Goal: Task Accomplishment & Management: Manage account settings

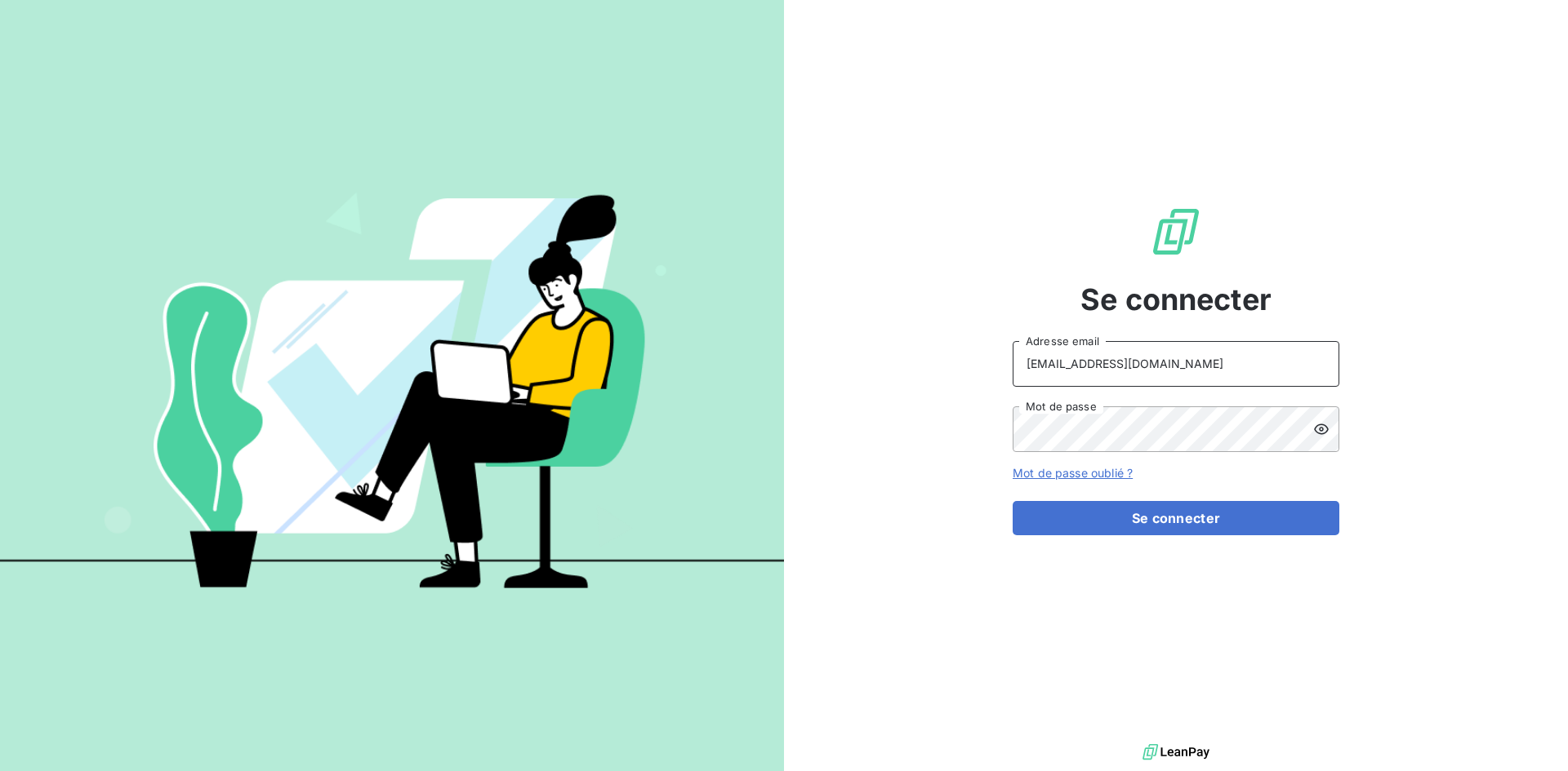
click at [1240, 370] on input "recouvrement@leaseprotect.fr" at bounding box center [1175, 364] width 327 height 46
type input "abrun@finaleasegroup.com"
click at [1226, 516] on button "Se connecter" at bounding box center [1175, 518] width 327 height 34
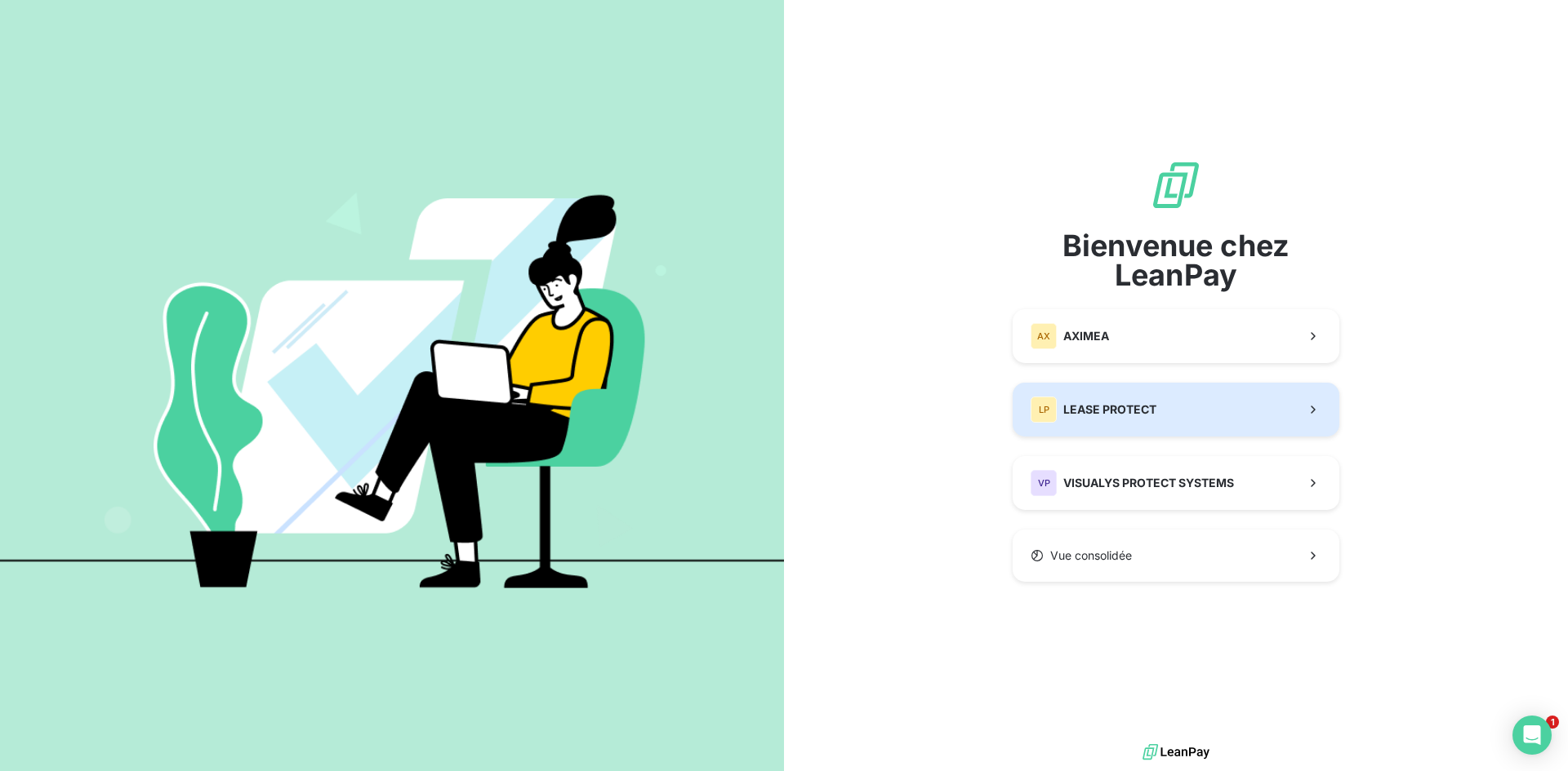
click at [1175, 411] on button "LP LEASE PROTECT" at bounding box center [1175, 410] width 327 height 54
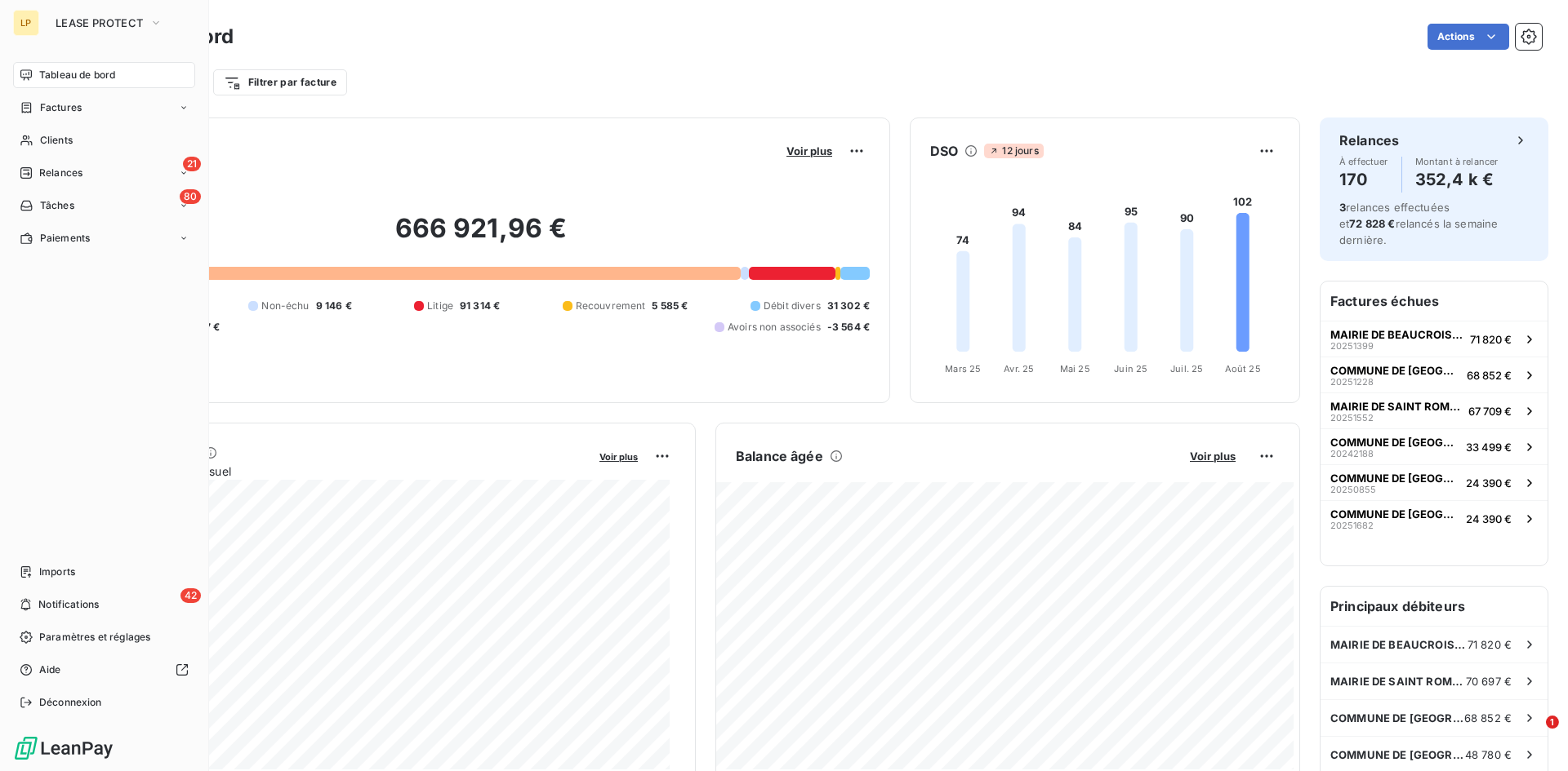
click at [57, 126] on nav "Tableau de bord Factures Clients 21 Relances 80 Tâches Paiements" at bounding box center [104, 157] width 182 height 190
click at [53, 141] on span "Clients" at bounding box center [56, 140] width 33 height 15
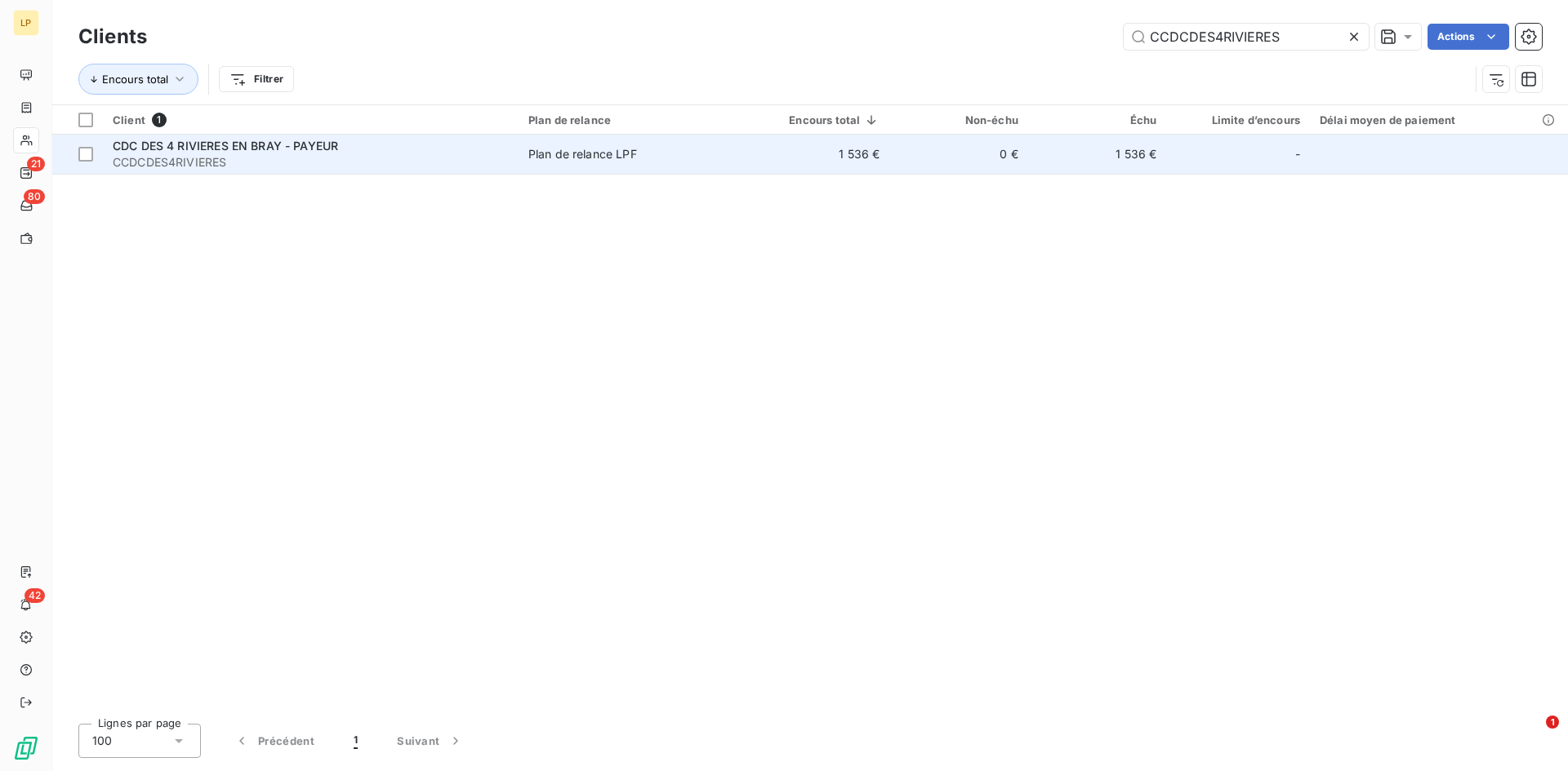
type input "CCDCDES4RIVIERES"
click at [659, 160] on span "Plan de relance LPF" at bounding box center [631, 154] width 206 height 17
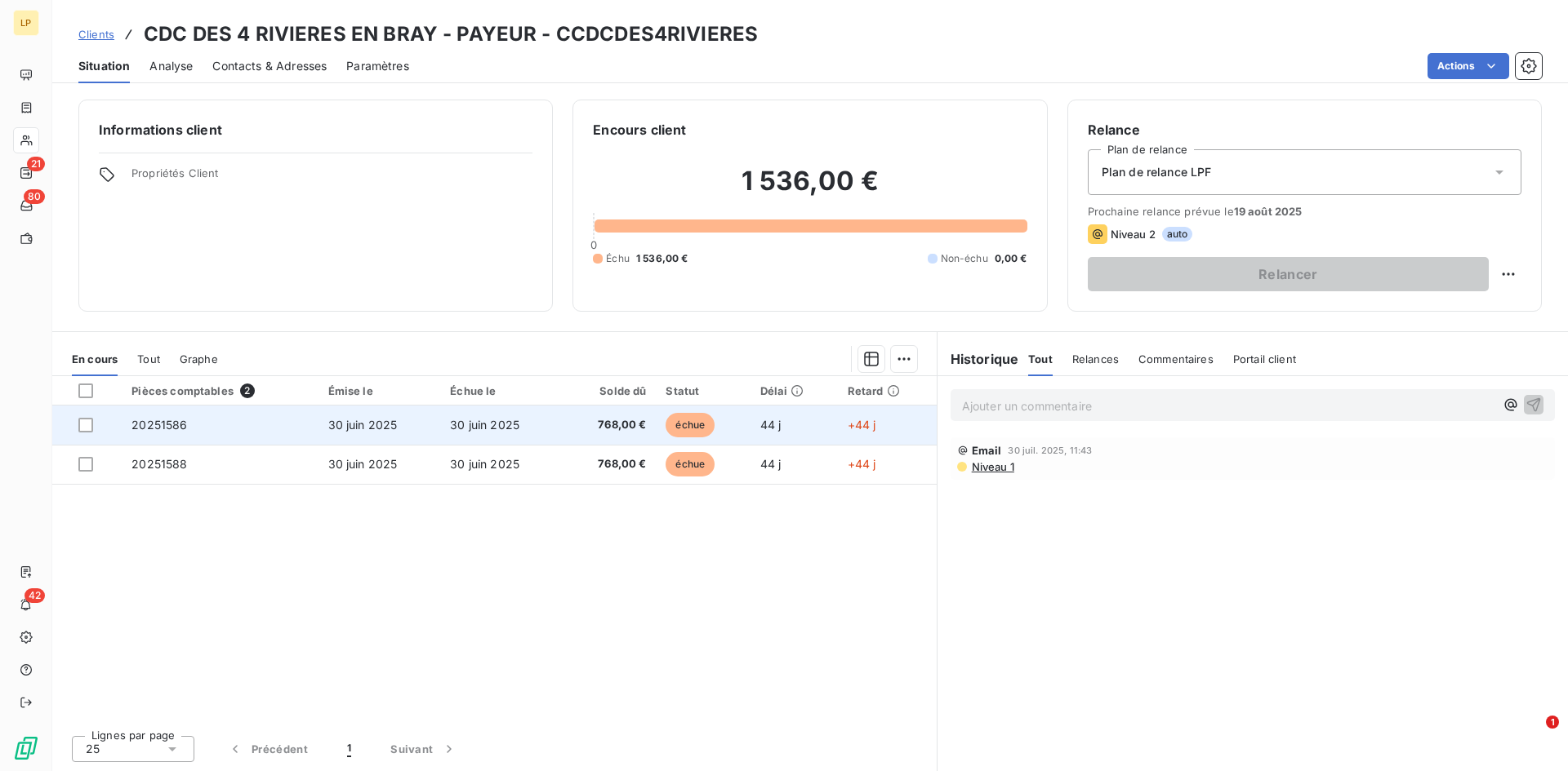
click at [419, 436] on td "30 juin 2025" at bounding box center [380, 425] width 123 height 39
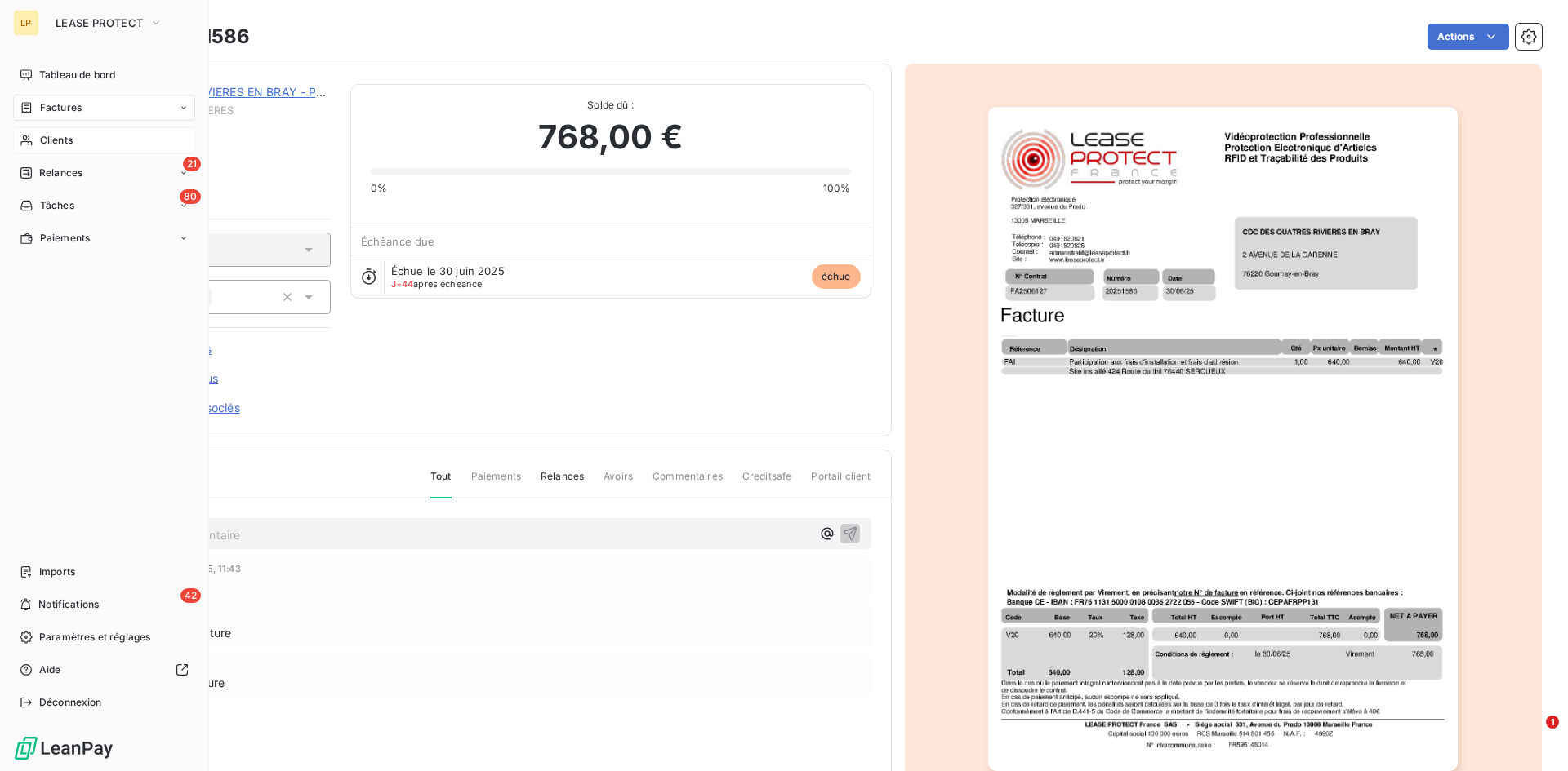
click at [67, 135] on span "Clients" at bounding box center [56, 140] width 33 height 15
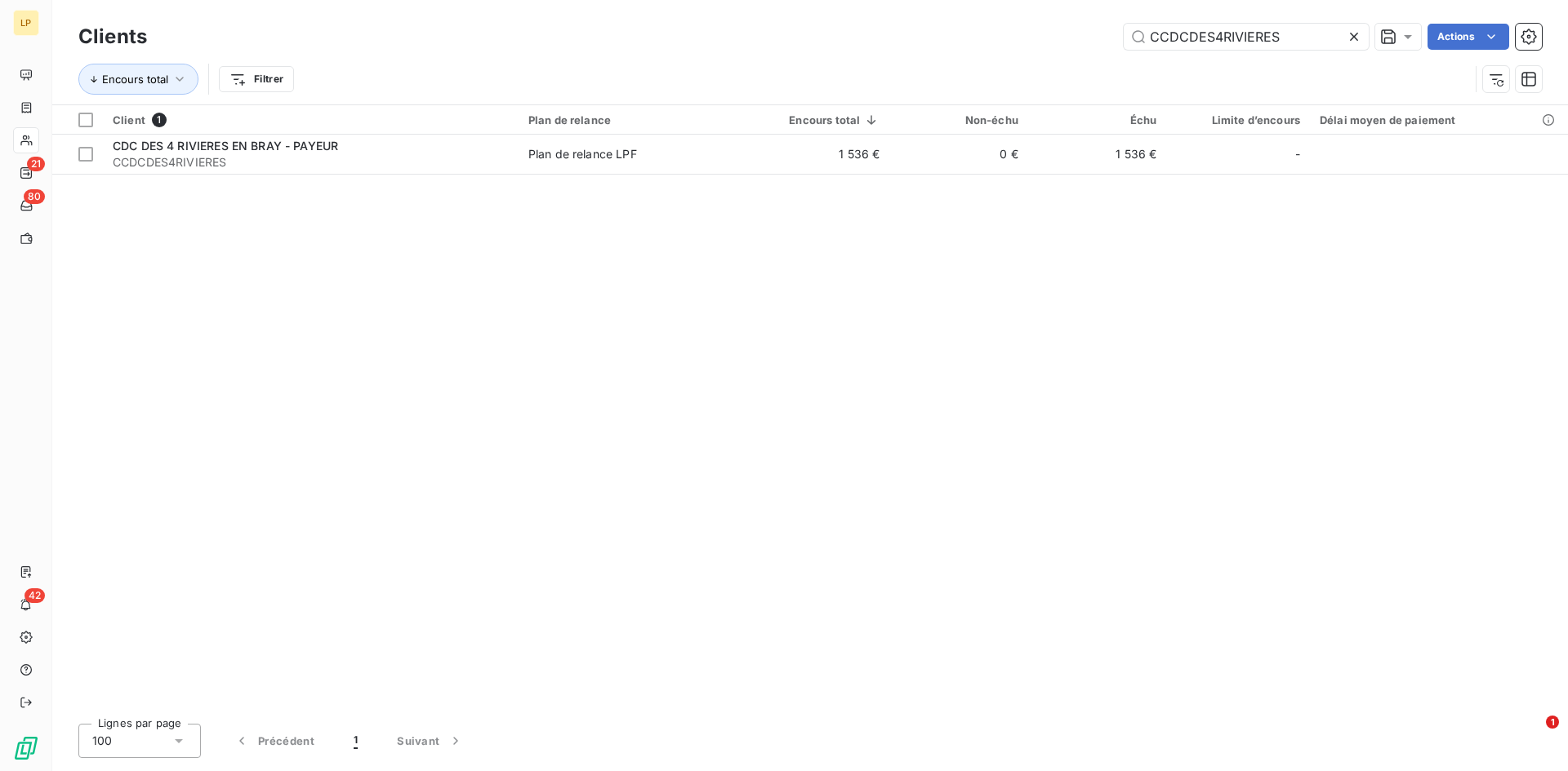
drag, startPoint x: 1285, startPoint y: 40, endPoint x: 1005, endPoint y: 38, distance: 280.0
click at [1005, 38] on div "CCDCDES4RIVIERES Actions" at bounding box center [854, 36] width 1375 height 26
drag, startPoint x: 1189, startPoint y: 37, endPoint x: 1011, endPoint y: 29, distance: 178.2
click at [1011, 29] on div "CMAIRIE81660 Actions" at bounding box center [854, 36] width 1375 height 26
paste input "4780"
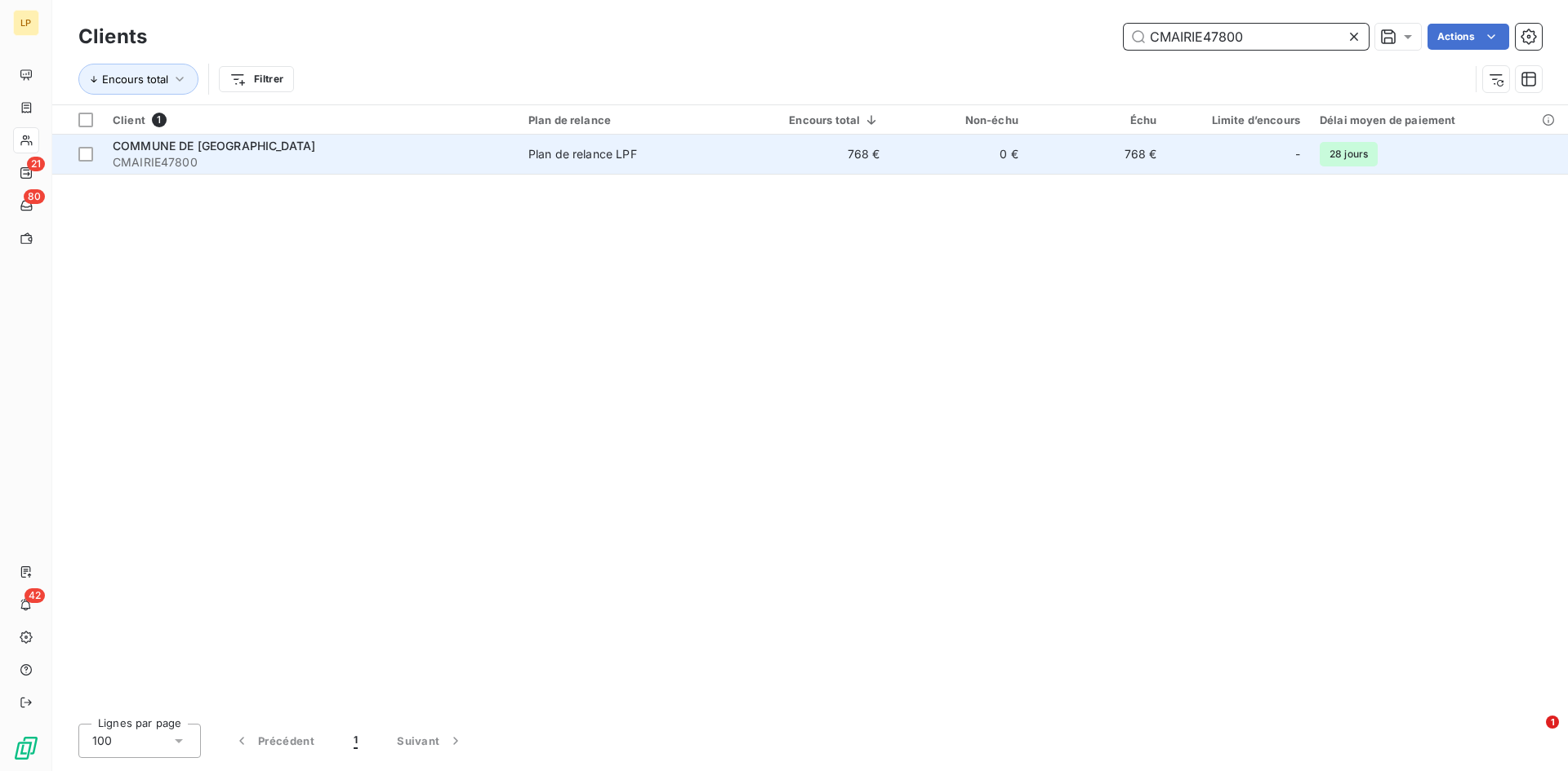
type input "CMAIRIE47800"
click at [810, 156] on td "768 €" at bounding box center [816, 154] width 146 height 39
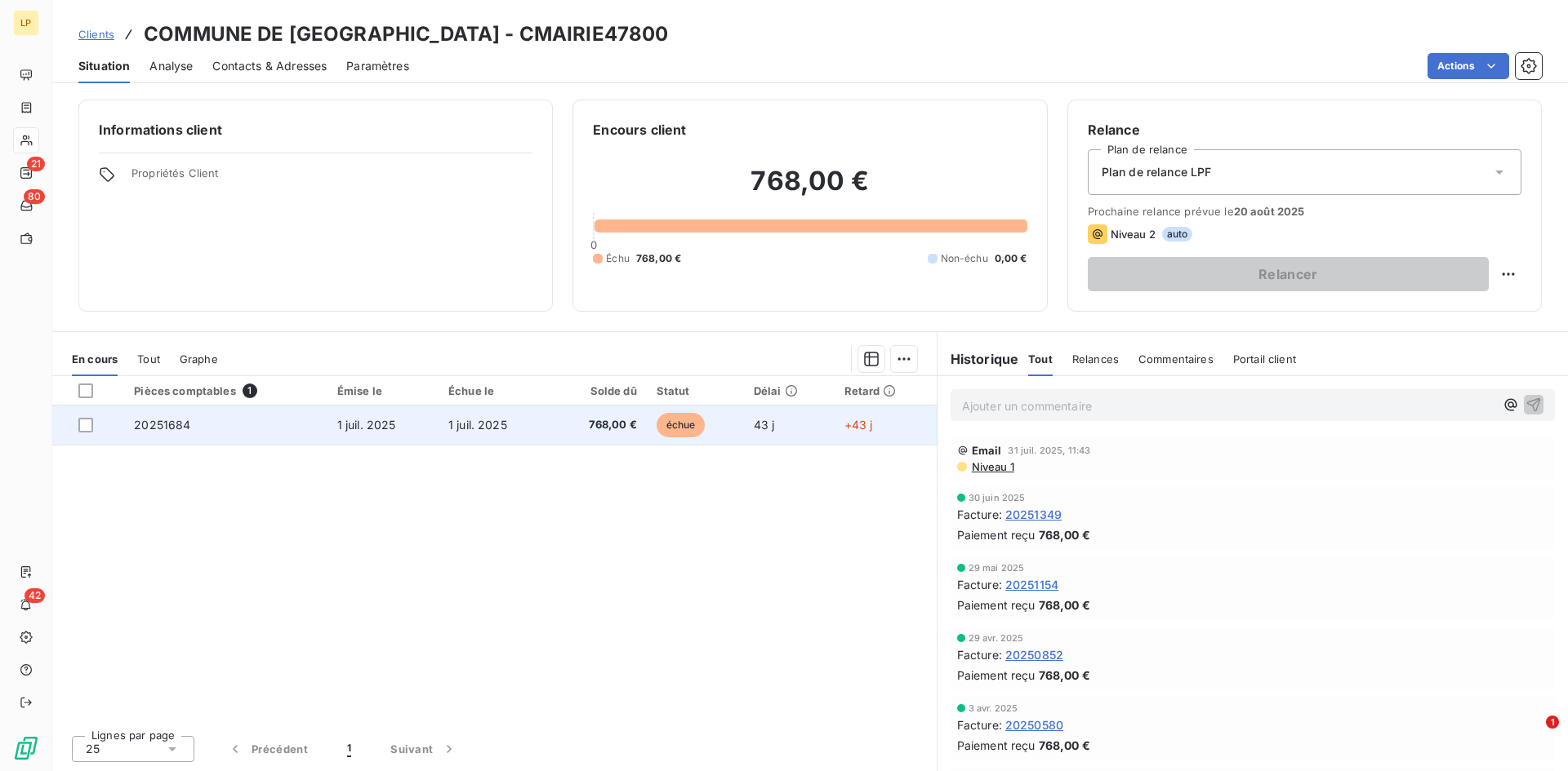
click at [509, 423] on td "1 juil. 2025" at bounding box center [493, 425] width 111 height 39
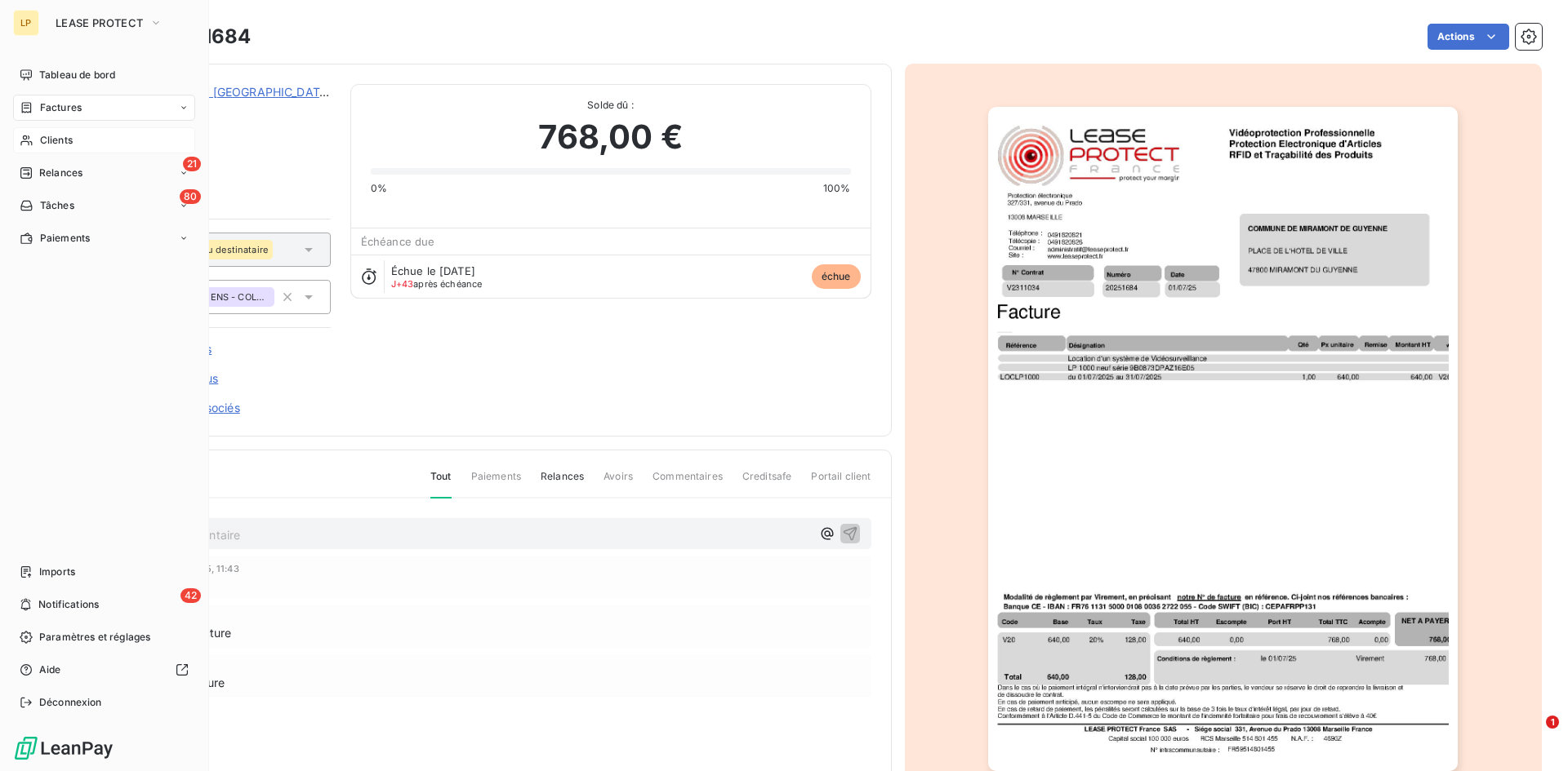
click at [42, 139] on span "Clients" at bounding box center [56, 140] width 33 height 15
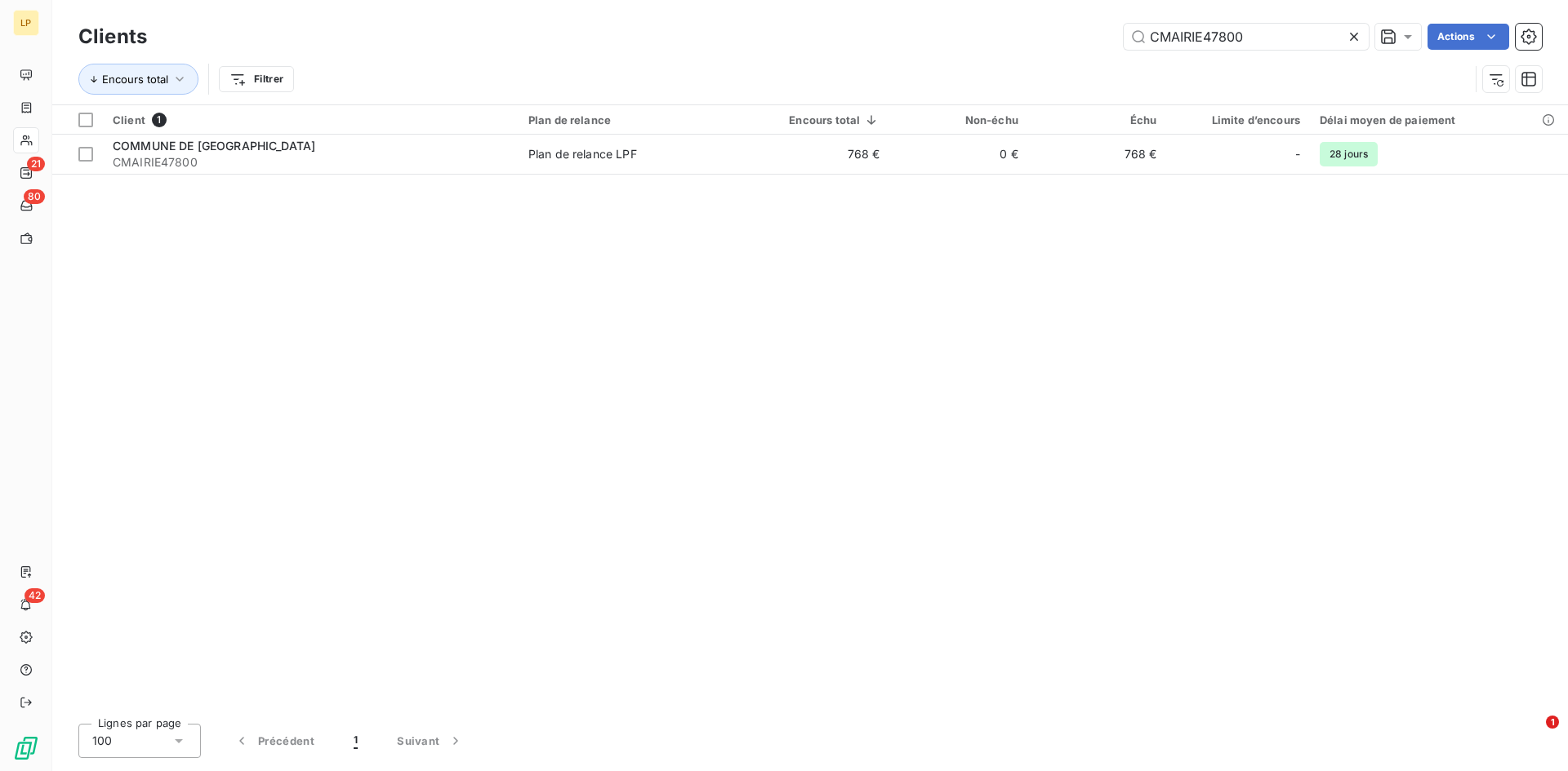
drag, startPoint x: 1258, startPoint y: 40, endPoint x: 1098, endPoint y: 36, distance: 160.0
click at [1099, 36] on div "CMAIRIE47800 Actions" at bounding box center [854, 36] width 1375 height 26
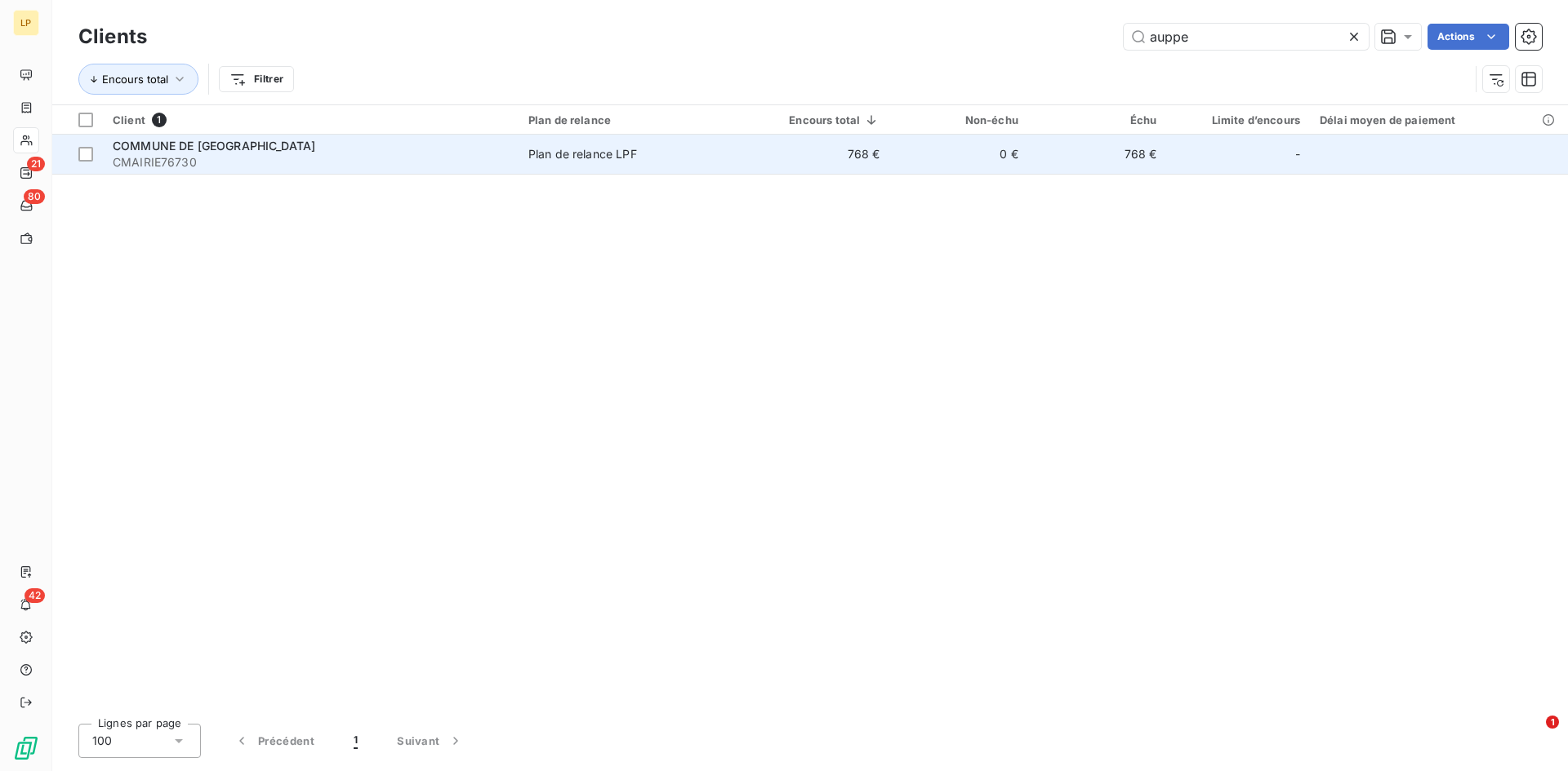
type input "auppe"
click at [1027, 150] on td "0 €" at bounding box center [958, 154] width 139 height 39
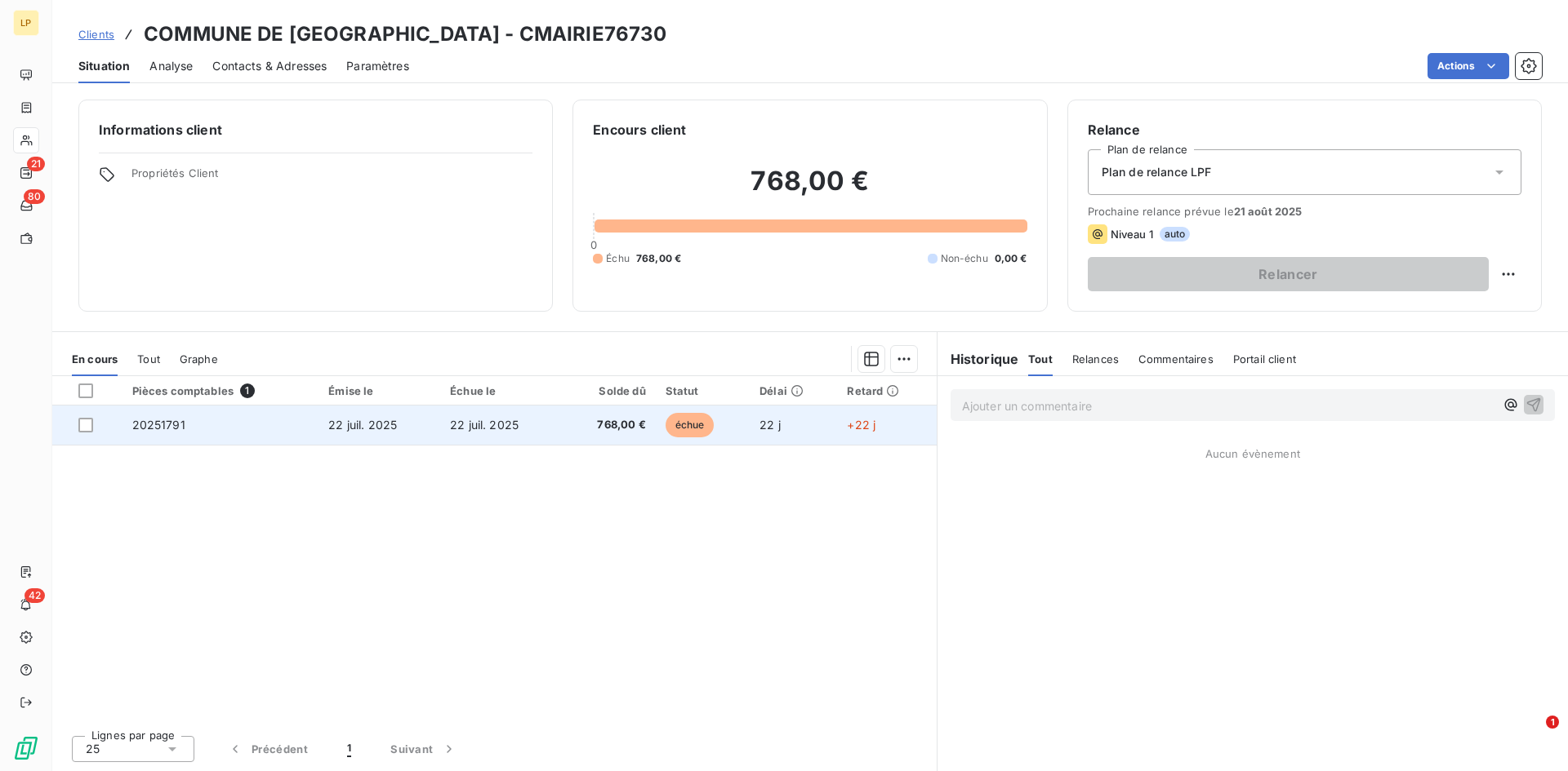
click at [496, 435] on td "22 juil. 2025" at bounding box center [501, 425] width 122 height 39
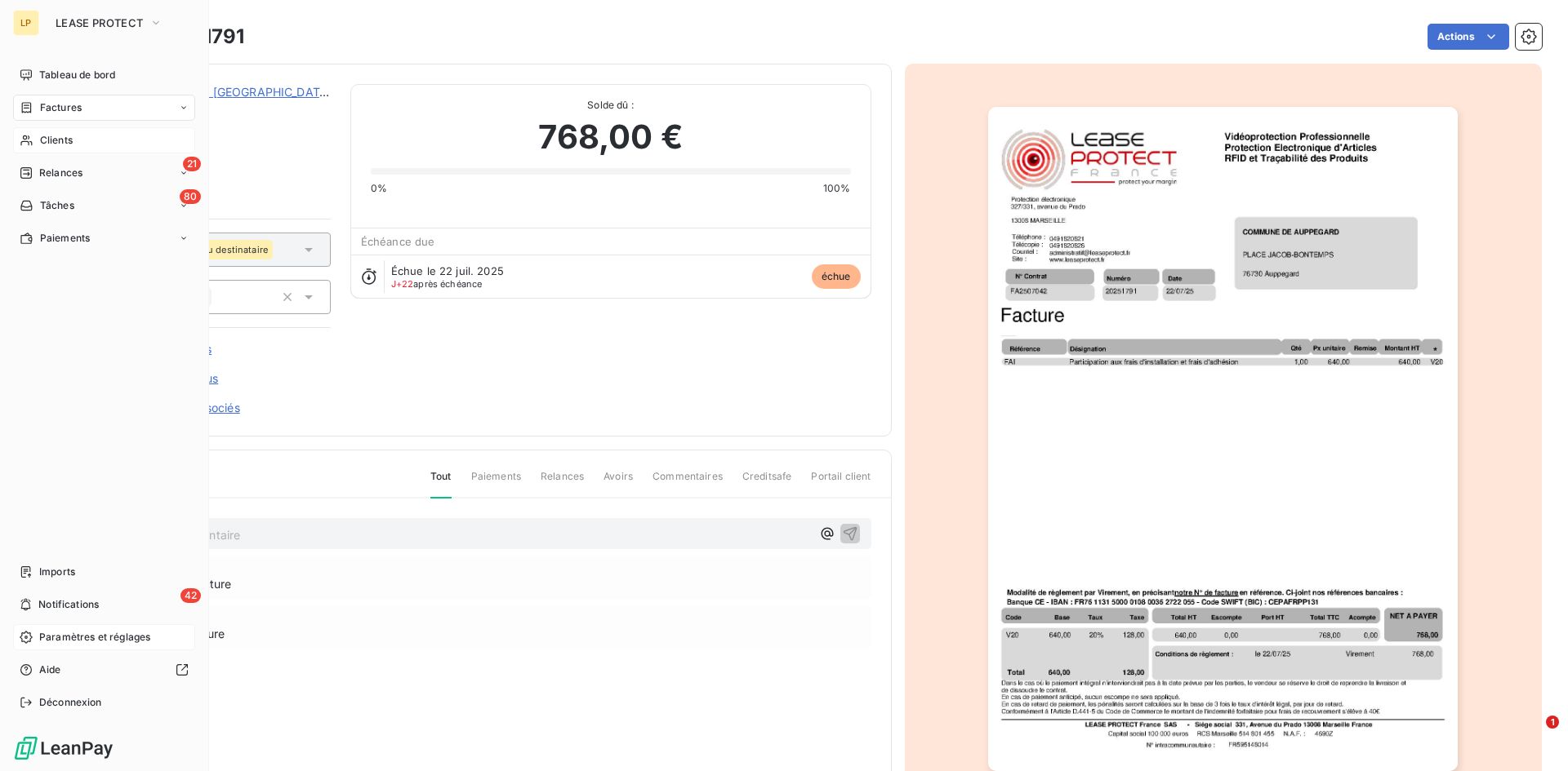
click at [54, 636] on span "Paramètres et réglages" at bounding box center [94, 637] width 111 height 15
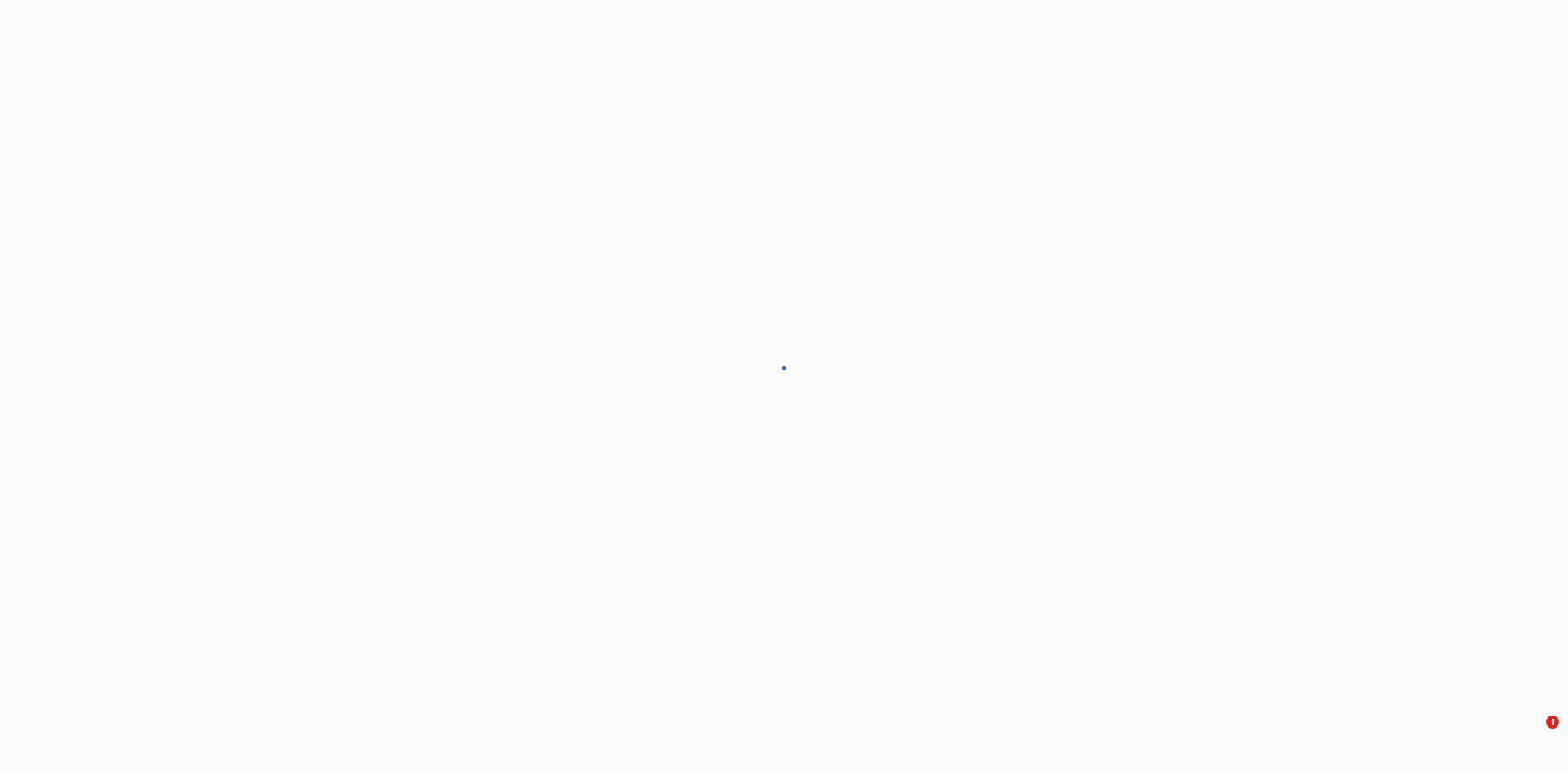
click at [54, 636] on div at bounding box center [784, 385] width 1568 height 771
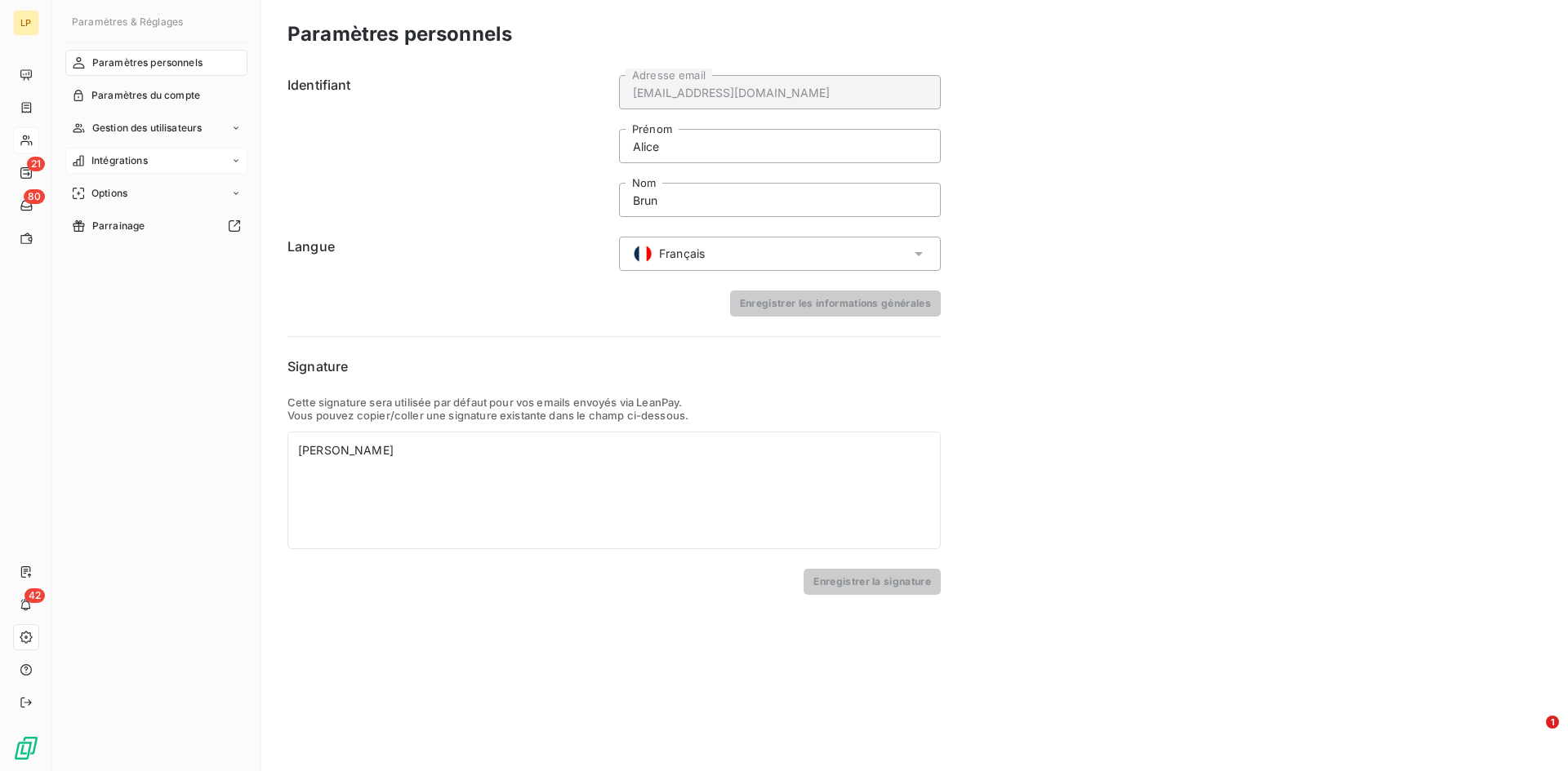
click at [178, 165] on div "Intégrations" at bounding box center [156, 161] width 182 height 26
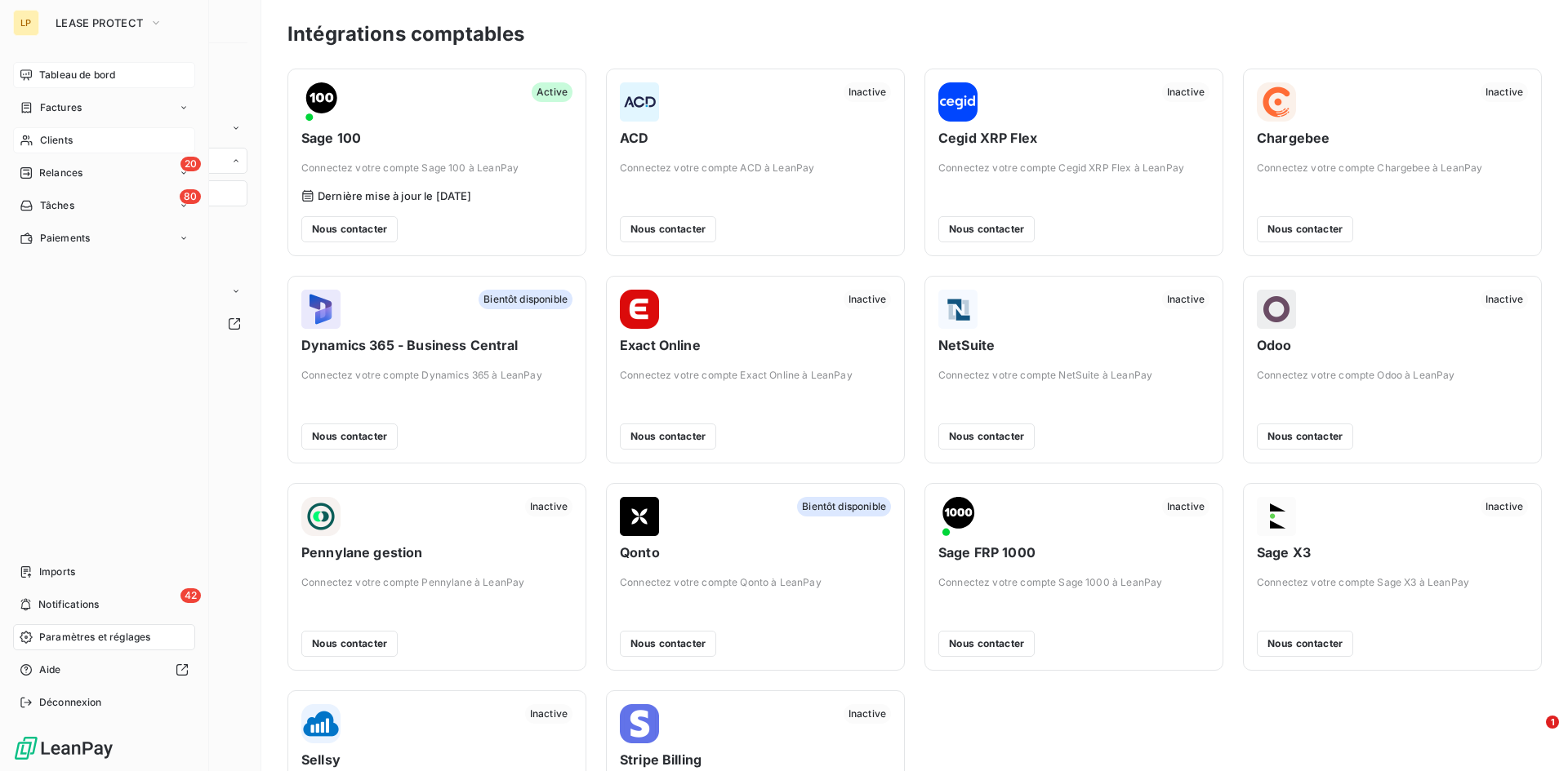
click at [47, 72] on span "Tableau de bord" at bounding box center [77, 75] width 76 height 15
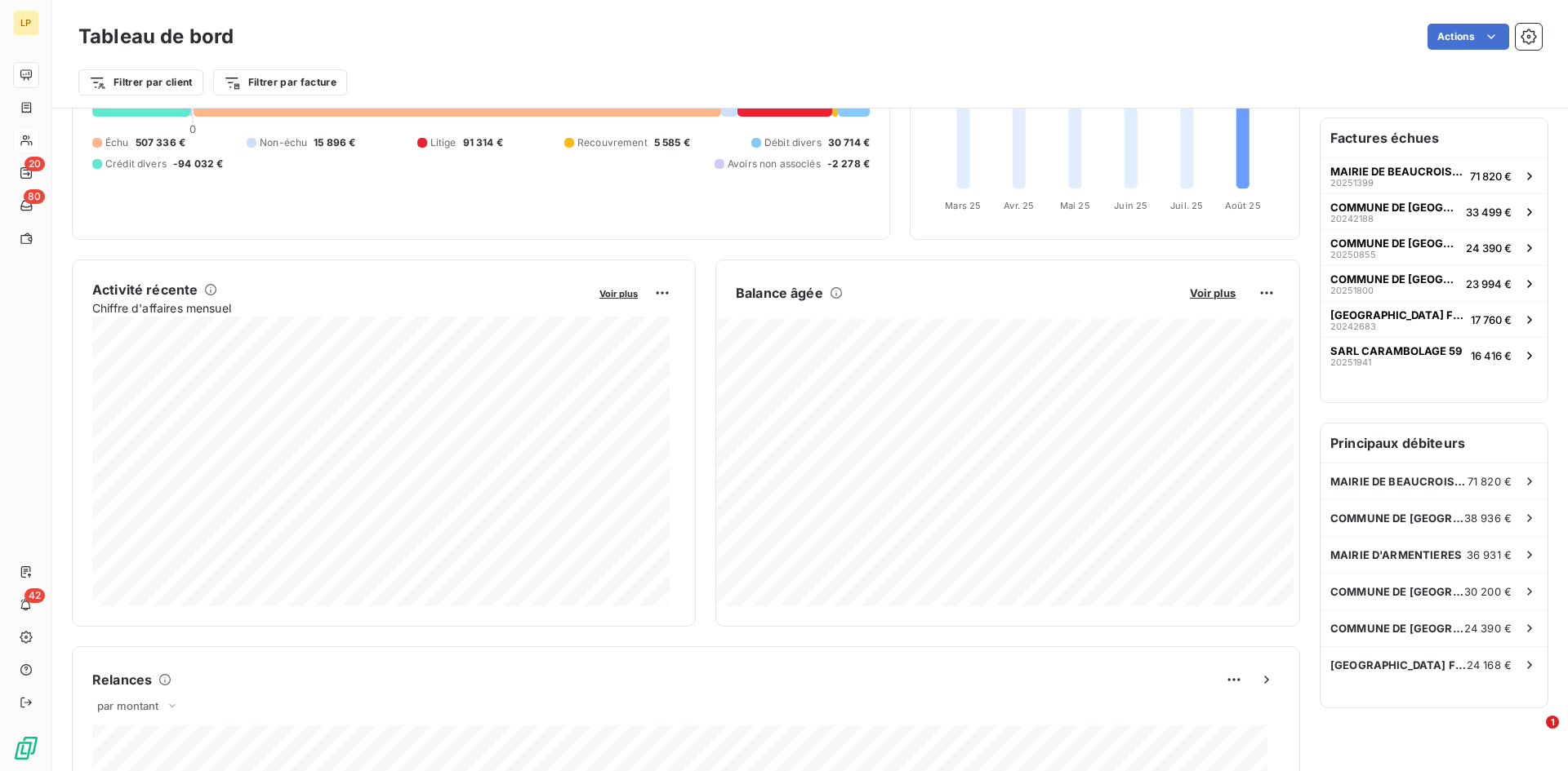
scroll to position [83, 0]
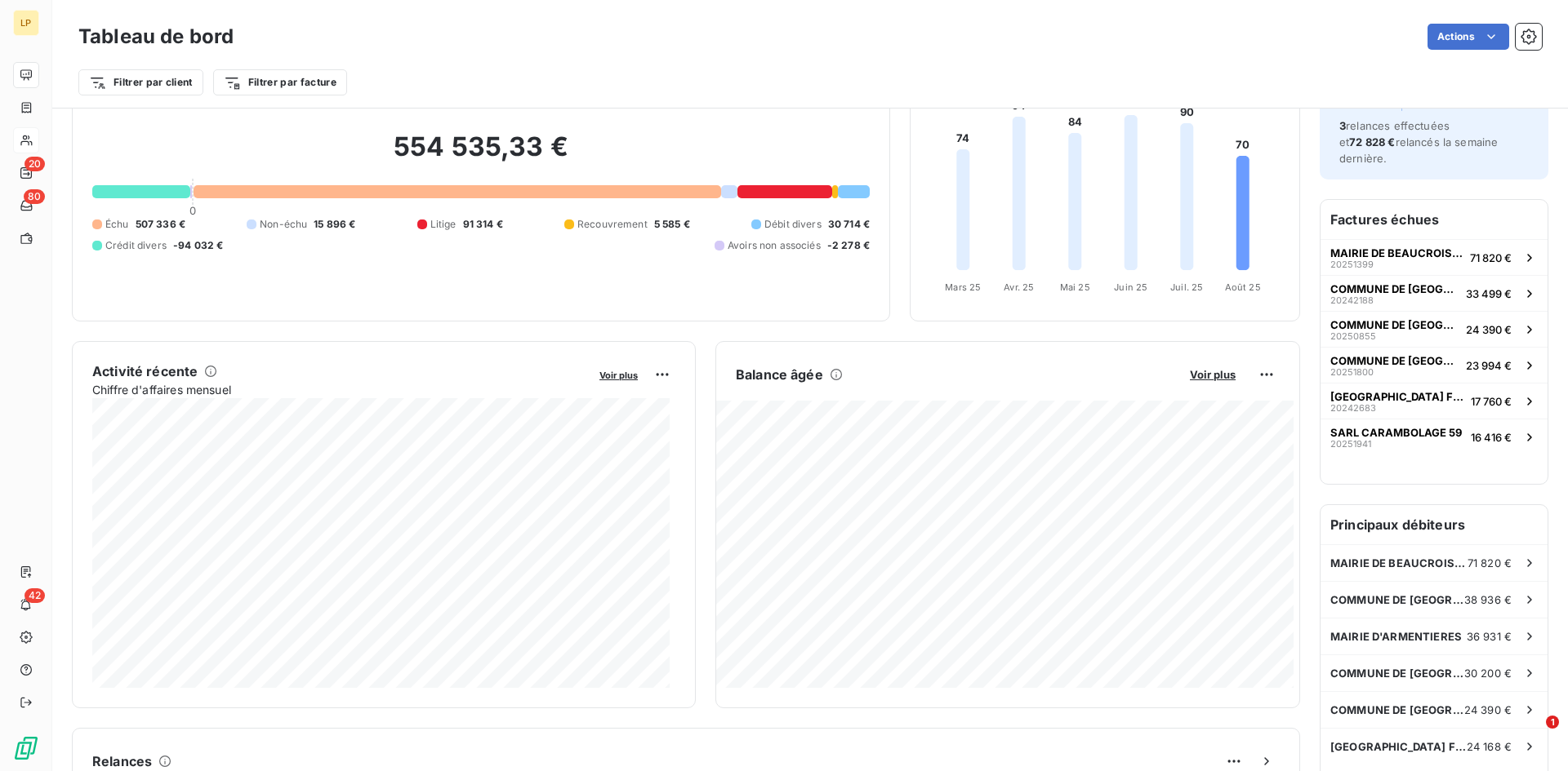
click at [1397, 545] on div "MAIRIE DE BEAUCROISSANT 71 820 €" at bounding box center [1434, 563] width 227 height 36
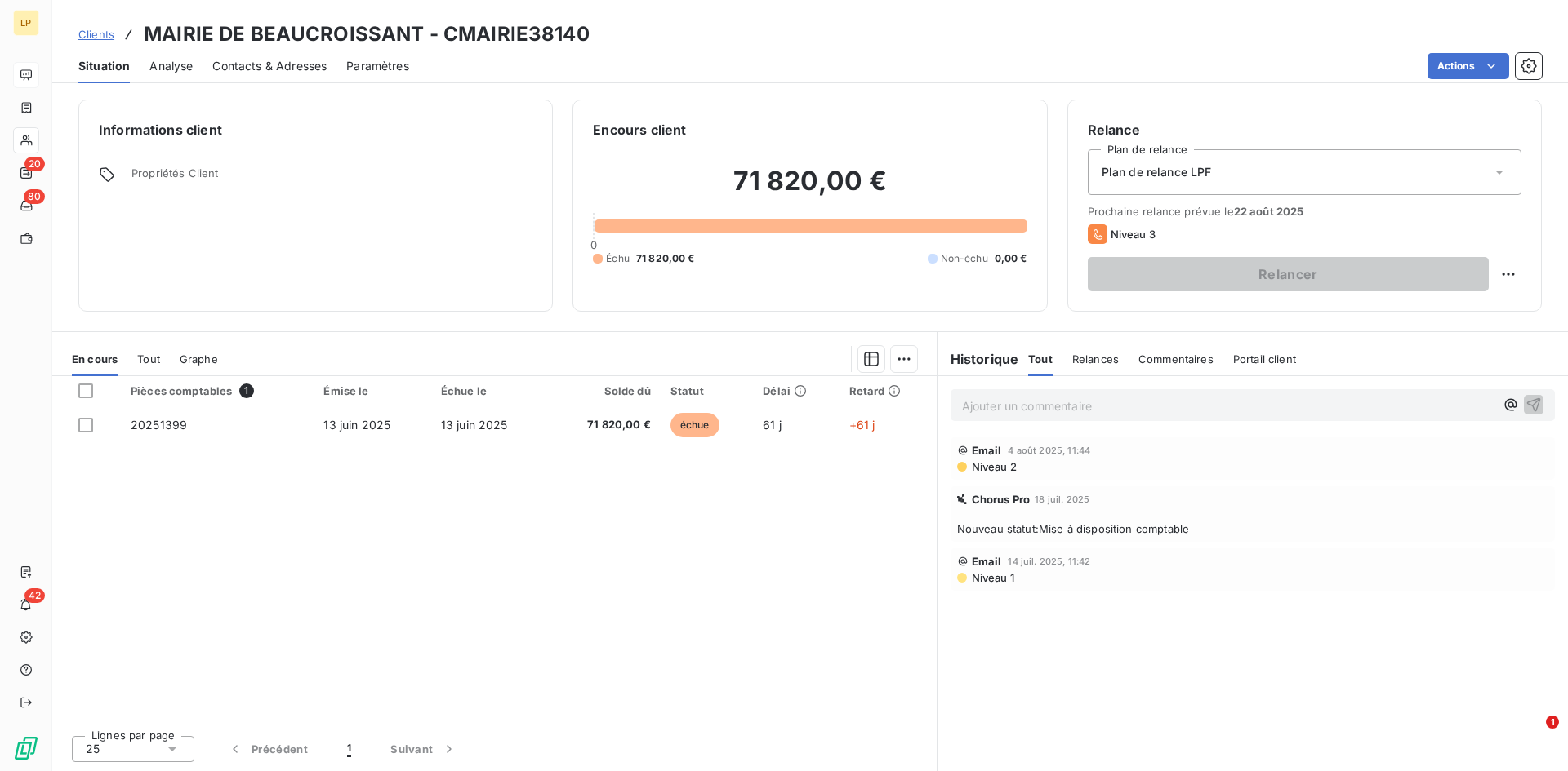
click at [102, 35] on span "Clients" at bounding box center [96, 34] width 36 height 13
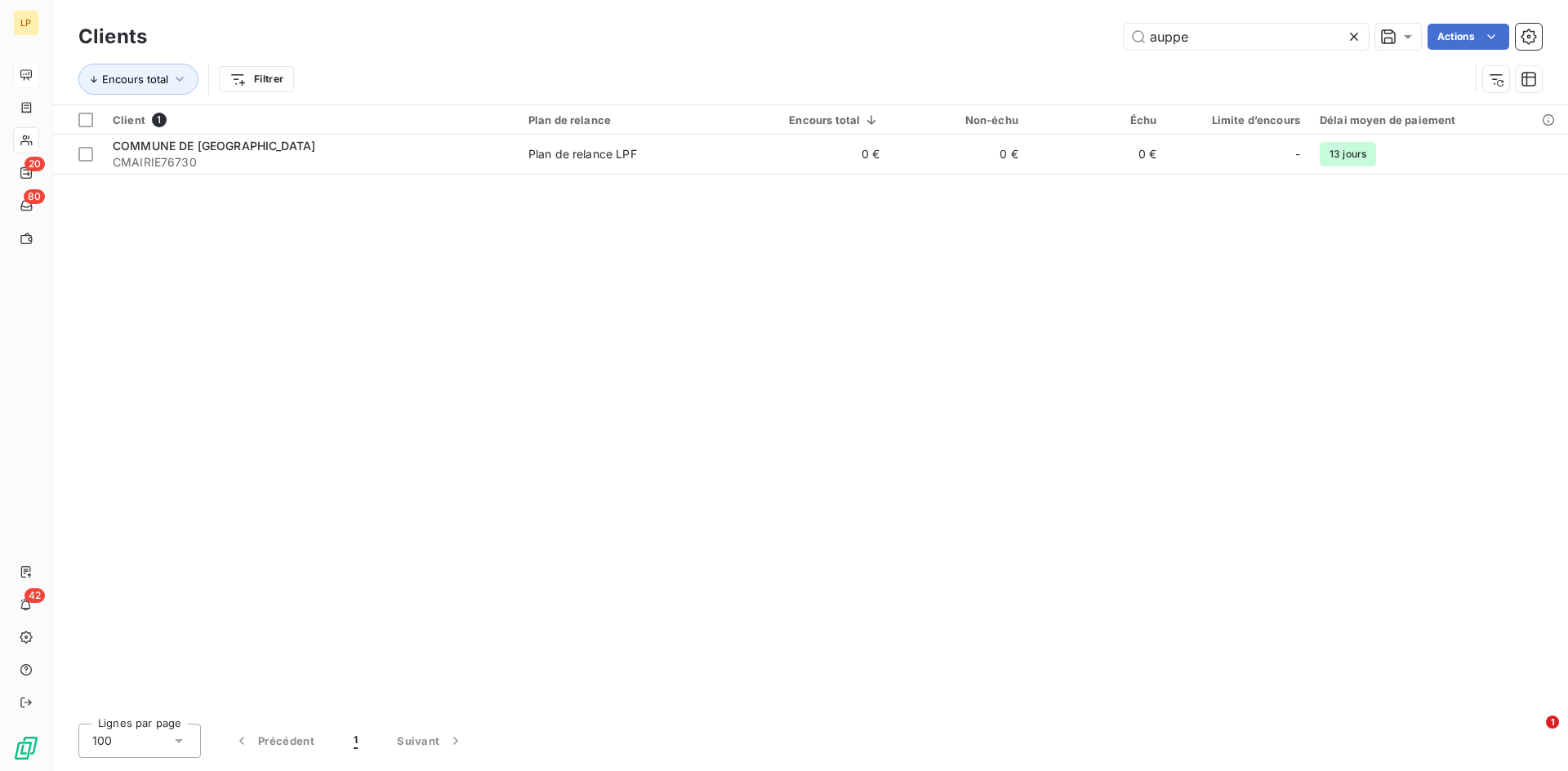
click at [1357, 36] on icon at bounding box center [1354, 37] width 17 height 17
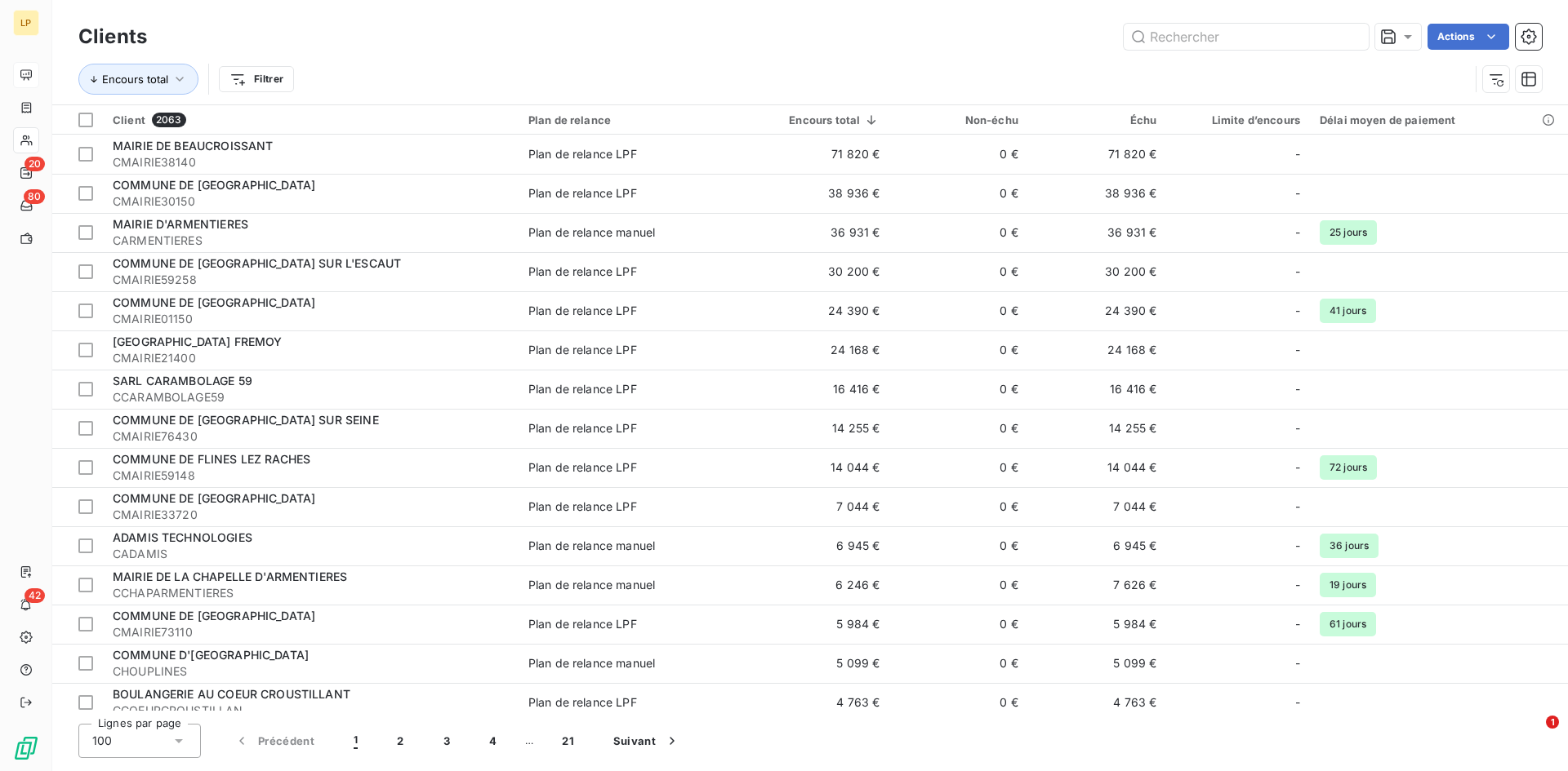
type input "romain"
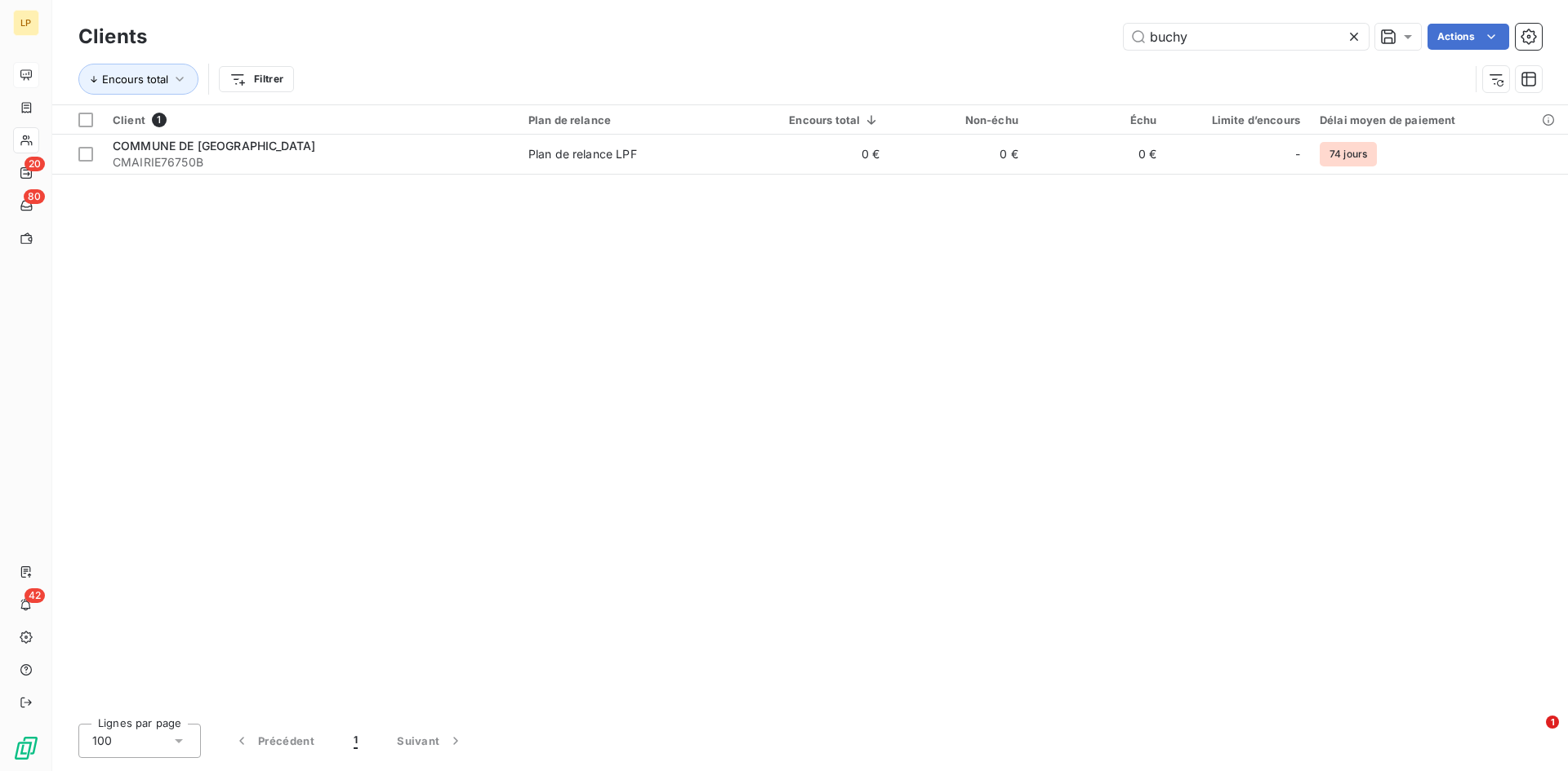
type input "vul"
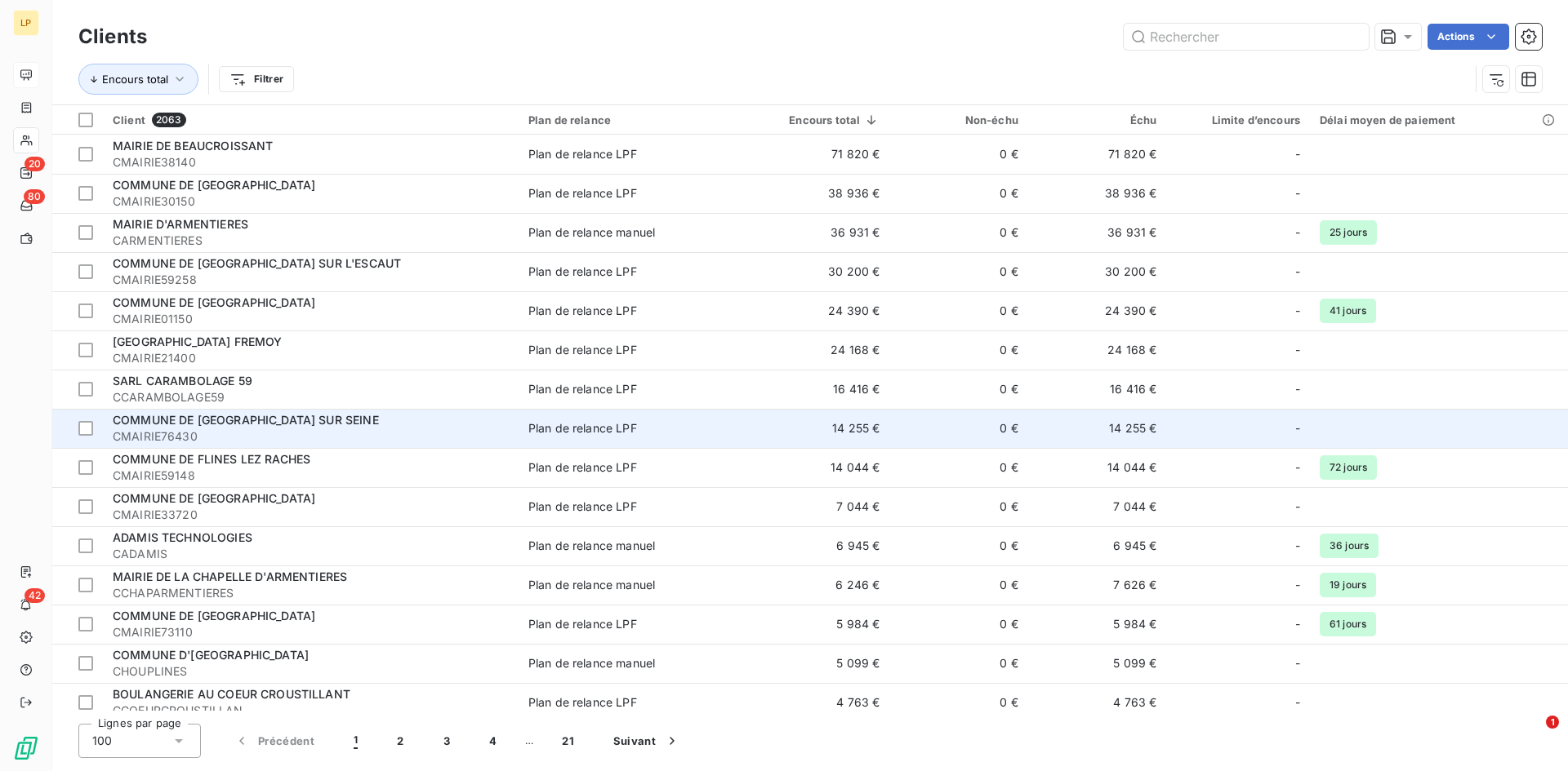
click at [870, 424] on td "14 255 €" at bounding box center [816, 429] width 146 height 39
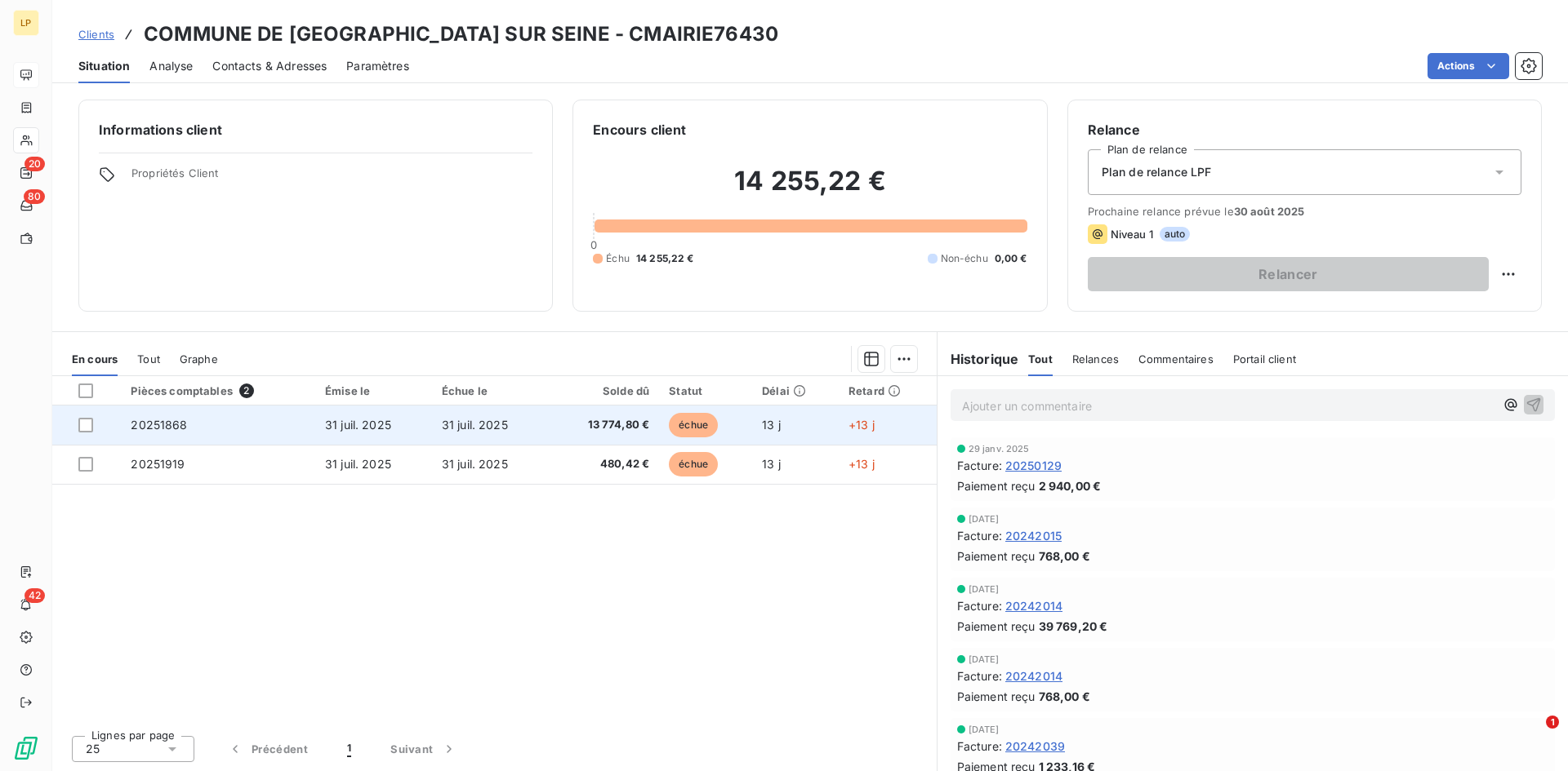
click at [583, 422] on span "13 774,80 €" at bounding box center [604, 425] width 91 height 17
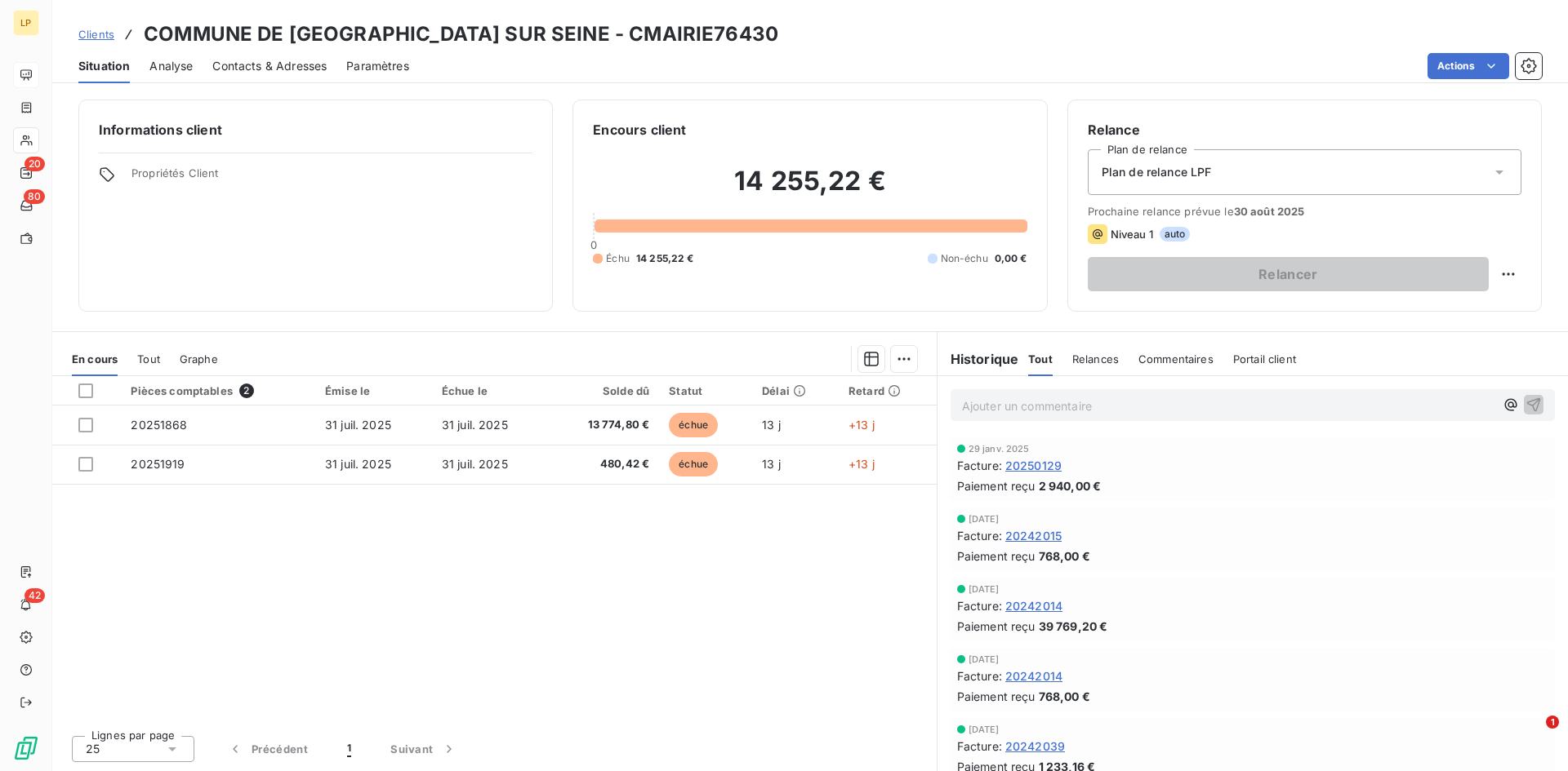
click at [100, 24] on div "Clients COMMUNE DE SAINNEVILLE SUR SEINE - CMAIRIE76430" at bounding box center [428, 34] width 700 height 30
click at [93, 33] on span "Clients" at bounding box center [96, 34] width 36 height 13
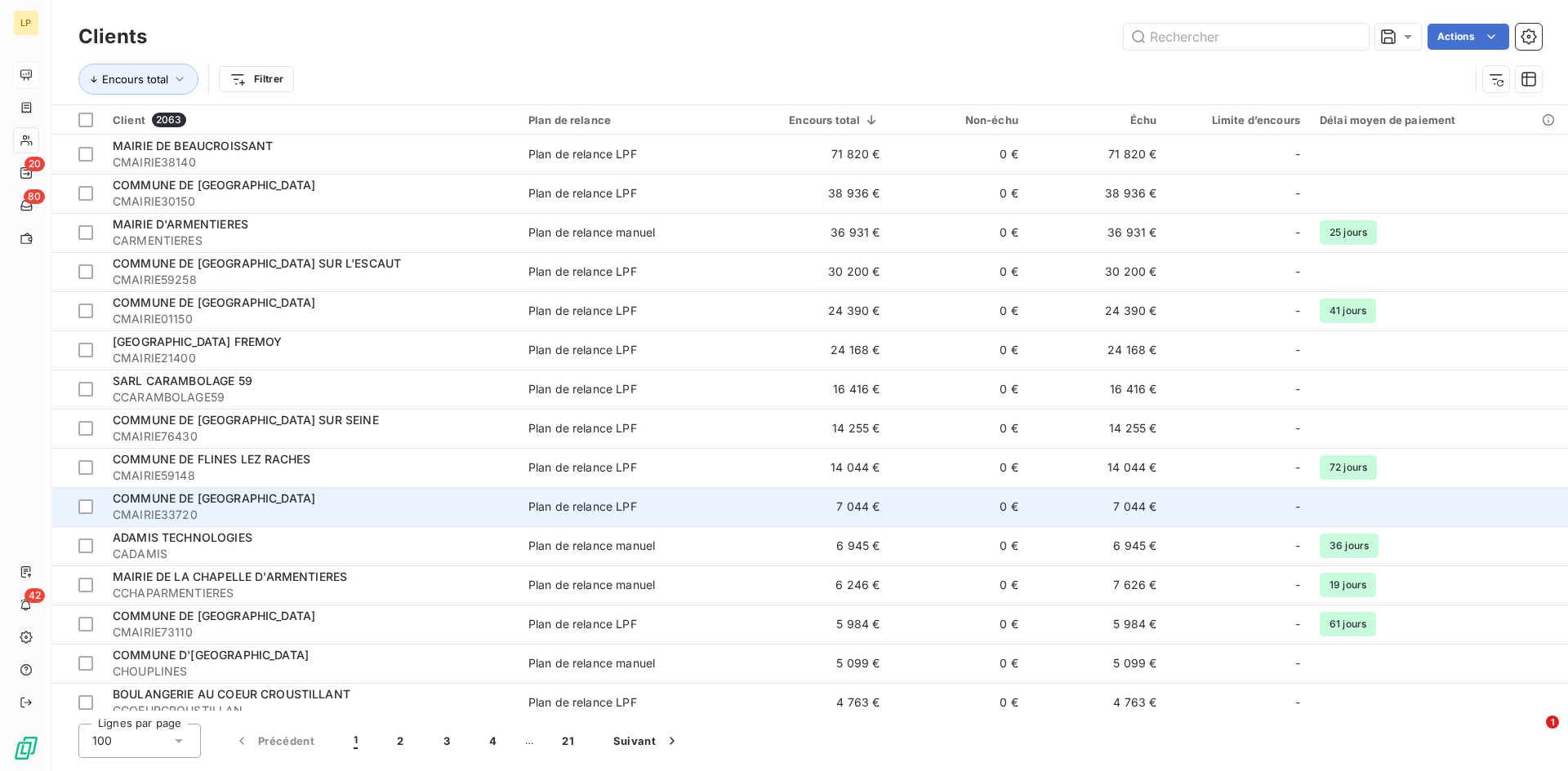
click at [640, 513] on span "Plan de relance LPF" at bounding box center [631, 507] width 206 height 17
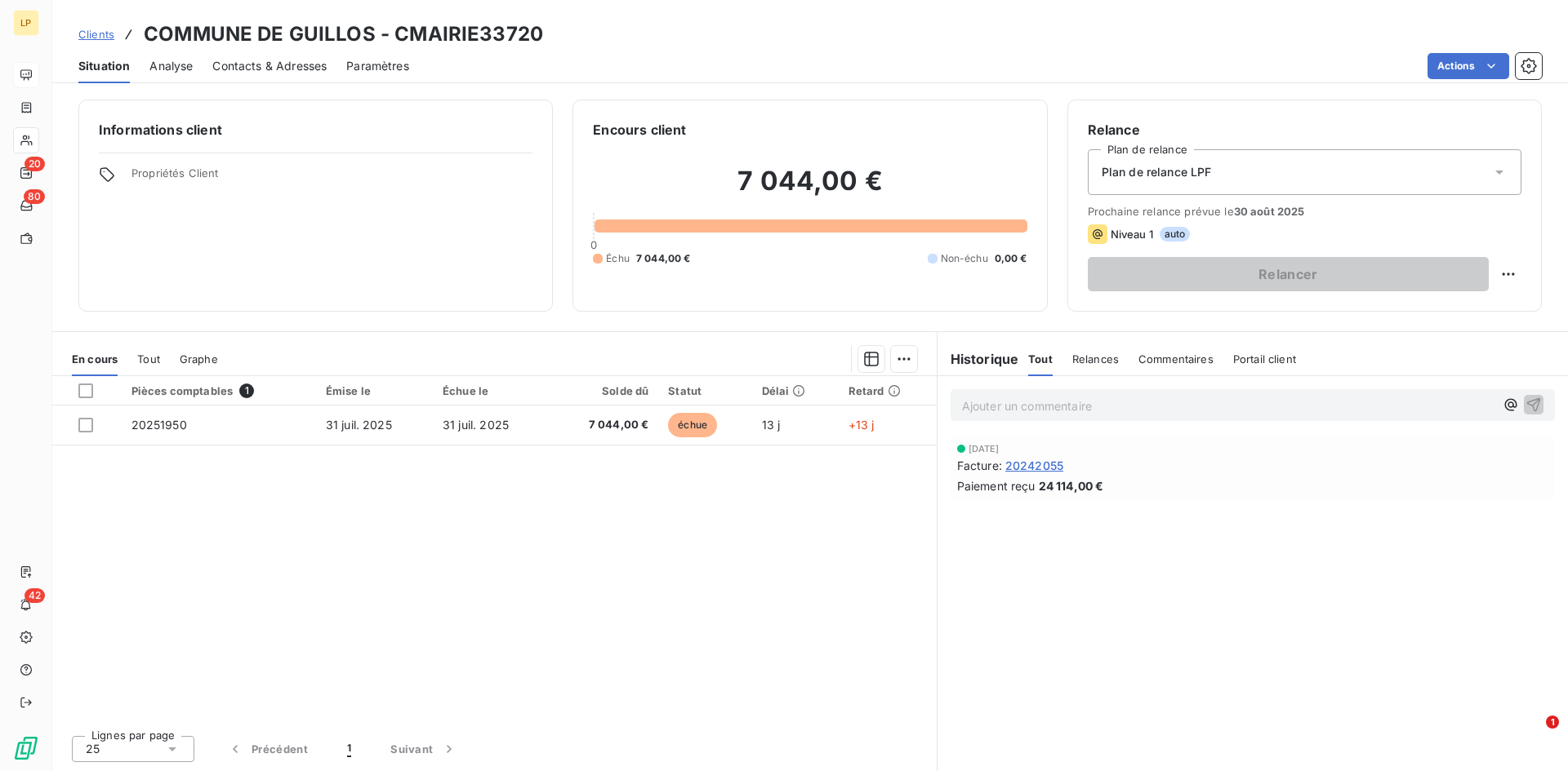
click at [91, 21] on div "Clients COMMUNE DE GUILLOS - CMAIRIE33720" at bounding box center [310, 34] width 464 height 30
click at [99, 30] on span "Clients" at bounding box center [96, 34] width 36 height 13
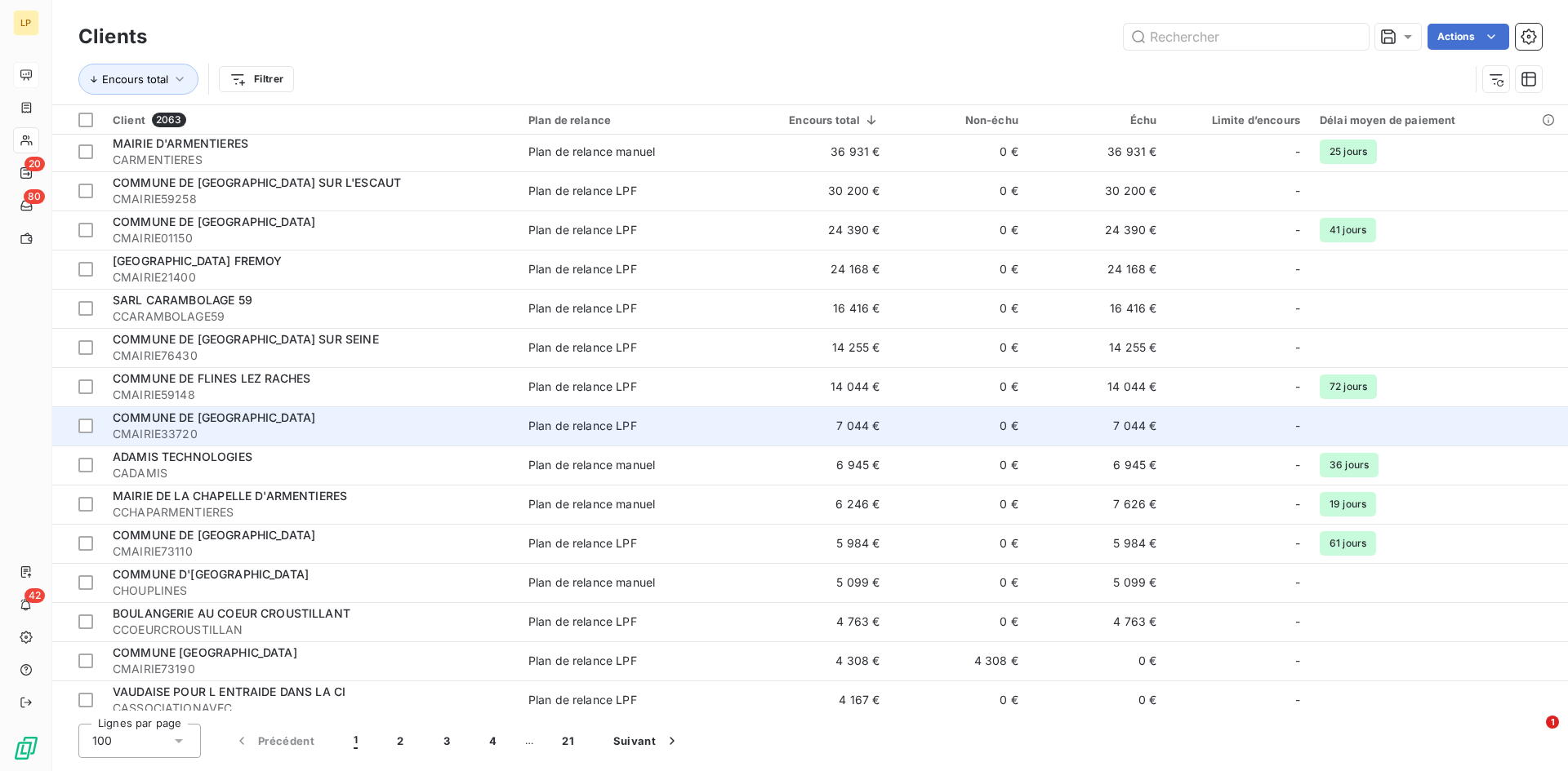
scroll to position [82, 0]
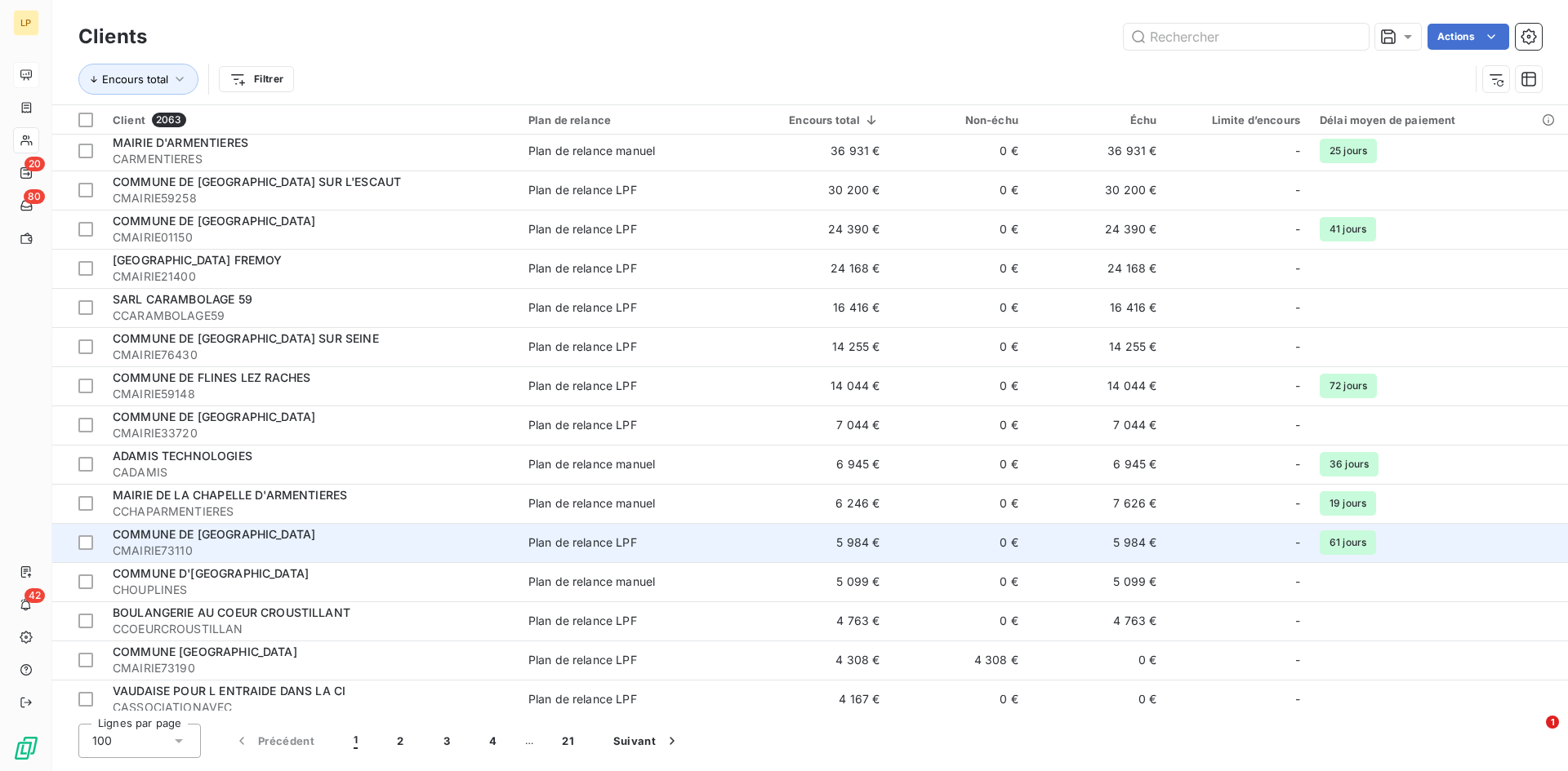
click at [492, 558] on span "CMAIRIE73110" at bounding box center [311, 552] width 396 height 17
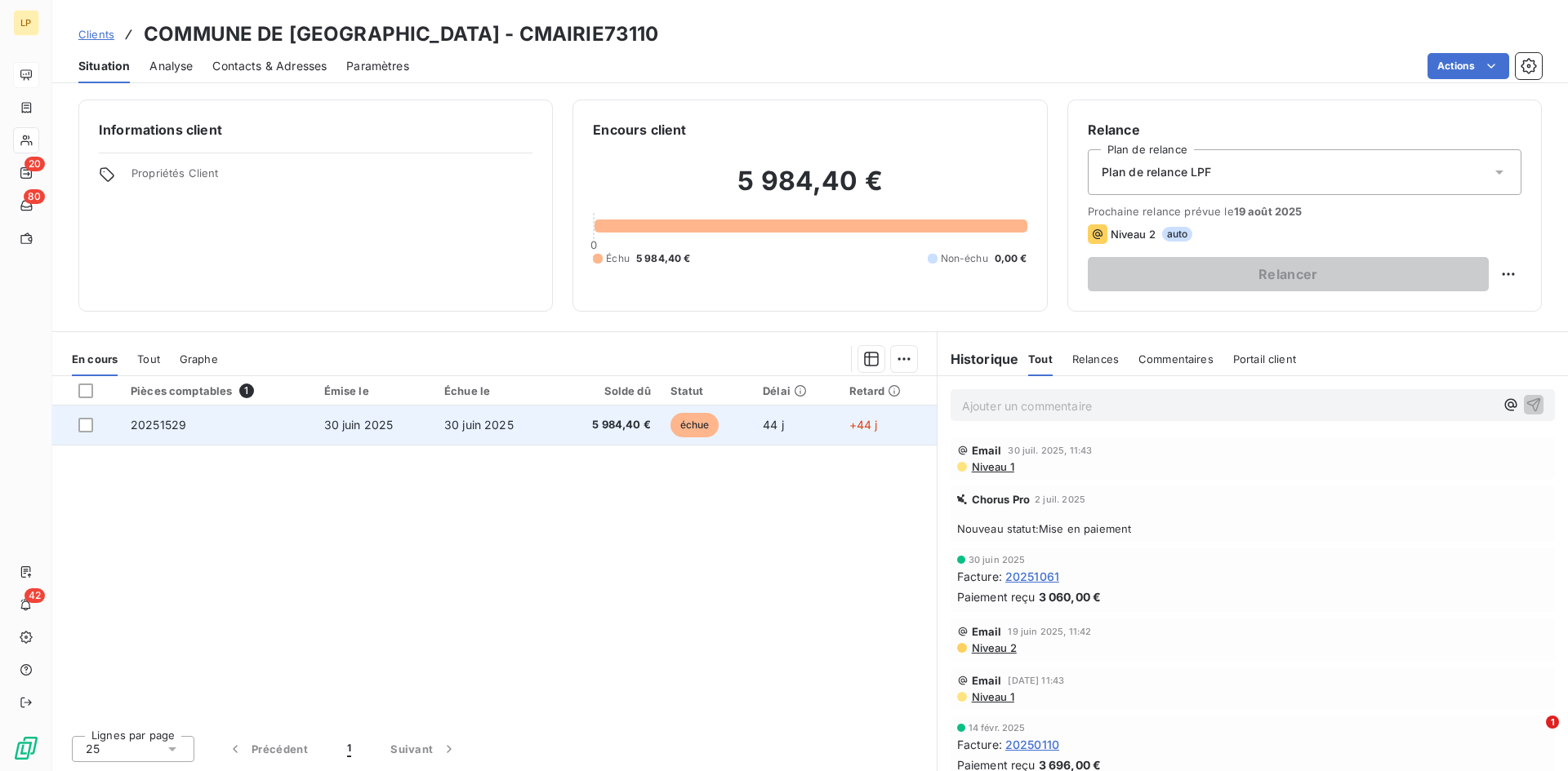
click at [435, 436] on td "30 juin 2025" at bounding box center [494, 425] width 120 height 39
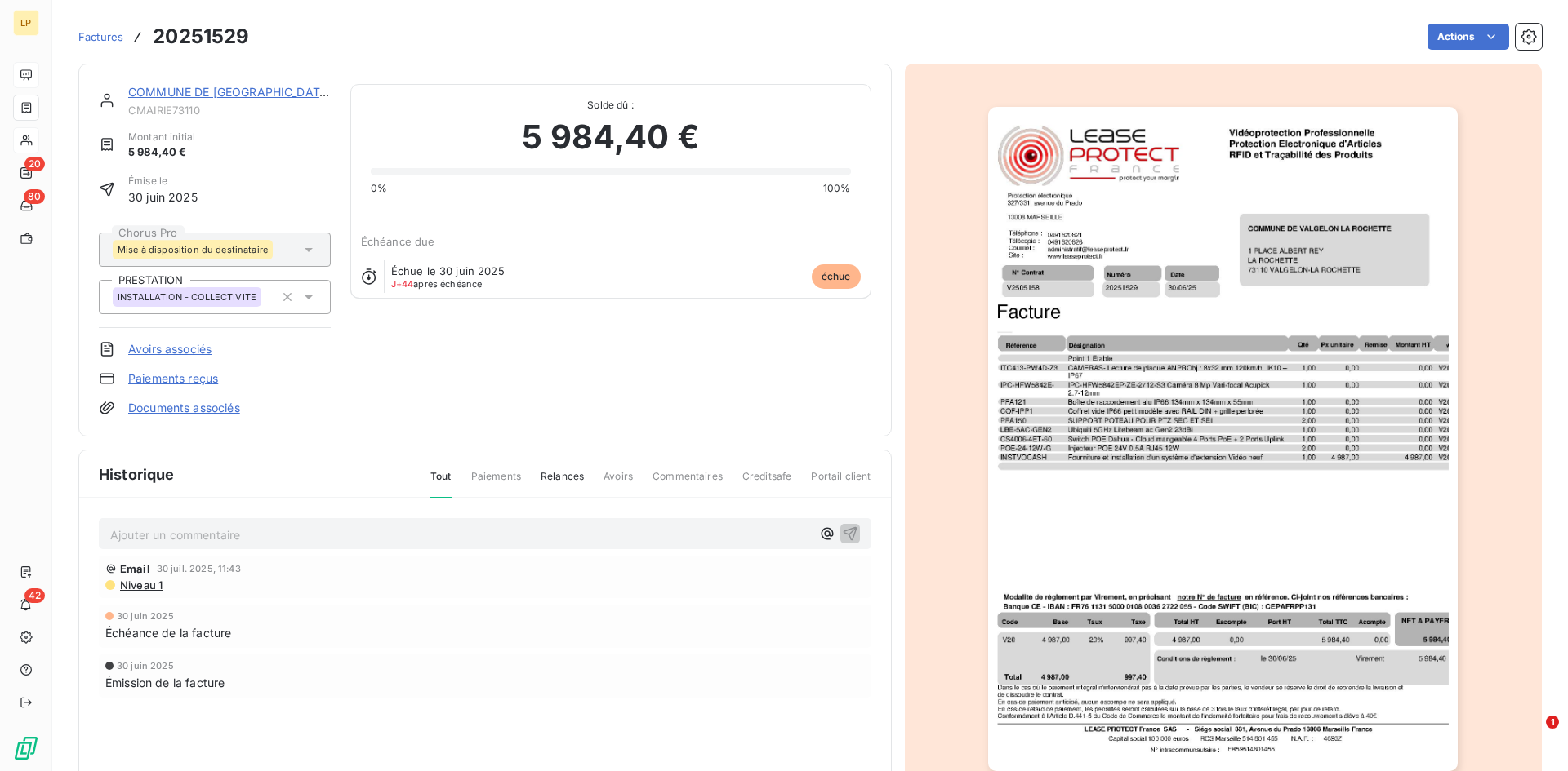
drag, startPoint x: 229, startPoint y: 92, endPoint x: 205, endPoint y: 57, distance: 42.4
click at [205, 57] on div "COMMUNE DE VALGELON LA ROCHETTE CMAIRIE73110 Montant initial 5 984,40 € Émise l…" at bounding box center [810, 442] width 1464 height 776
drag, startPoint x: 122, startPoint y: 90, endPoint x: 329, endPoint y: 93, distance: 207.0
click at [329, 93] on div "COMMUNE DE VALGELON LA ROCHETTE CMAIRIE73110 Montant initial 5 984,40 € Émise l…" at bounding box center [485, 249] width 772 height 332
copy link "COMMUNE DE VALGELON LA ROCH"
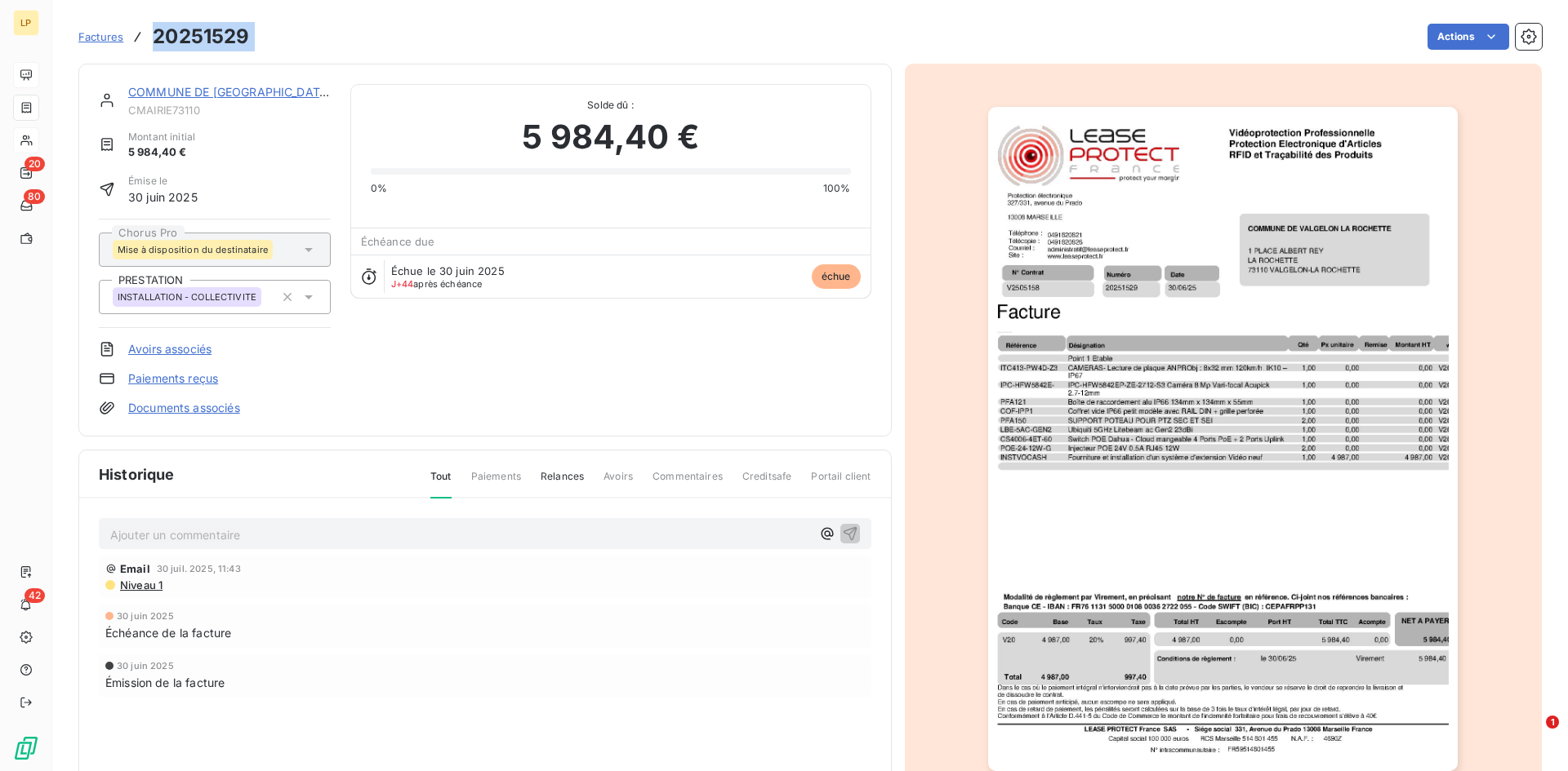
drag, startPoint x: 266, startPoint y: 39, endPoint x: 154, endPoint y: 36, distance: 112.0
click at [154, 36] on div "Factures 20251529 Actions" at bounding box center [810, 36] width 1464 height 34
copy section "20251529 Actions"
click at [185, 108] on span "CMAIRIE73110" at bounding box center [230, 110] width 203 height 13
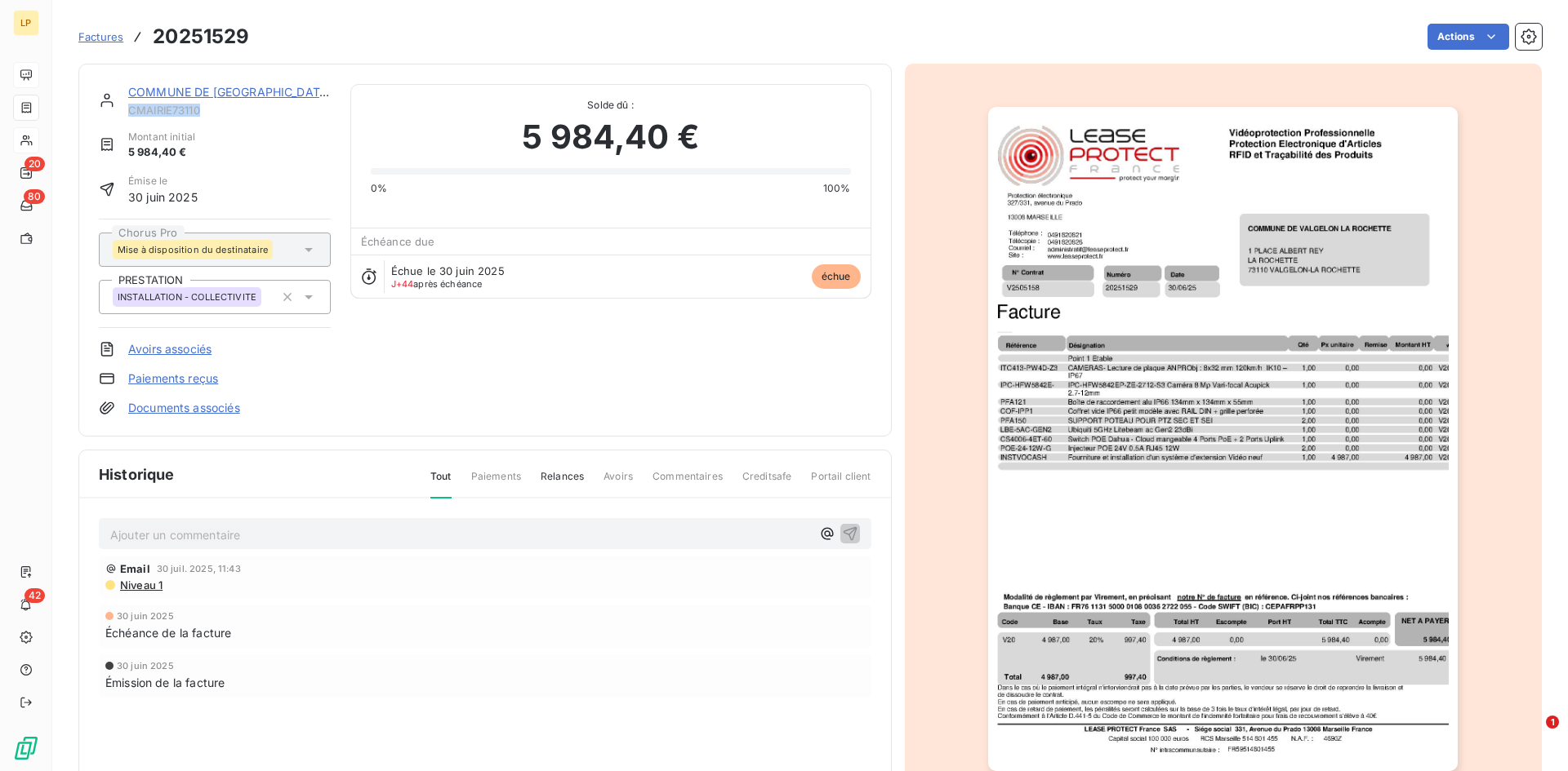
copy span "CMAIRIE73110"
click at [1172, 261] on img "button" at bounding box center [1223, 439] width 470 height 664
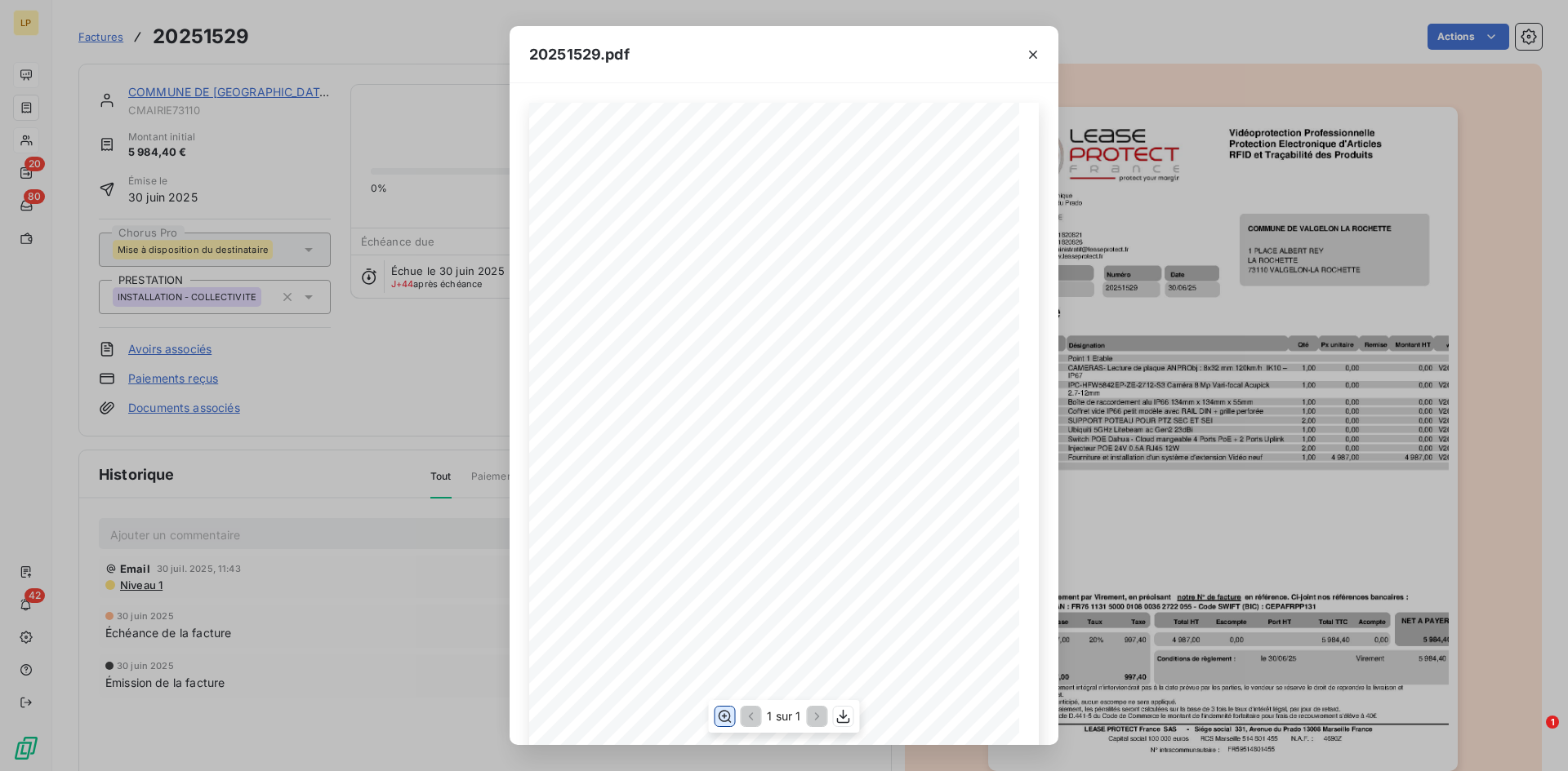
click at [728, 724] on button "button" at bounding box center [724, 716] width 20 height 20
click at [251, 451] on div "20251529.pdf N° Contrat Numéro 20251529 30/06/25 V2505158 Date Protection élect…" at bounding box center [784, 385] width 1568 height 771
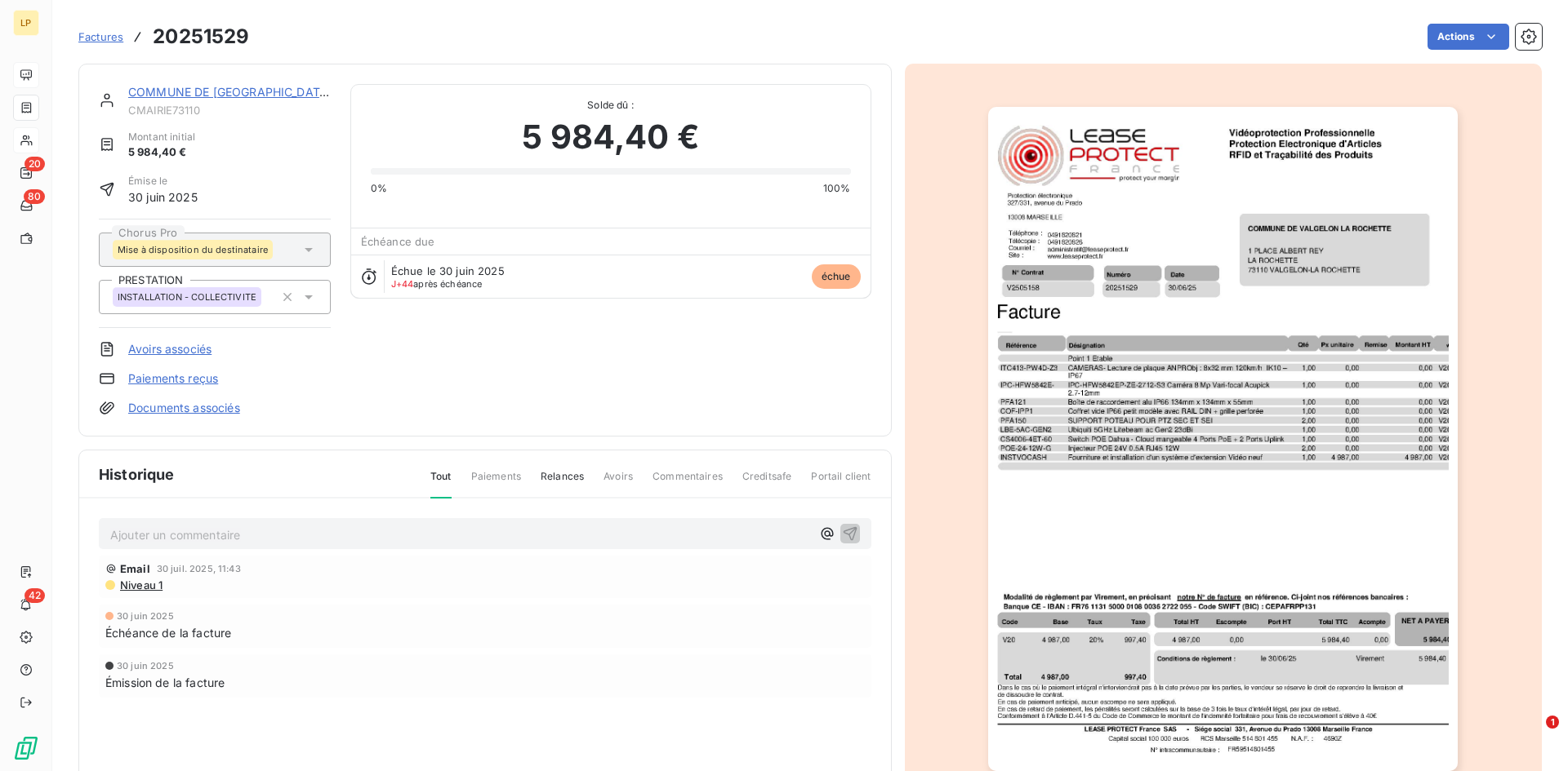
click at [231, 541] on p "Ajouter un commentaire ﻿" at bounding box center [460, 535] width 701 height 20
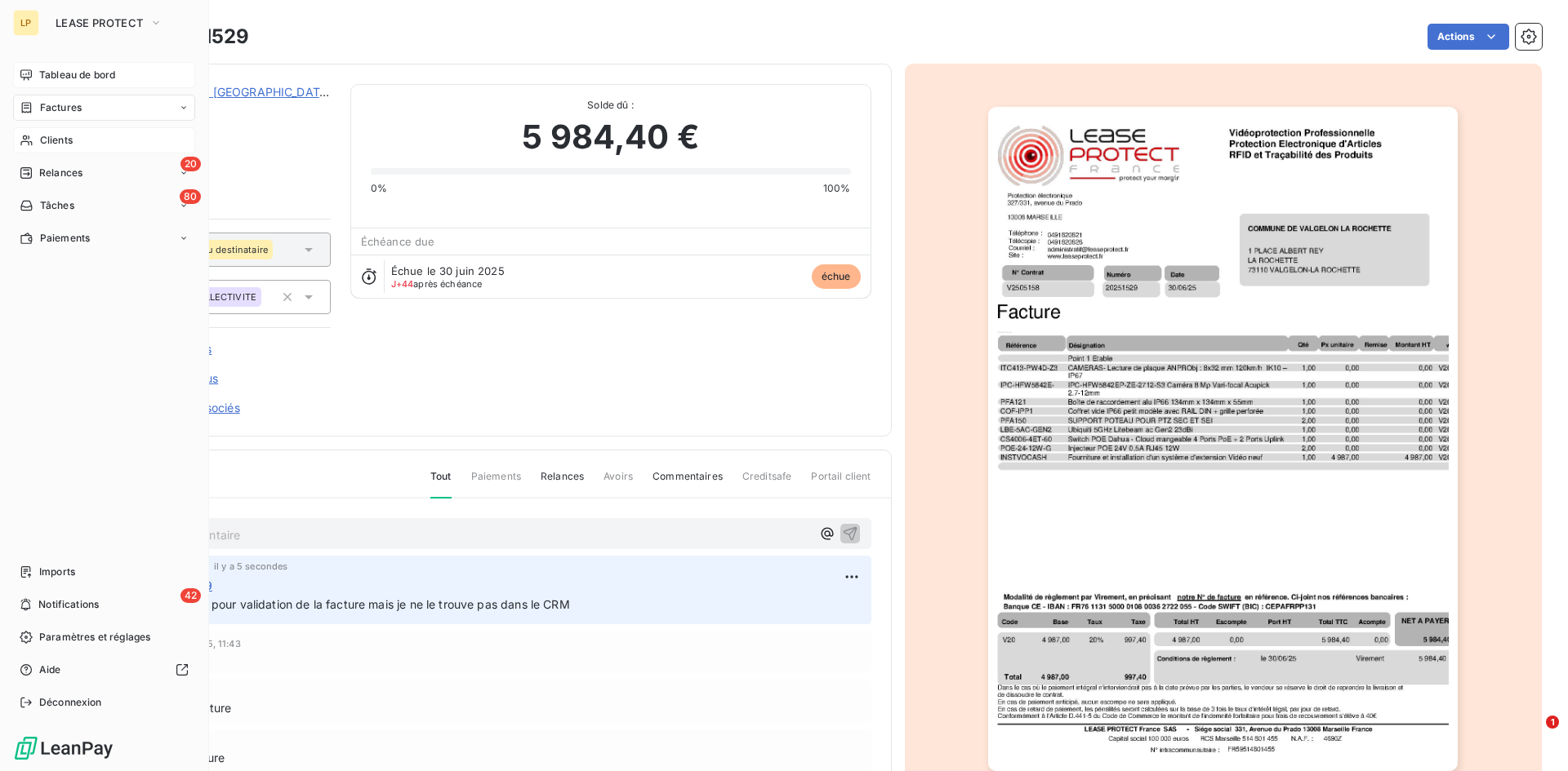
click at [44, 141] on span "Clients" at bounding box center [56, 140] width 33 height 15
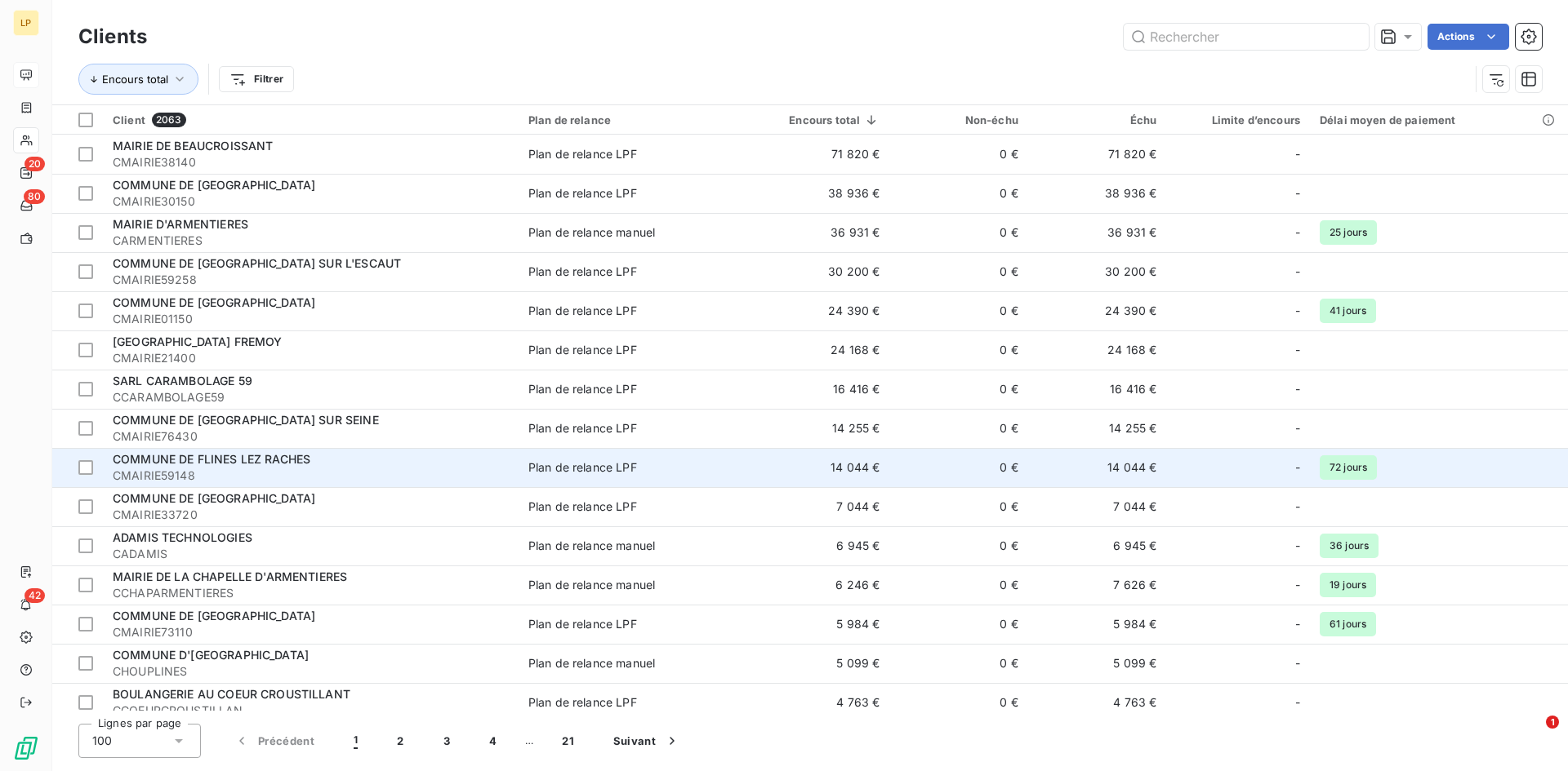
click at [897, 460] on td "0 €" at bounding box center [958, 468] width 139 height 39
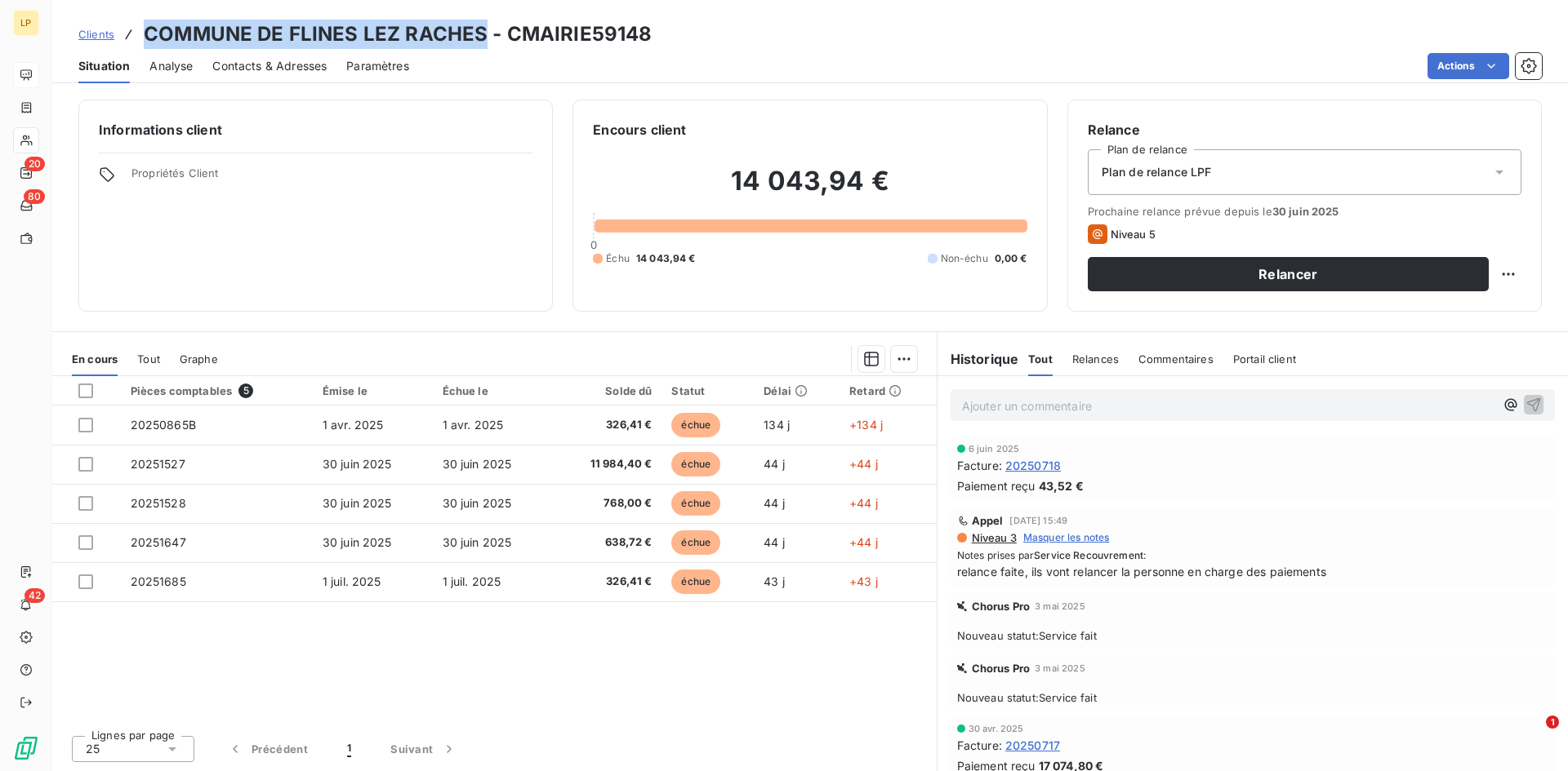
drag, startPoint x: 144, startPoint y: 32, endPoint x: 480, endPoint y: 30, distance: 336.0
click at [480, 30] on h3 "COMMUNE DE FLINES LEZ RACHES - CMAIRIE59148" at bounding box center [397, 34] width 508 height 30
copy h3 "COMMUNE DE FLINES LEZ RACHES"
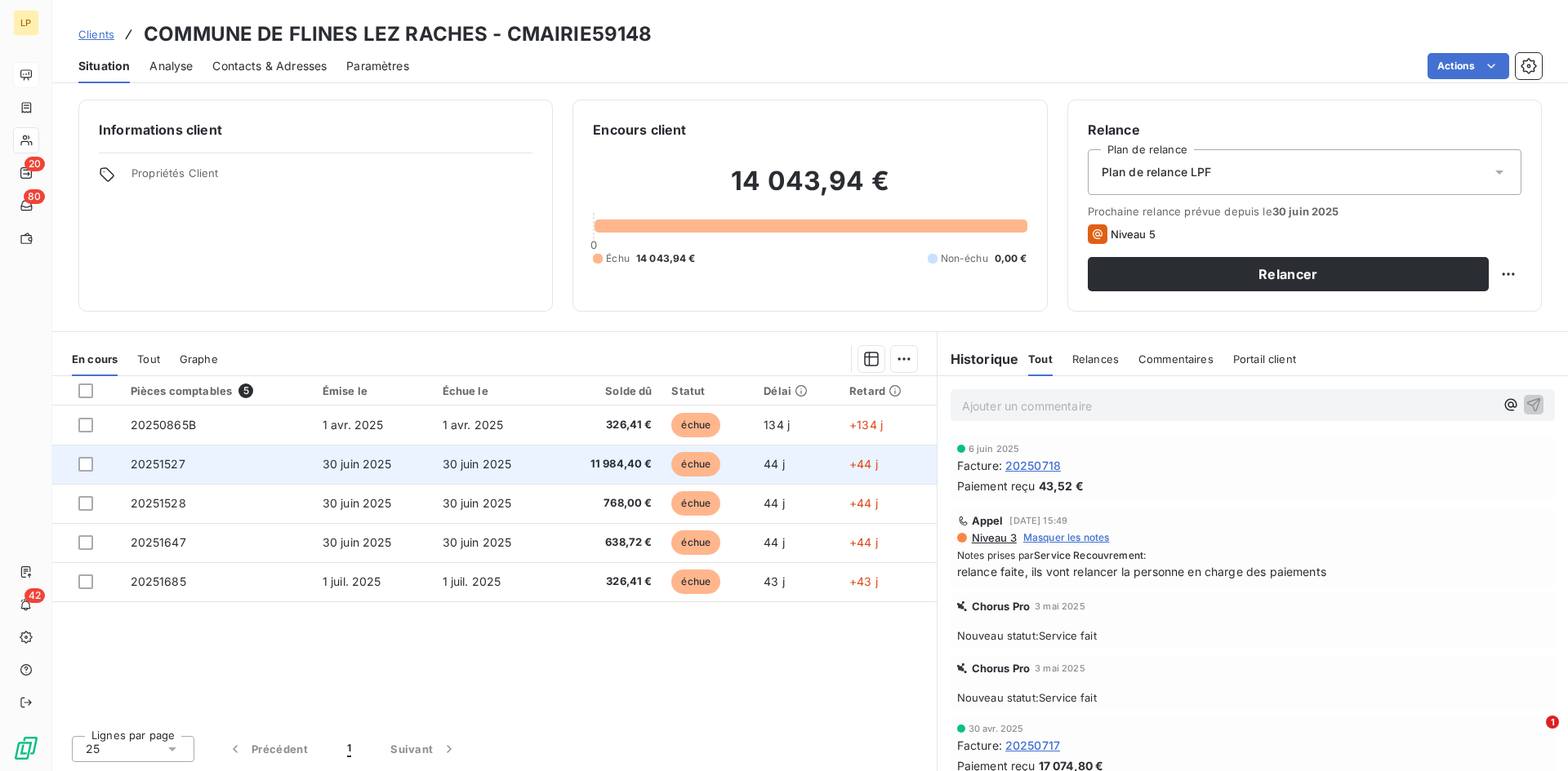
click at [509, 457] on td "30 juin 2025" at bounding box center [492, 464] width 120 height 39
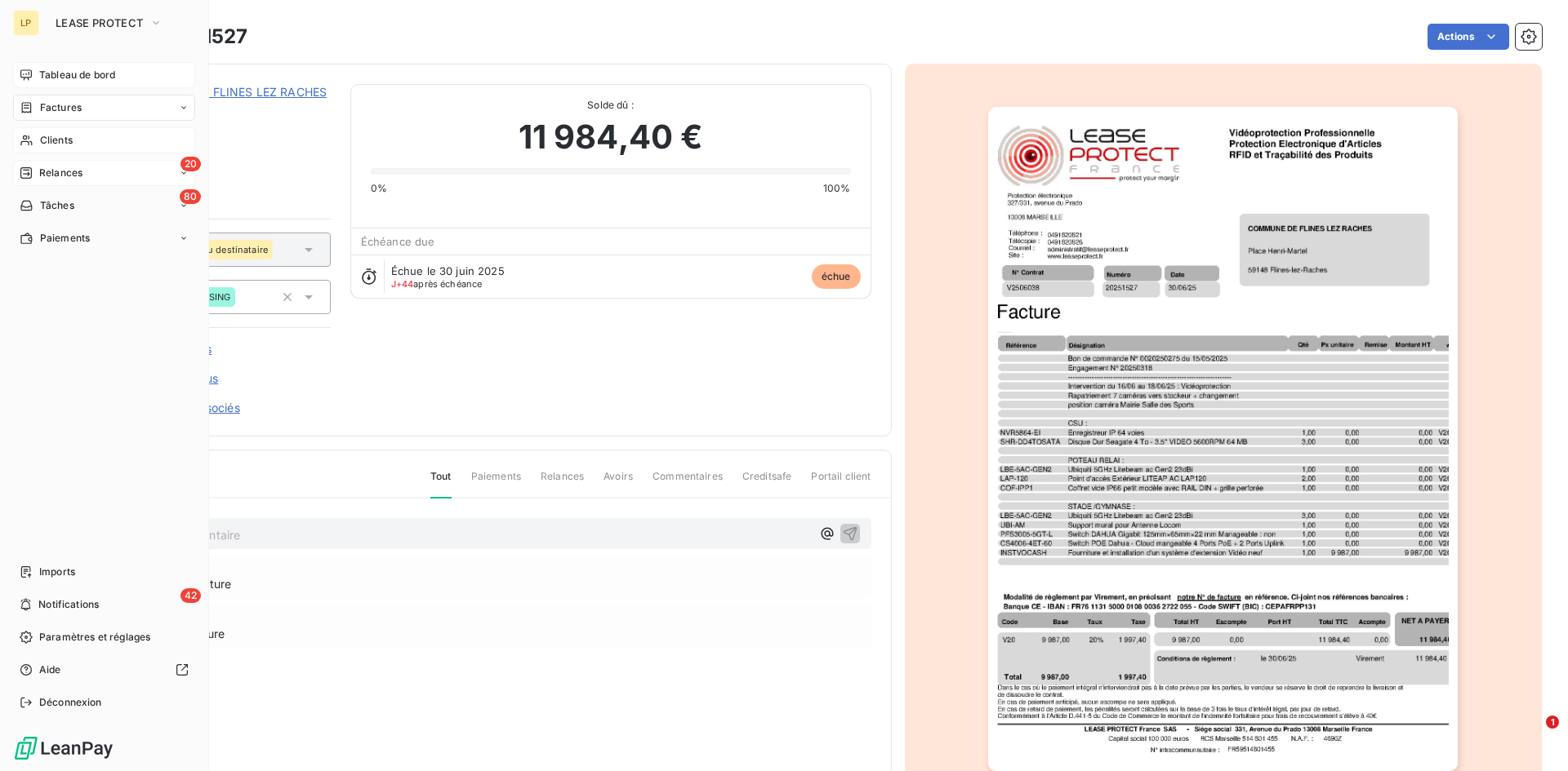
click at [63, 165] on div "20 Relances" at bounding box center [104, 173] width 182 height 26
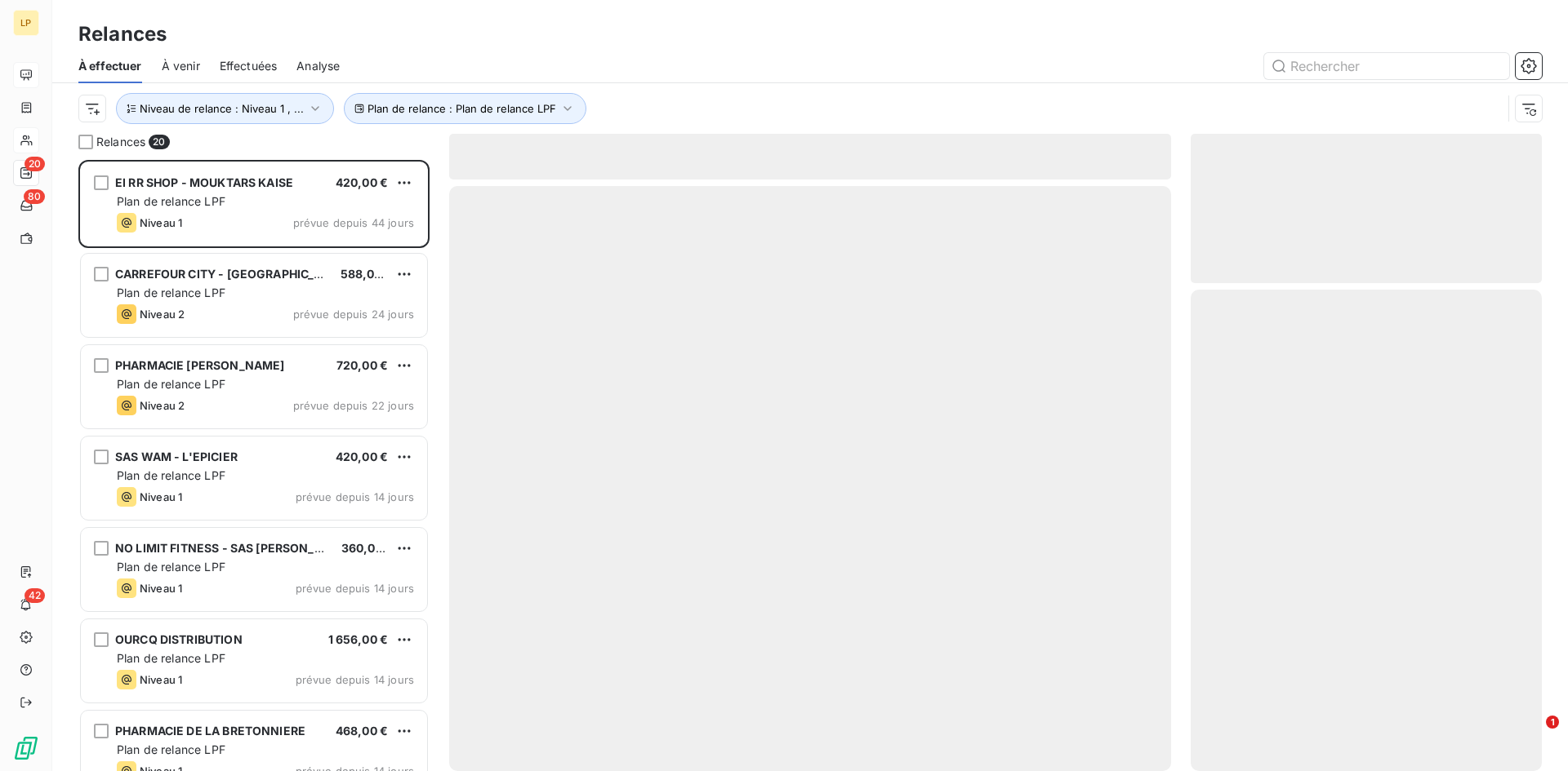
scroll to position [599, 339]
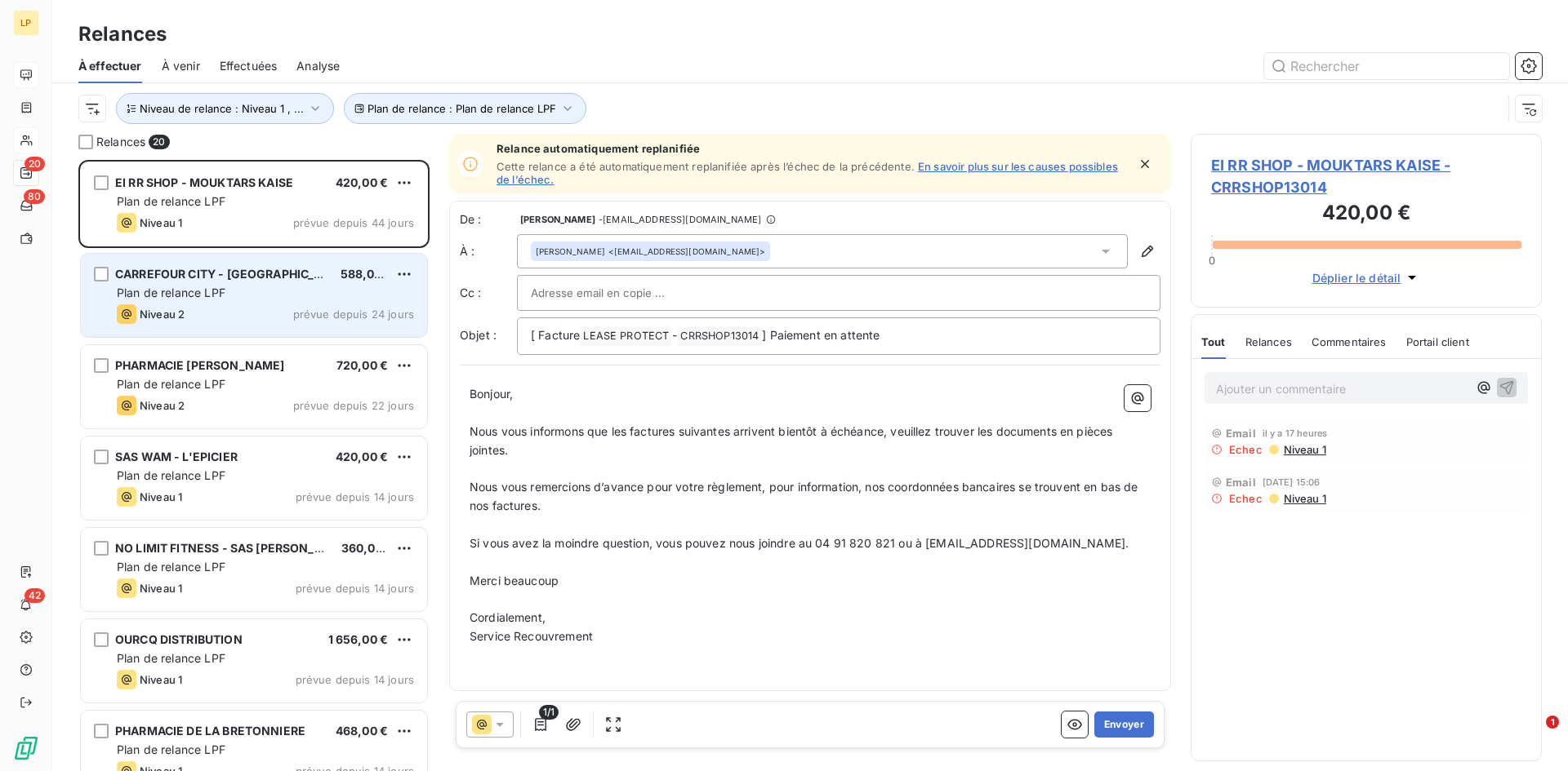
click at [175, 299] on span "Plan de relance LPF" at bounding box center [170, 292] width 109 height 14
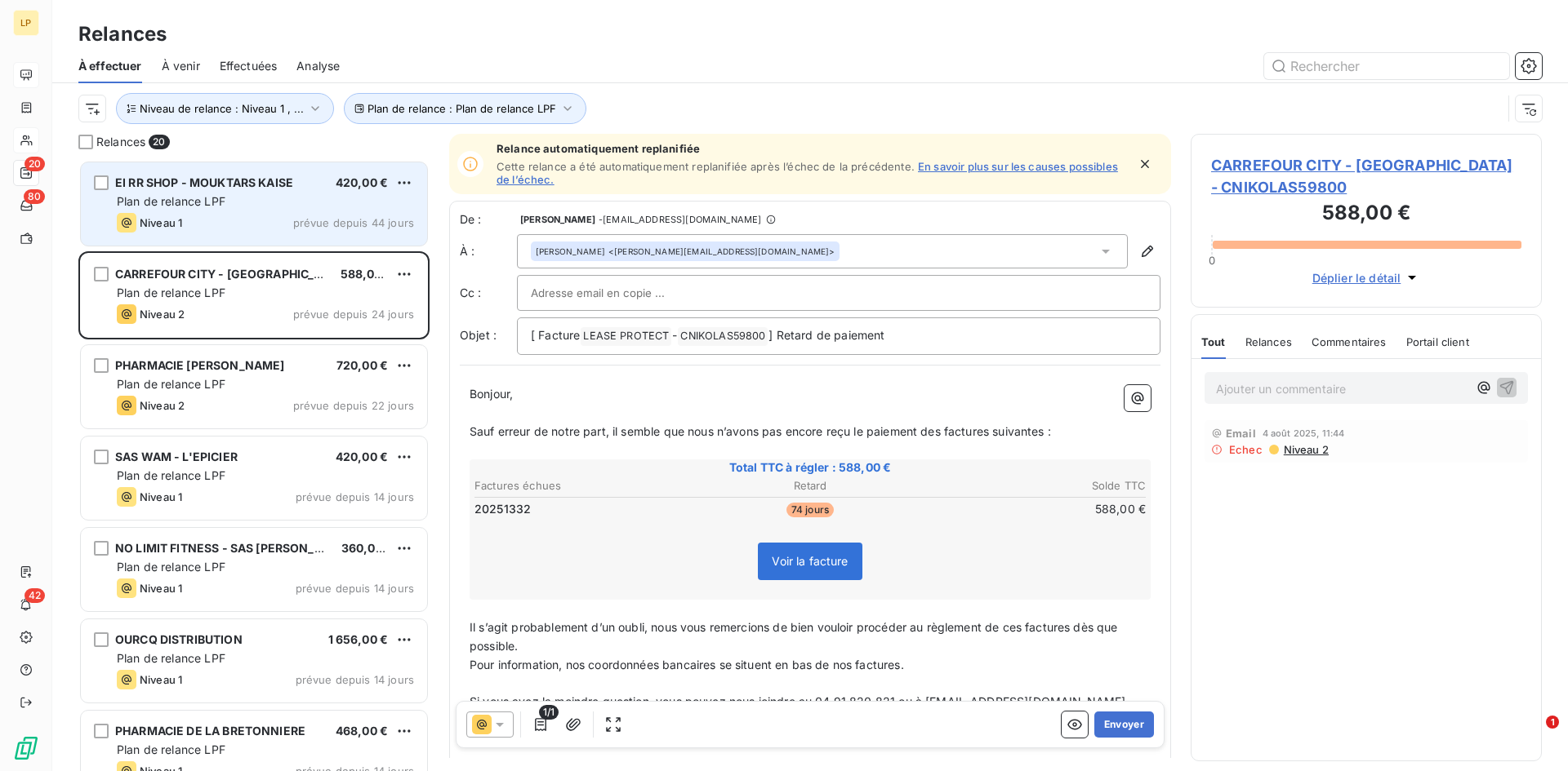
click at [206, 221] on div "Niveau 1 prévue depuis 44 jours" at bounding box center [264, 222] width 297 height 20
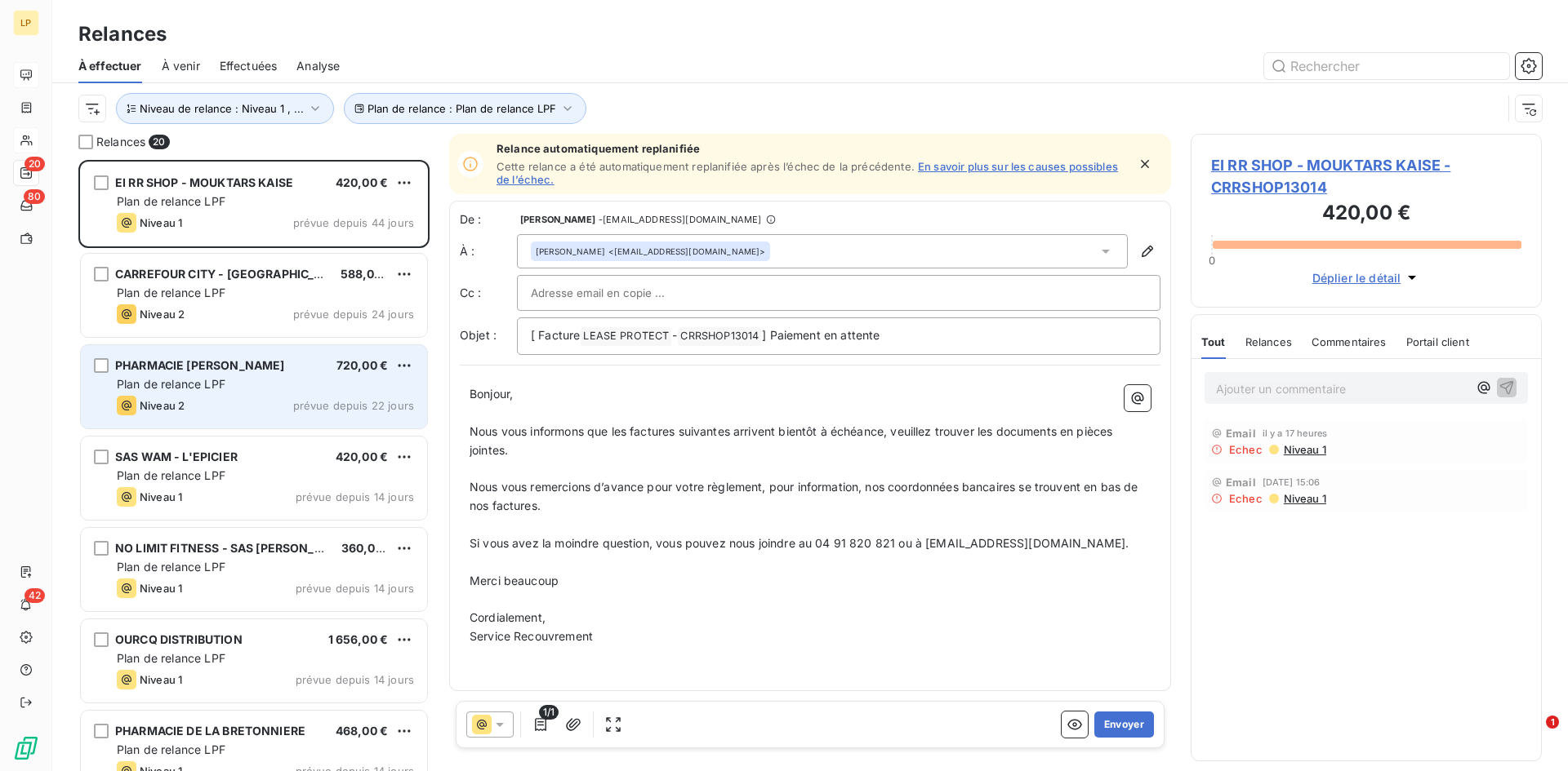
click at [218, 379] on span "Plan de relance LPF" at bounding box center [170, 383] width 109 height 14
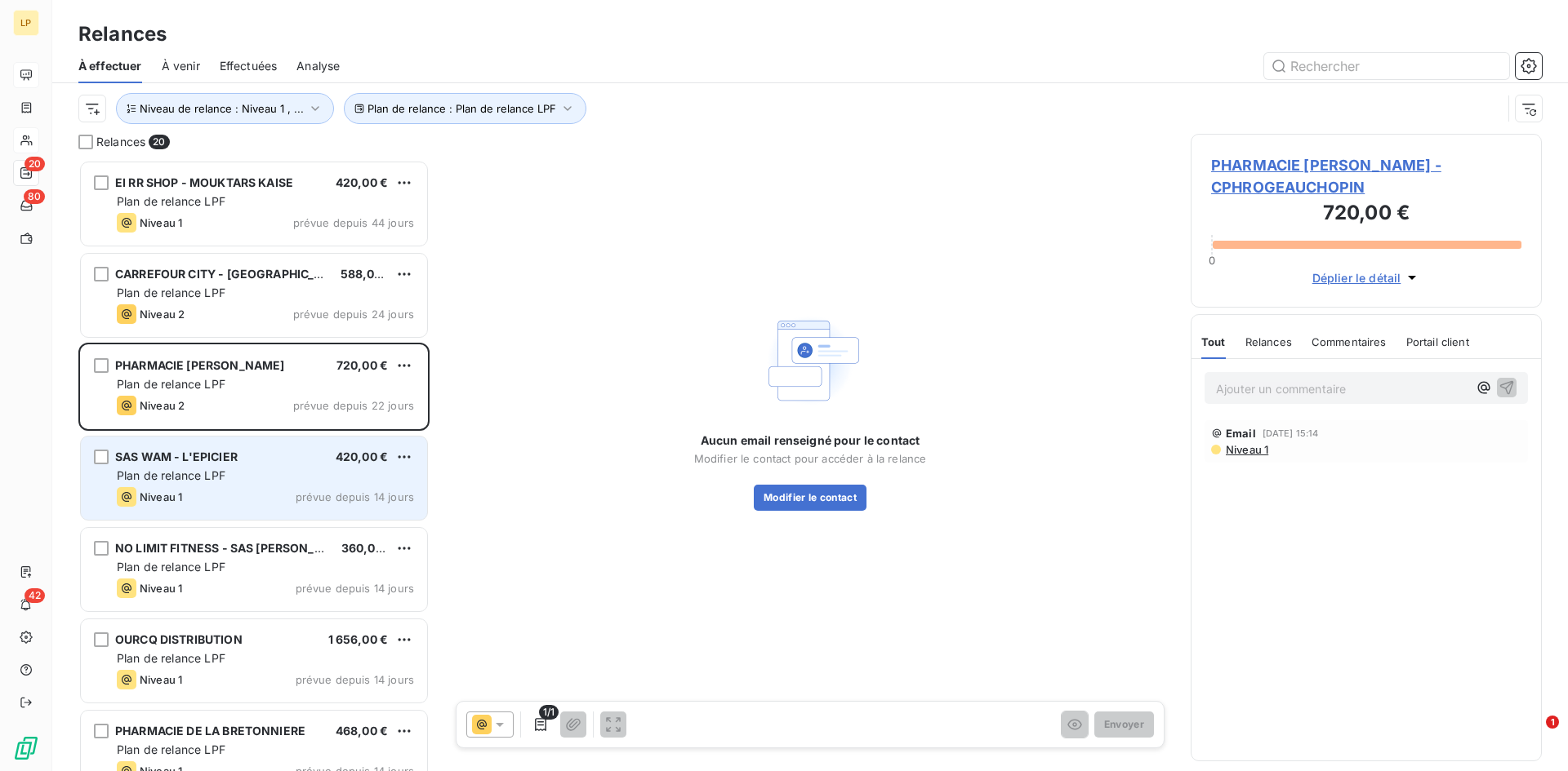
click at [271, 475] on div "Plan de relance LPF" at bounding box center [264, 476] width 297 height 17
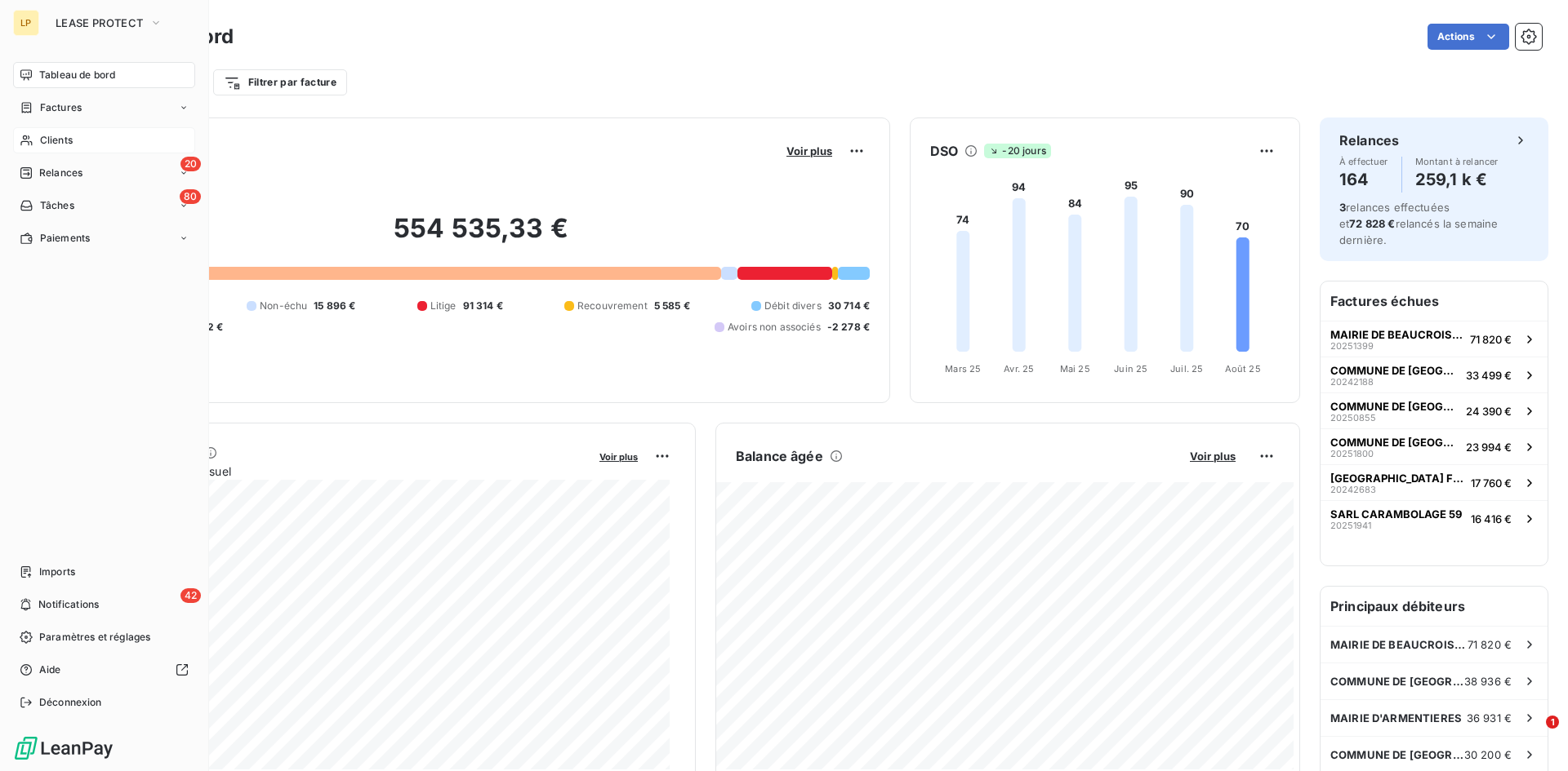
click at [41, 135] on span "Clients" at bounding box center [56, 140] width 33 height 15
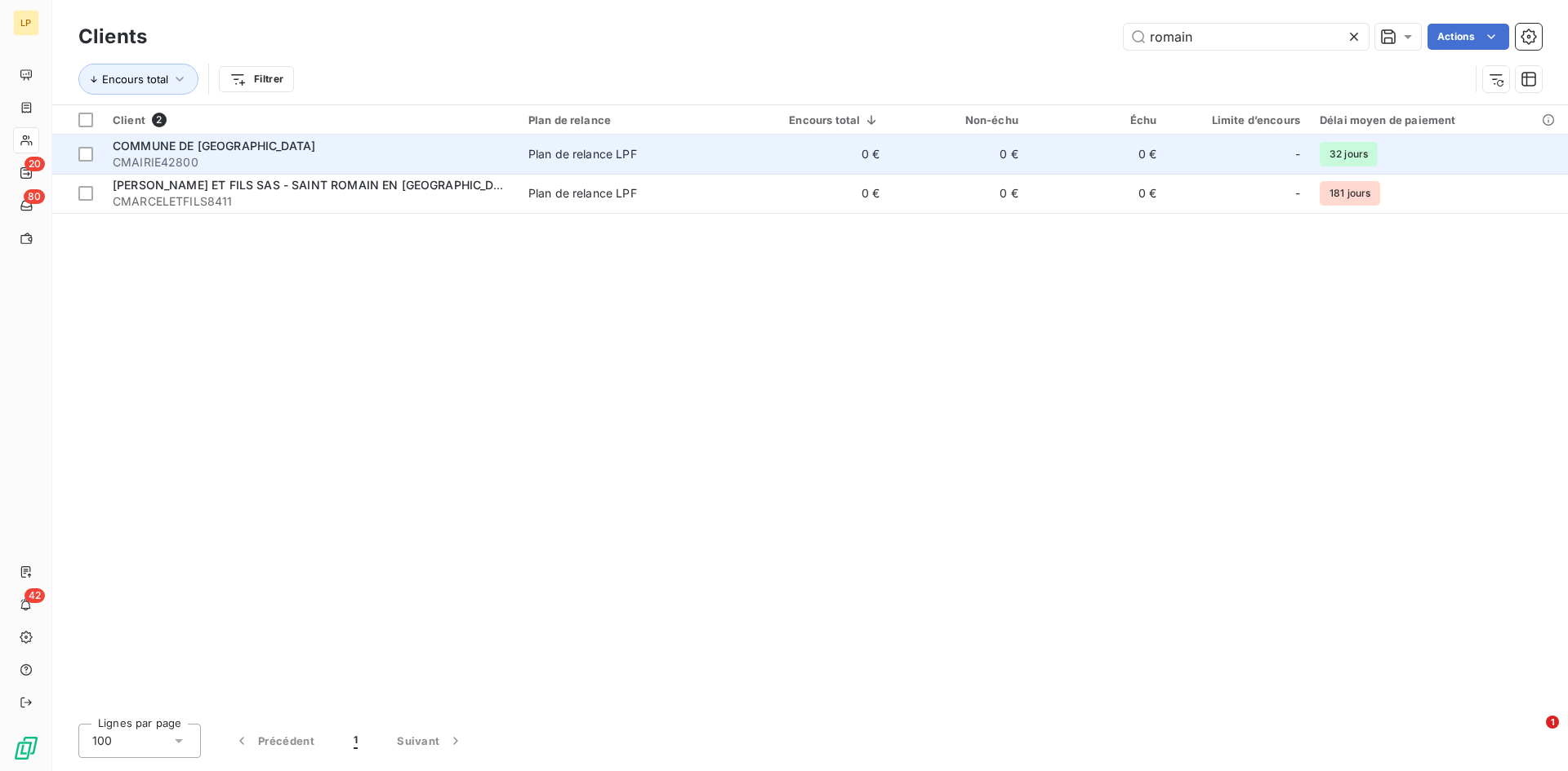
type input "romain"
click at [482, 140] on div "COMMUNE DE [GEOGRAPHIC_DATA]" at bounding box center [311, 146] width 396 height 17
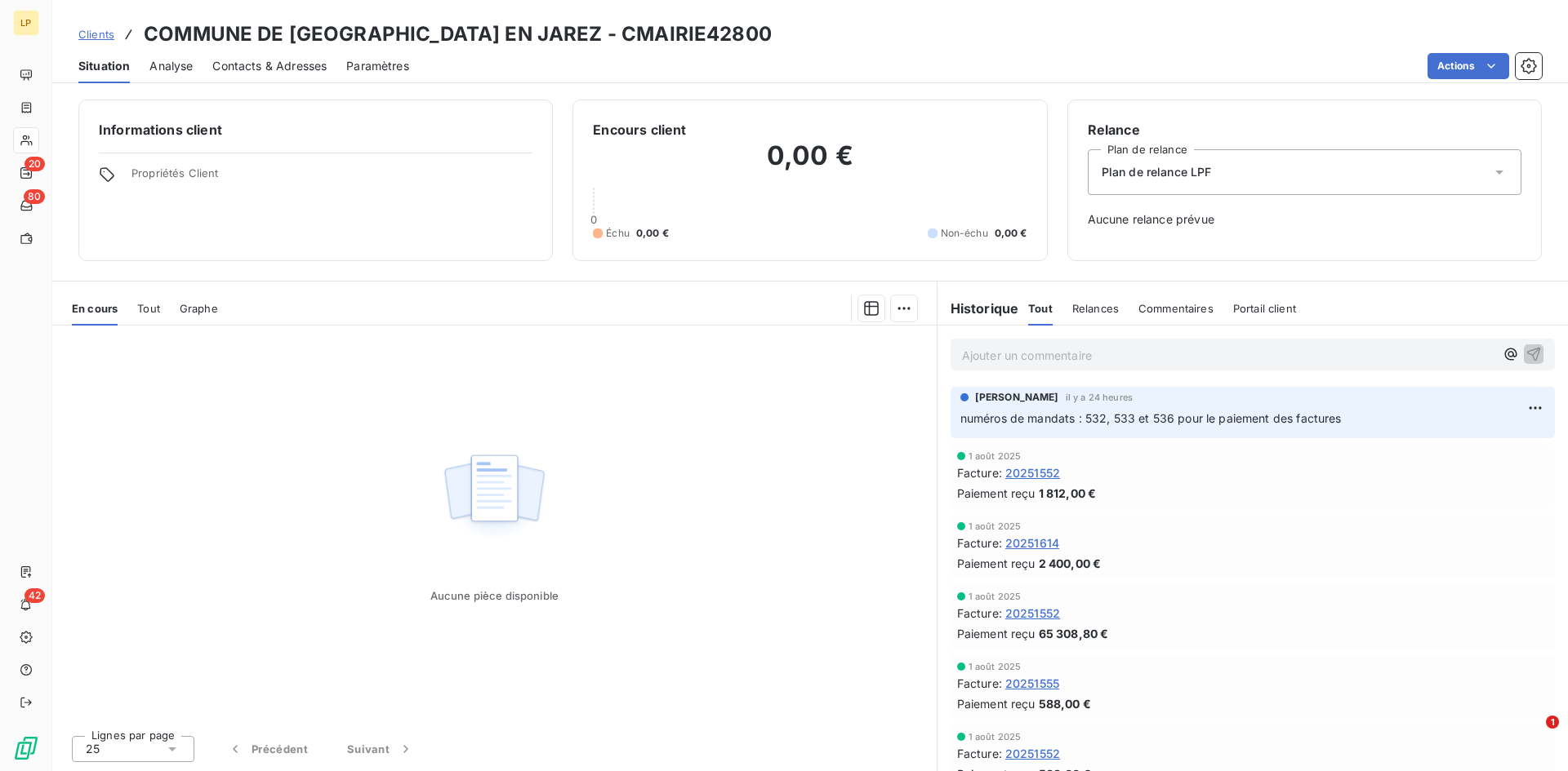
click at [155, 313] on span "Tout" at bounding box center [148, 309] width 23 height 13
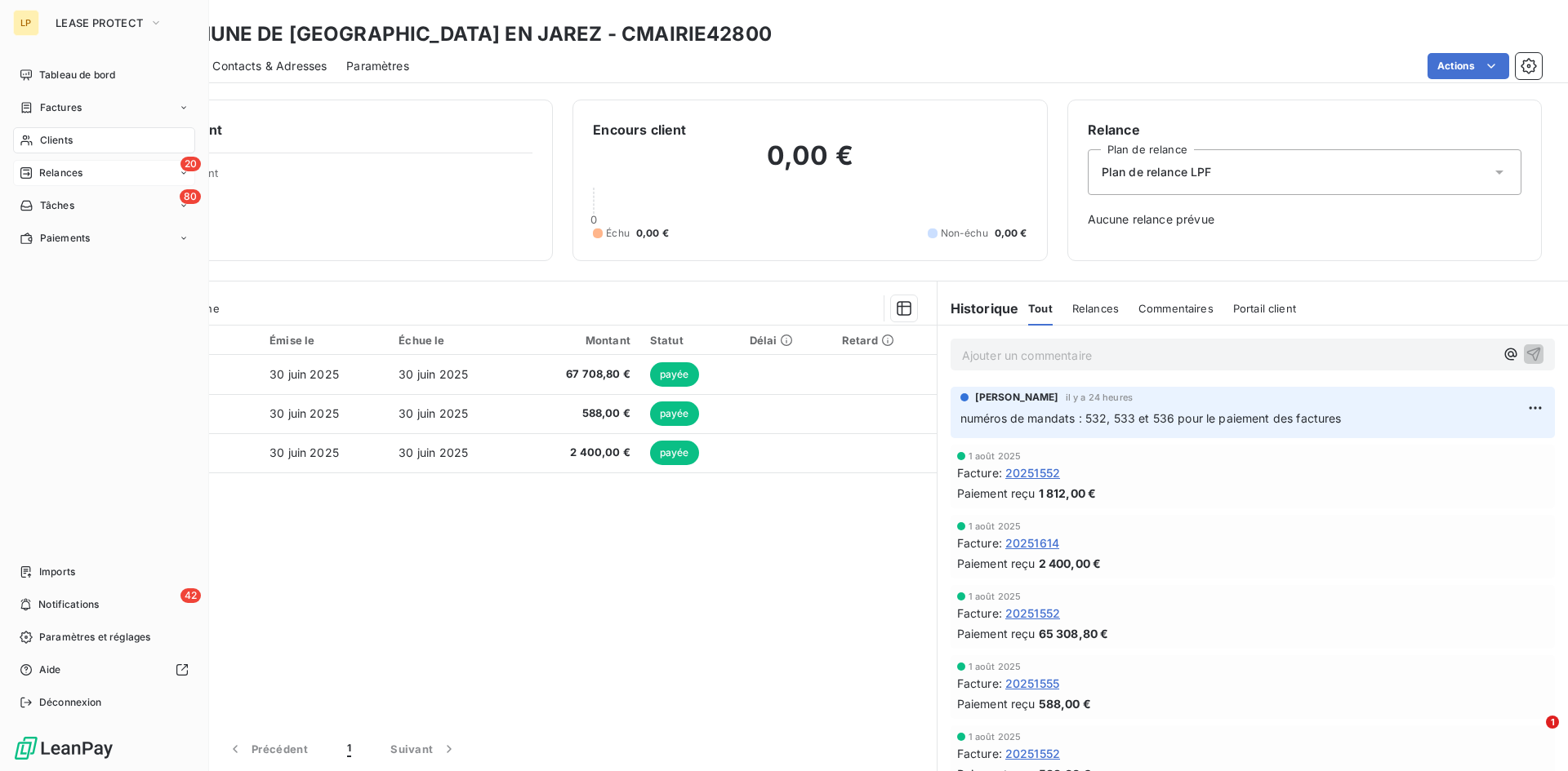
click at [64, 172] on span "Relances" at bounding box center [60, 173] width 44 height 15
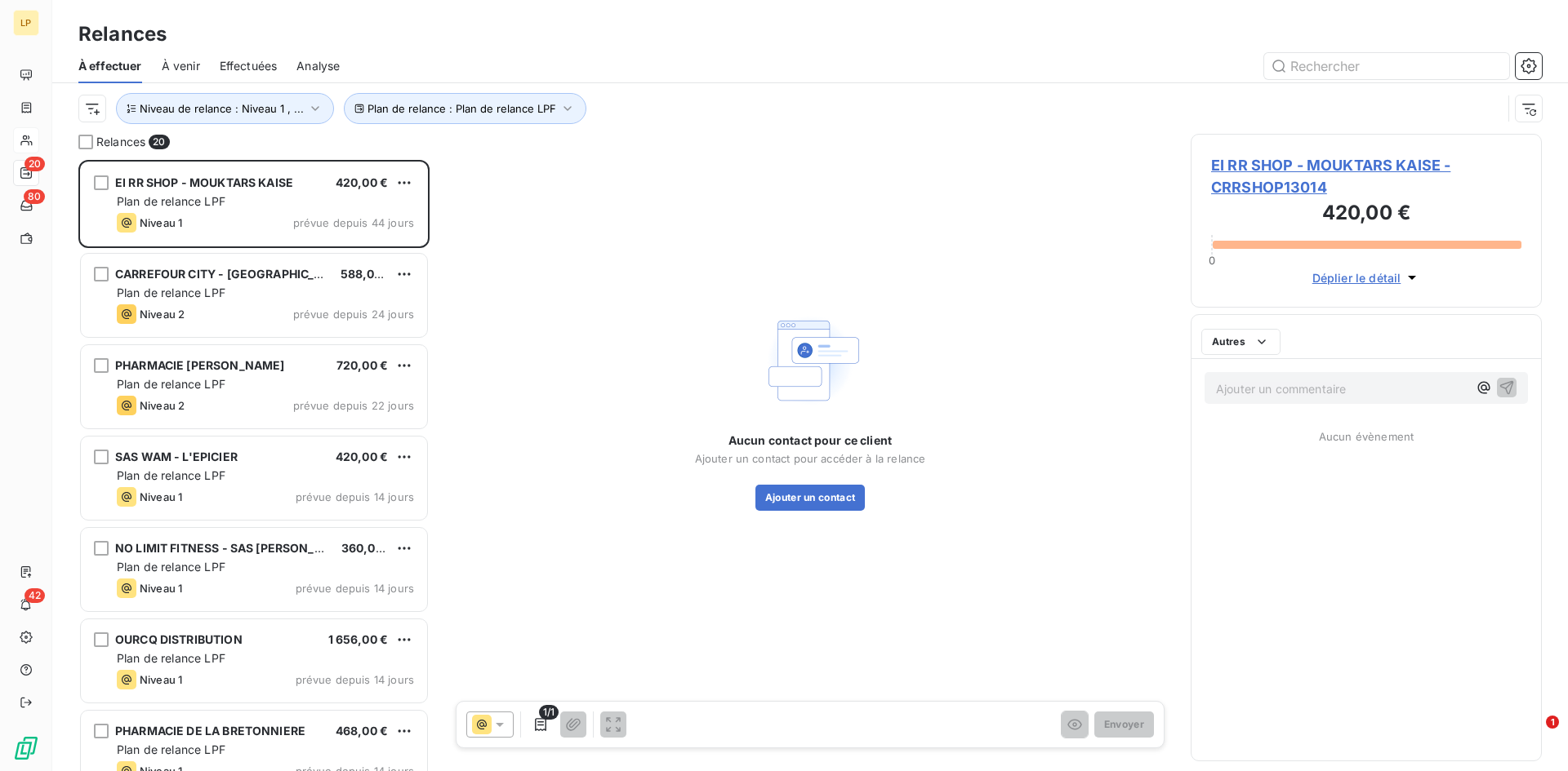
scroll to position [599, 339]
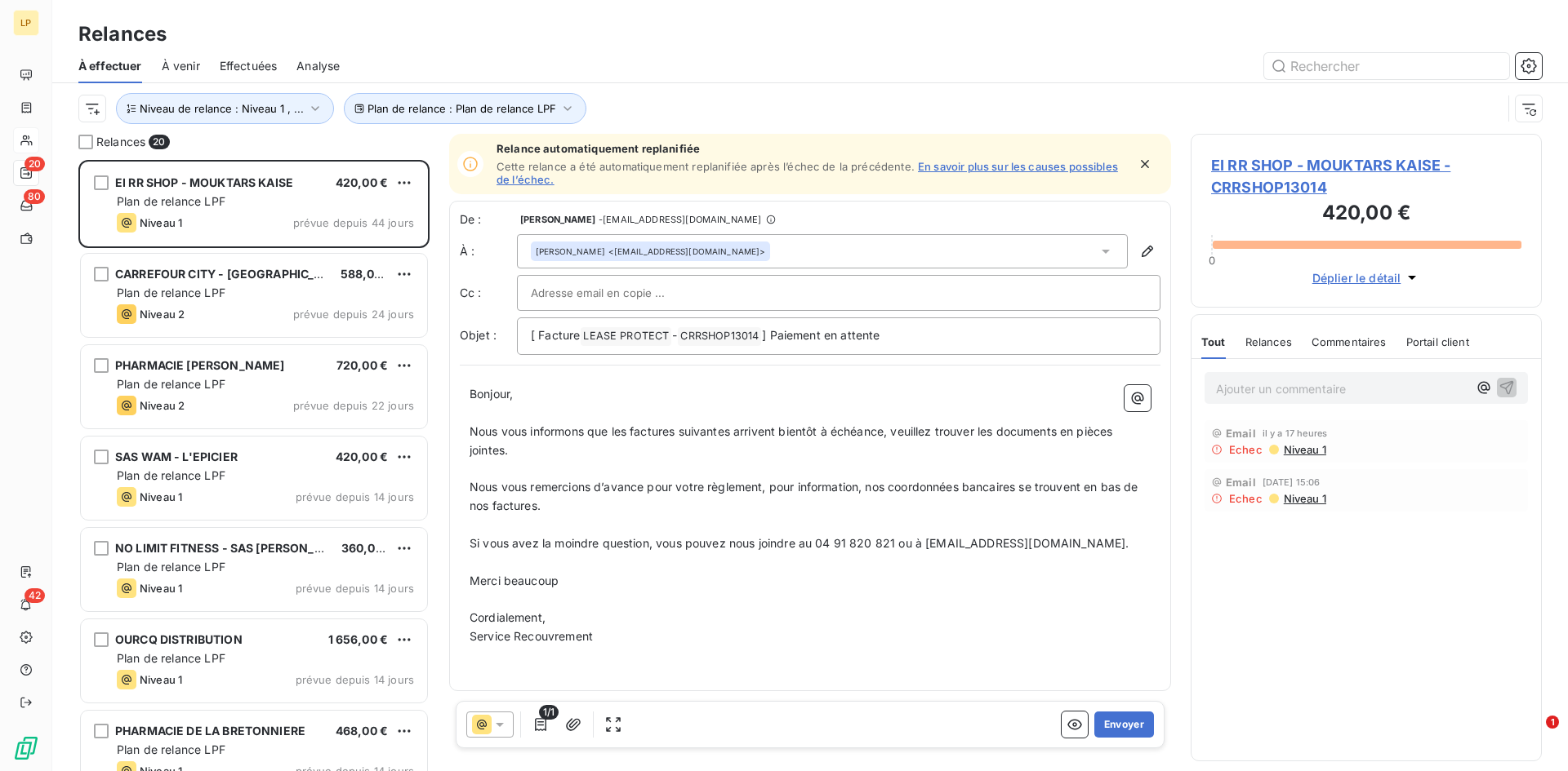
click at [314, 58] on span "Analyse" at bounding box center [318, 66] width 44 height 17
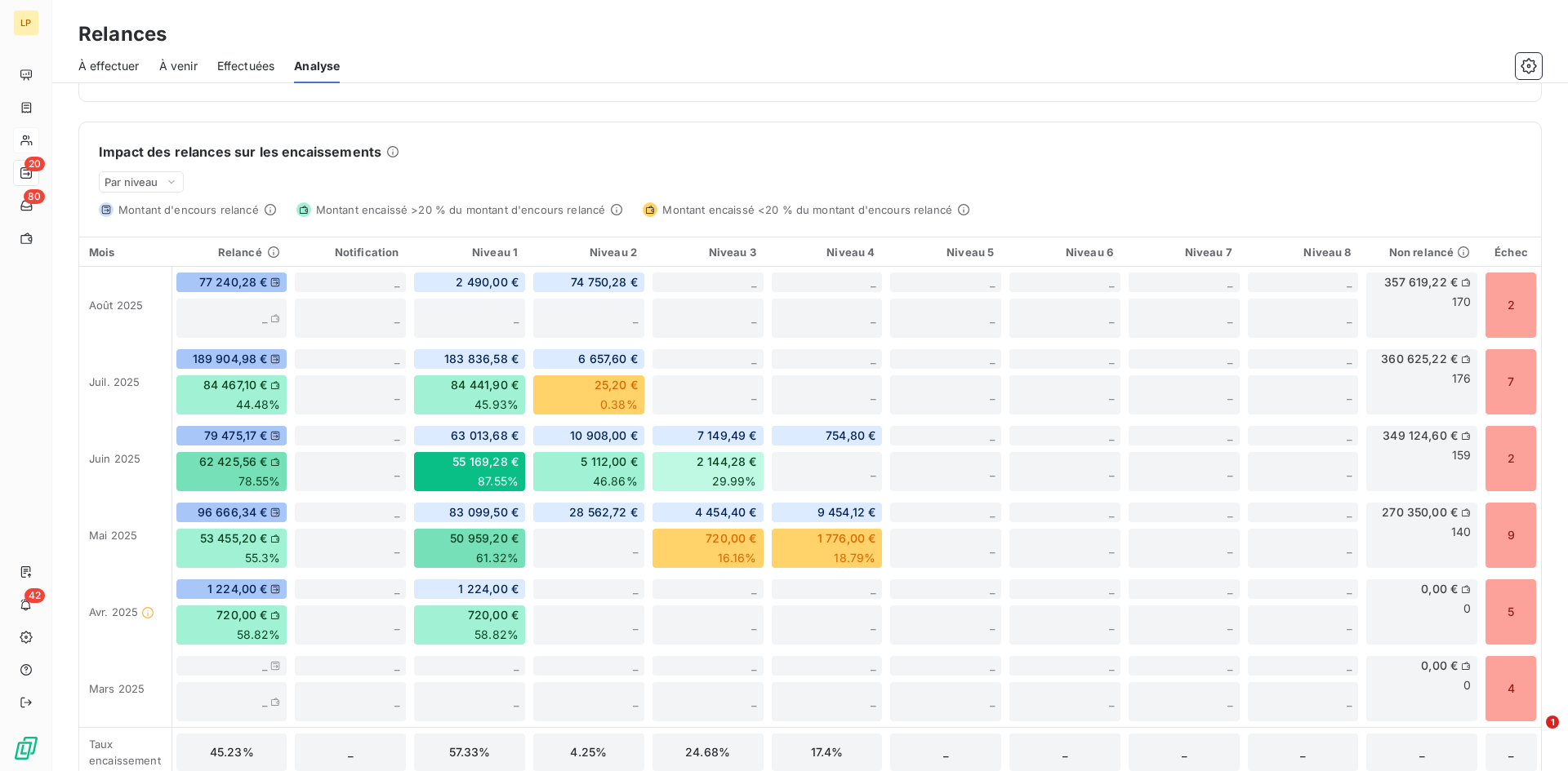
scroll to position [381, 0]
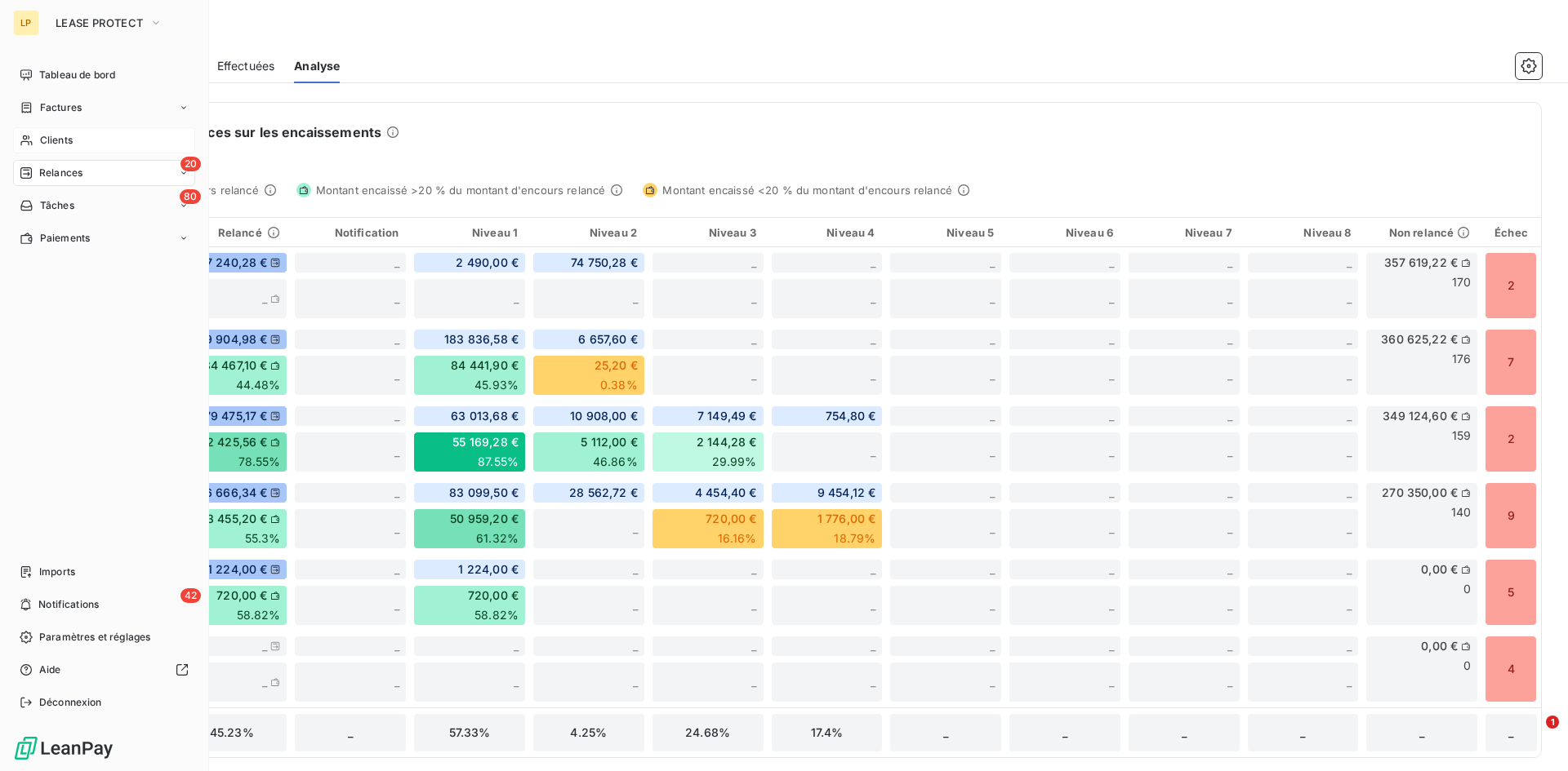
click at [56, 140] on span "Clients" at bounding box center [56, 140] width 33 height 15
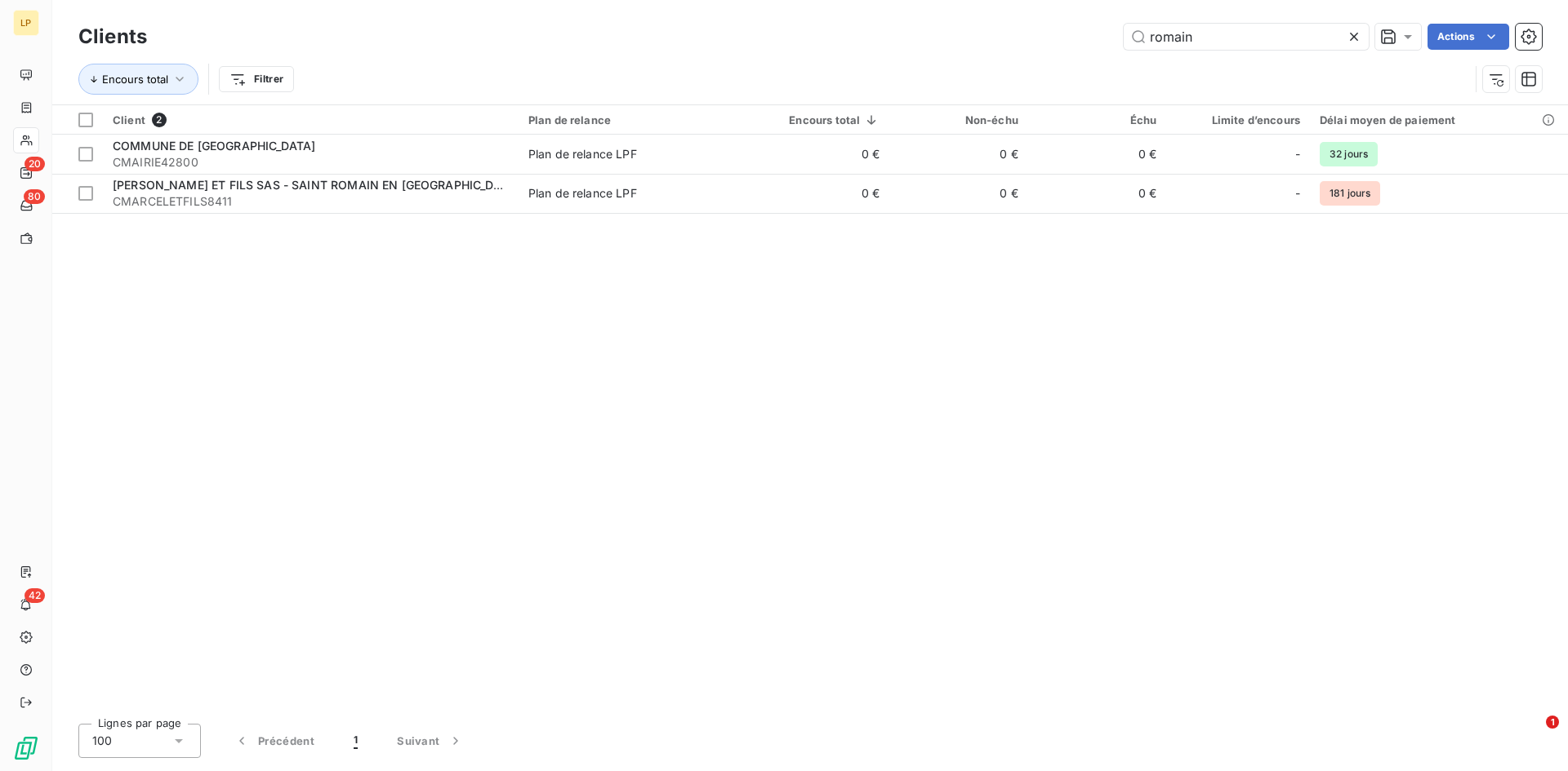
click at [1350, 36] on icon at bounding box center [1354, 37] width 17 height 17
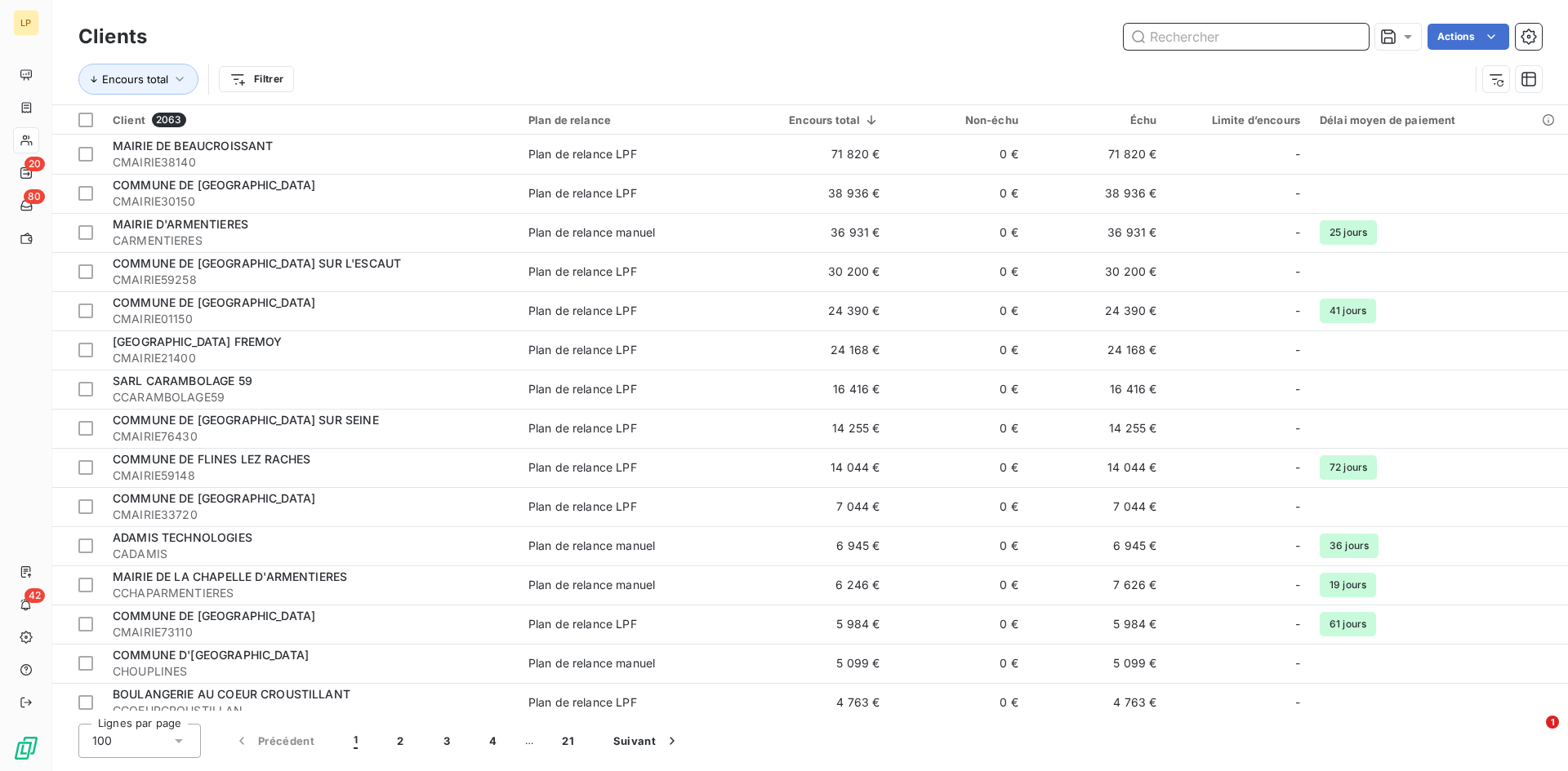
click at [1183, 49] on input "text" at bounding box center [1245, 36] width 245 height 26
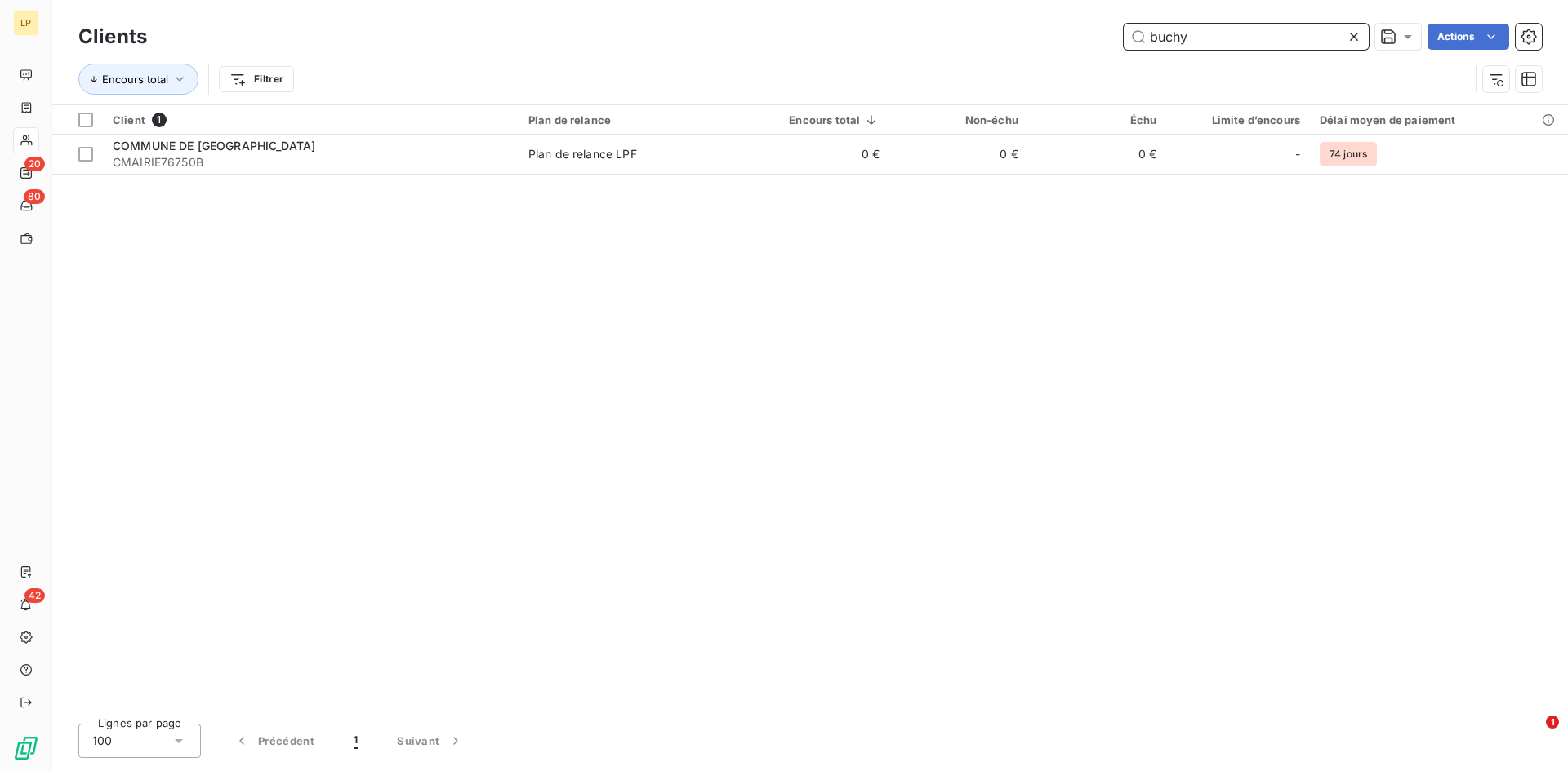
drag, startPoint x: 1231, startPoint y: 42, endPoint x: 1146, endPoint y: 47, distance: 85.1
click at [1146, 47] on input "buchy" at bounding box center [1245, 36] width 245 height 26
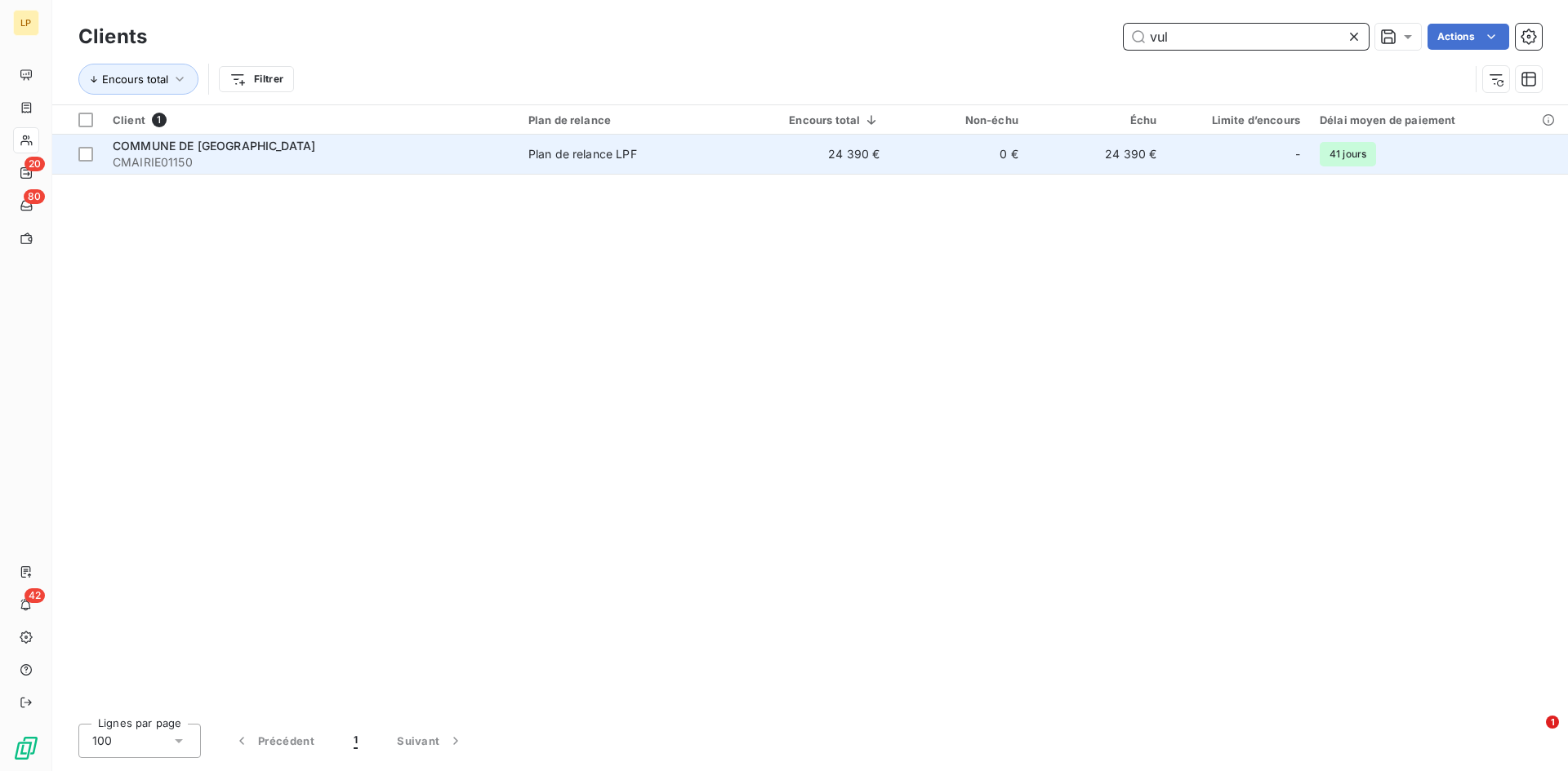
type input "vul"
click at [860, 150] on td "24 390 €" at bounding box center [816, 154] width 146 height 39
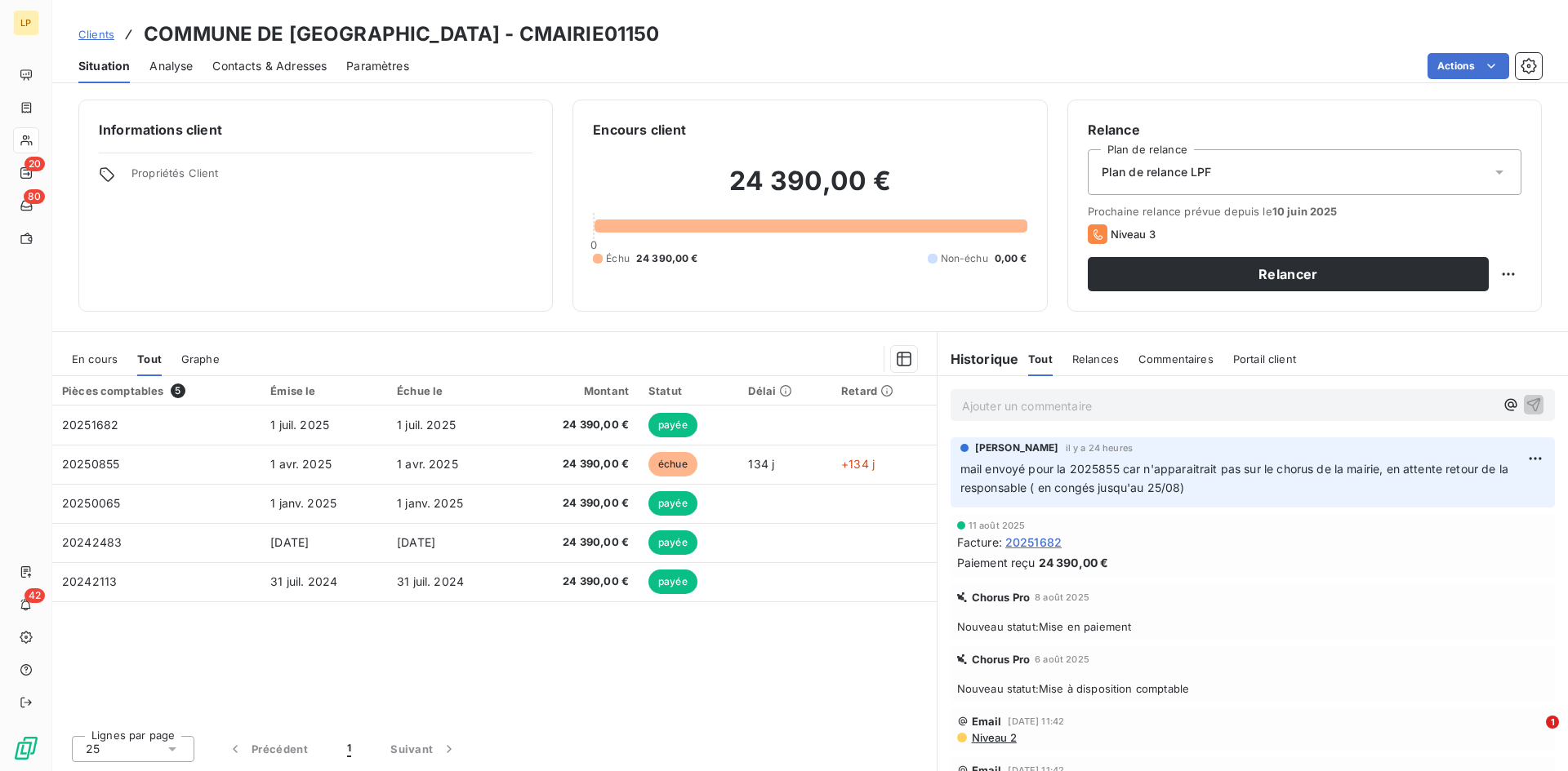
click at [98, 33] on span "Clients" at bounding box center [96, 34] width 36 height 13
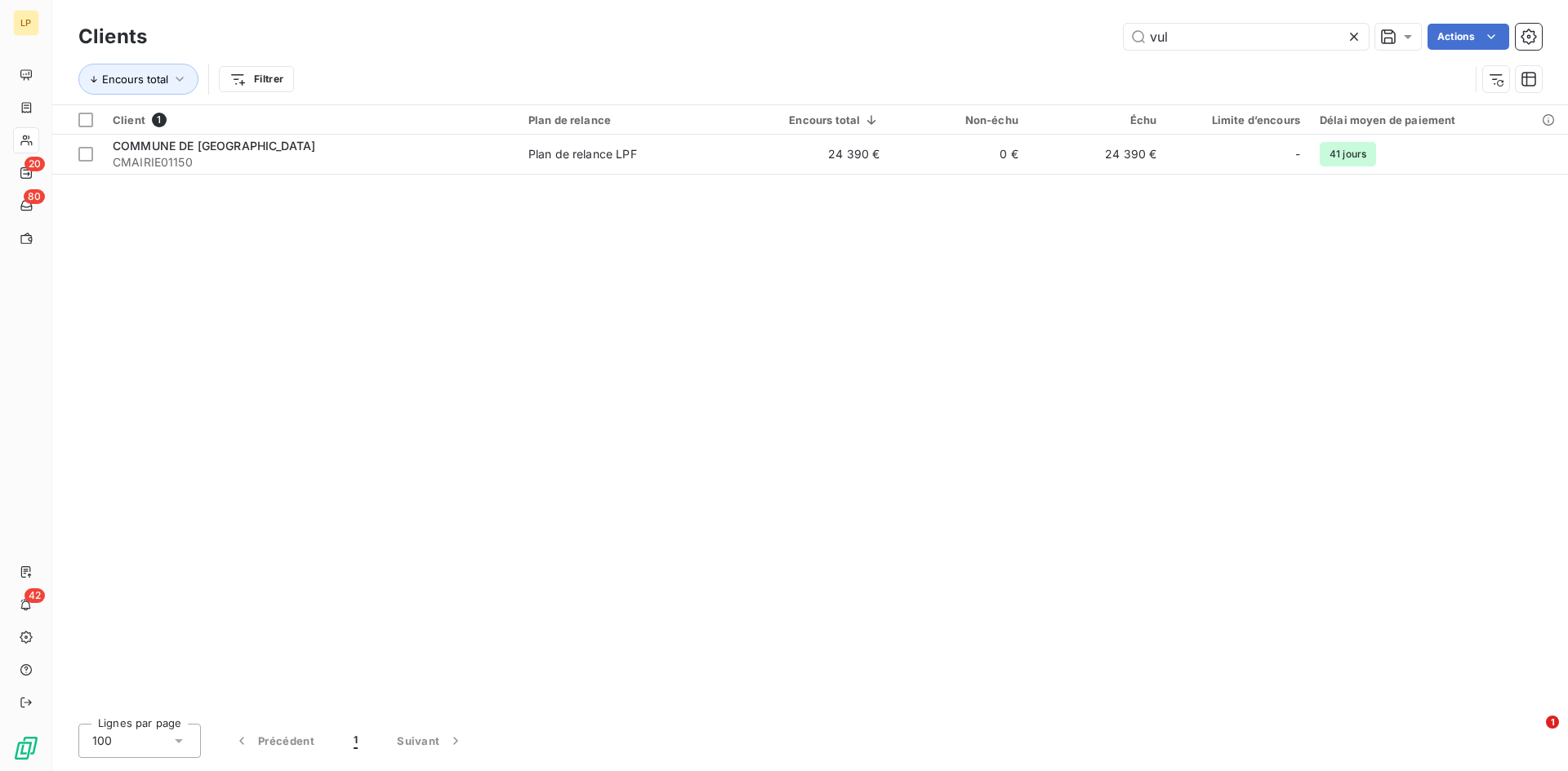
drag, startPoint x: 1190, startPoint y: 47, endPoint x: 1110, endPoint y: 40, distance: 80.3
click at [1137, 42] on input "vul" at bounding box center [1245, 36] width 245 height 26
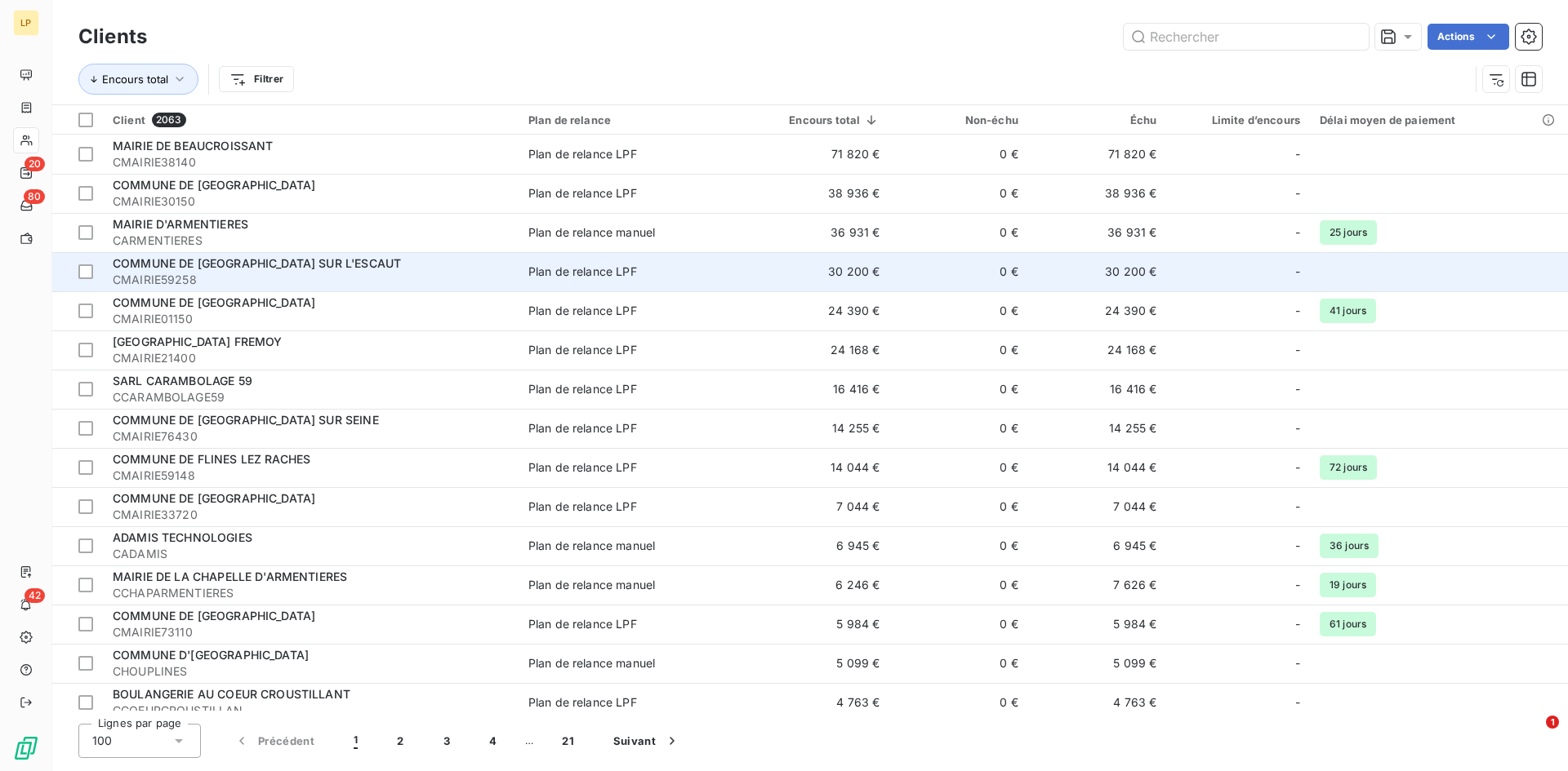
click at [723, 278] on span "Plan de relance LPF" at bounding box center [631, 272] width 206 height 17
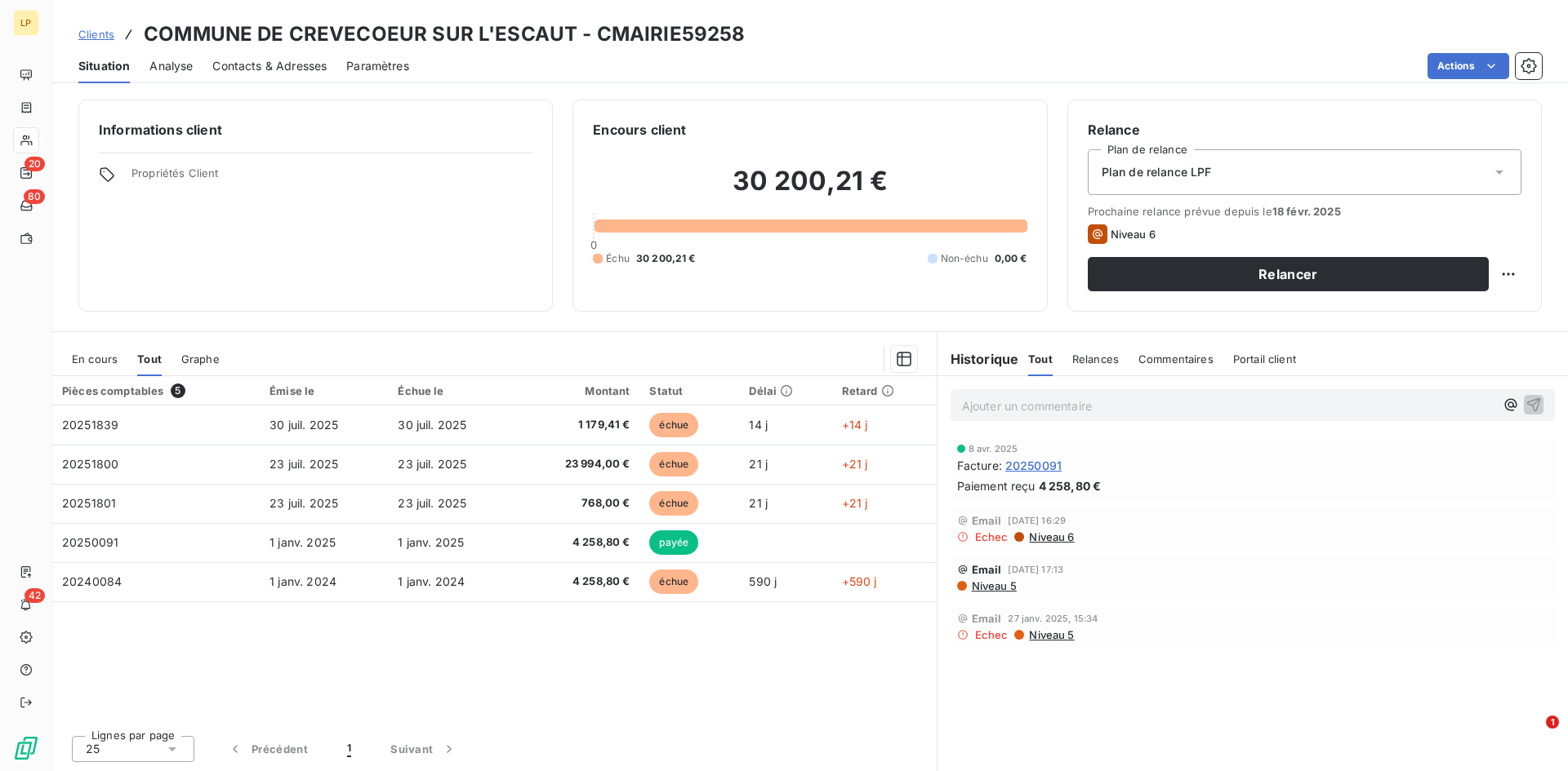
click at [76, 366] on div "En cours" at bounding box center [94, 359] width 46 height 34
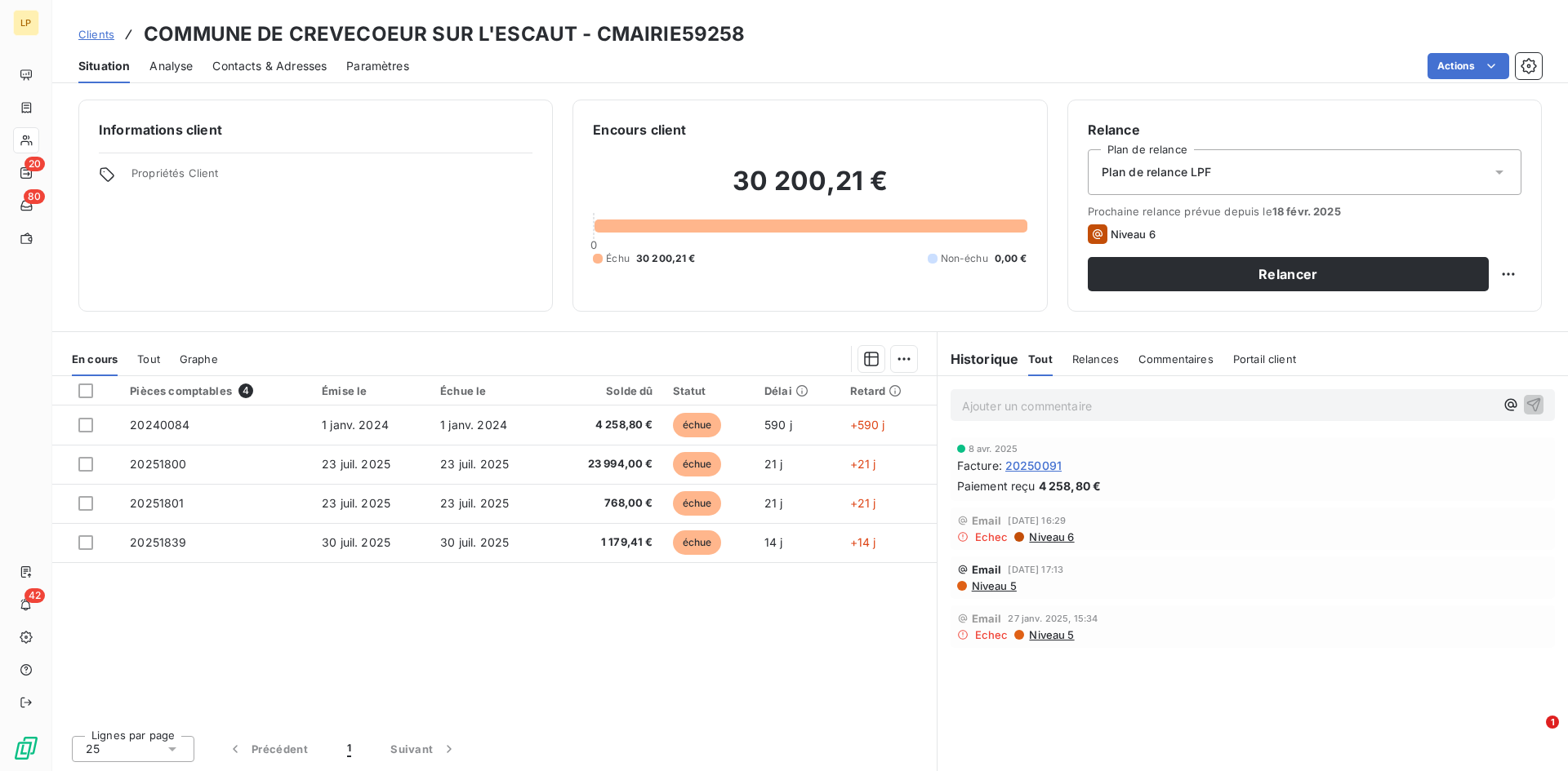
click at [119, 362] on div "En cours Tout Graphe" at bounding box center [494, 359] width 884 height 34
click at [141, 358] on span "Tout" at bounding box center [148, 359] width 23 height 13
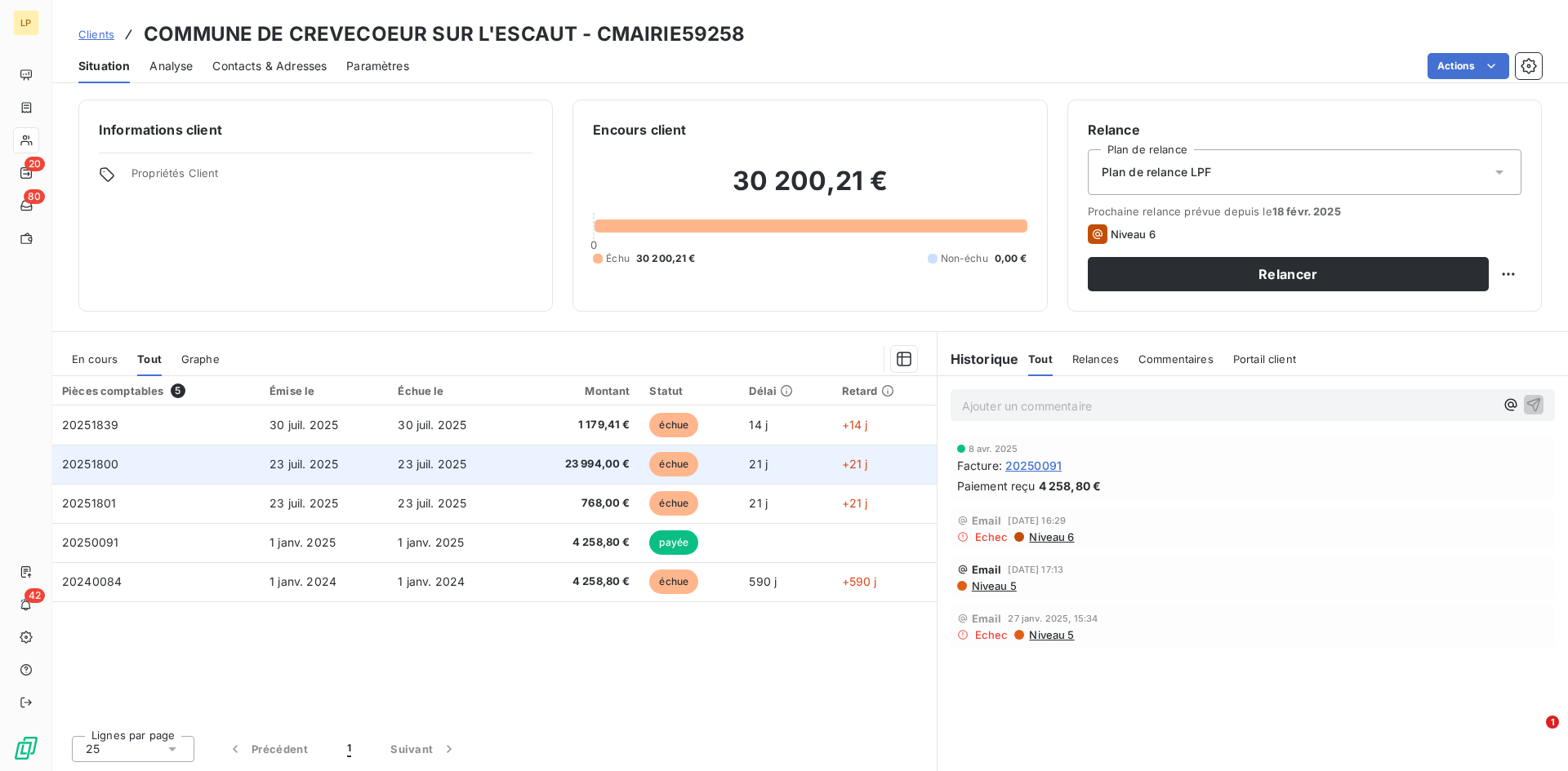
click at [607, 461] on span "23 994,00 €" at bounding box center [578, 465] width 103 height 17
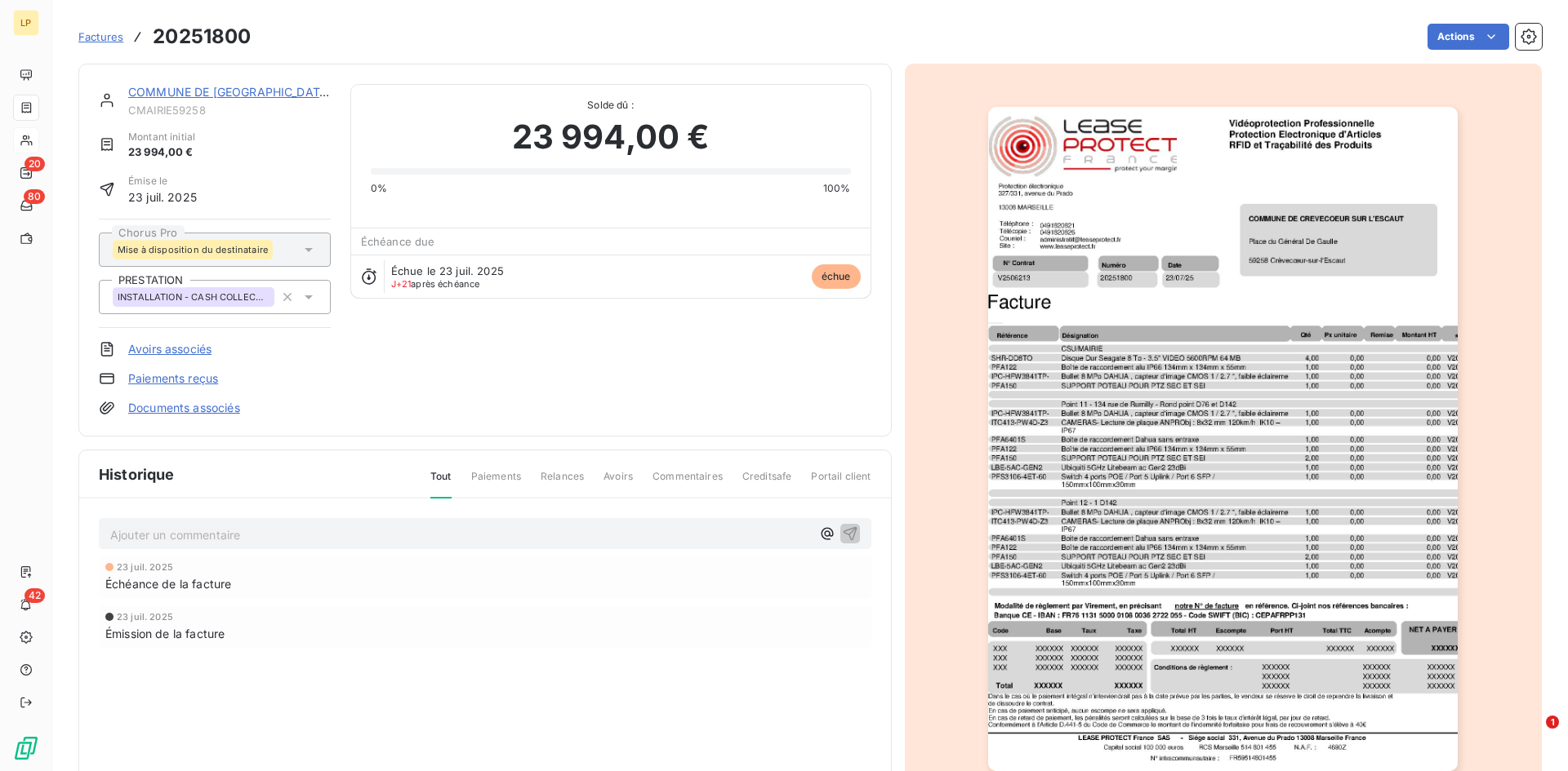
click at [181, 34] on h3 "20251800" at bounding box center [201, 37] width 98 height 30
copy h3 "20251800"
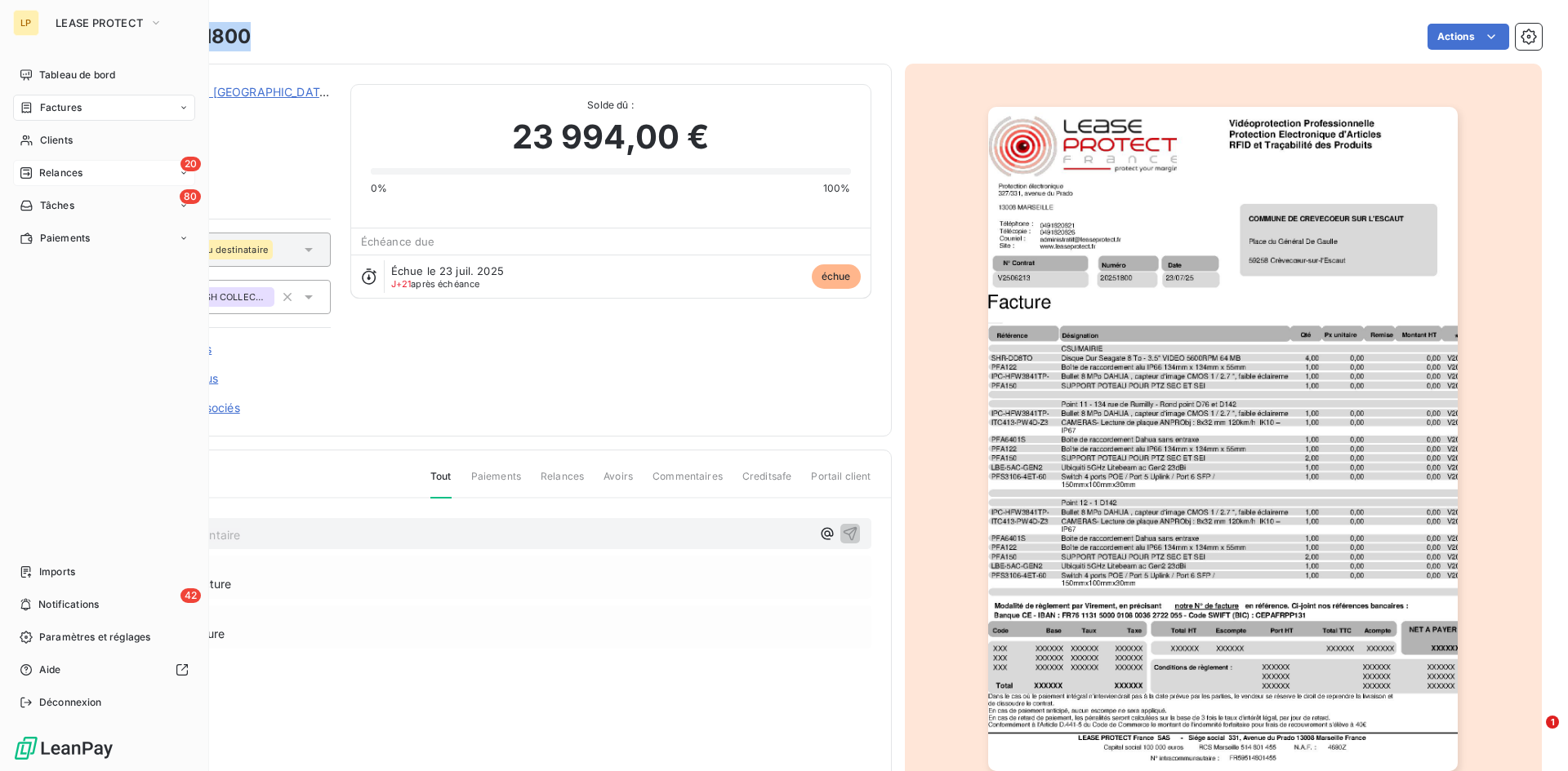
click at [48, 166] on span "Relances" at bounding box center [60, 173] width 44 height 15
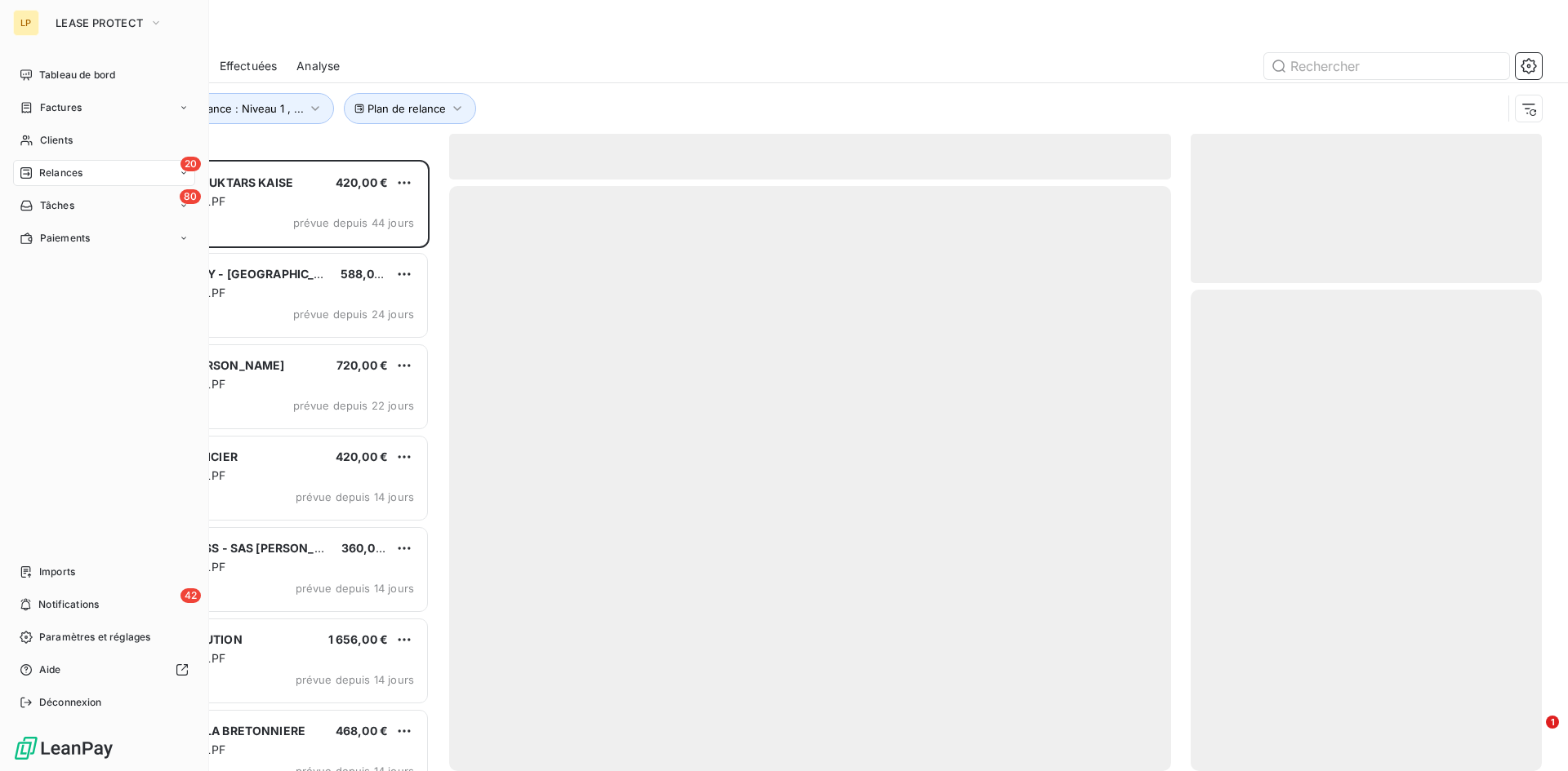
scroll to position [599, 339]
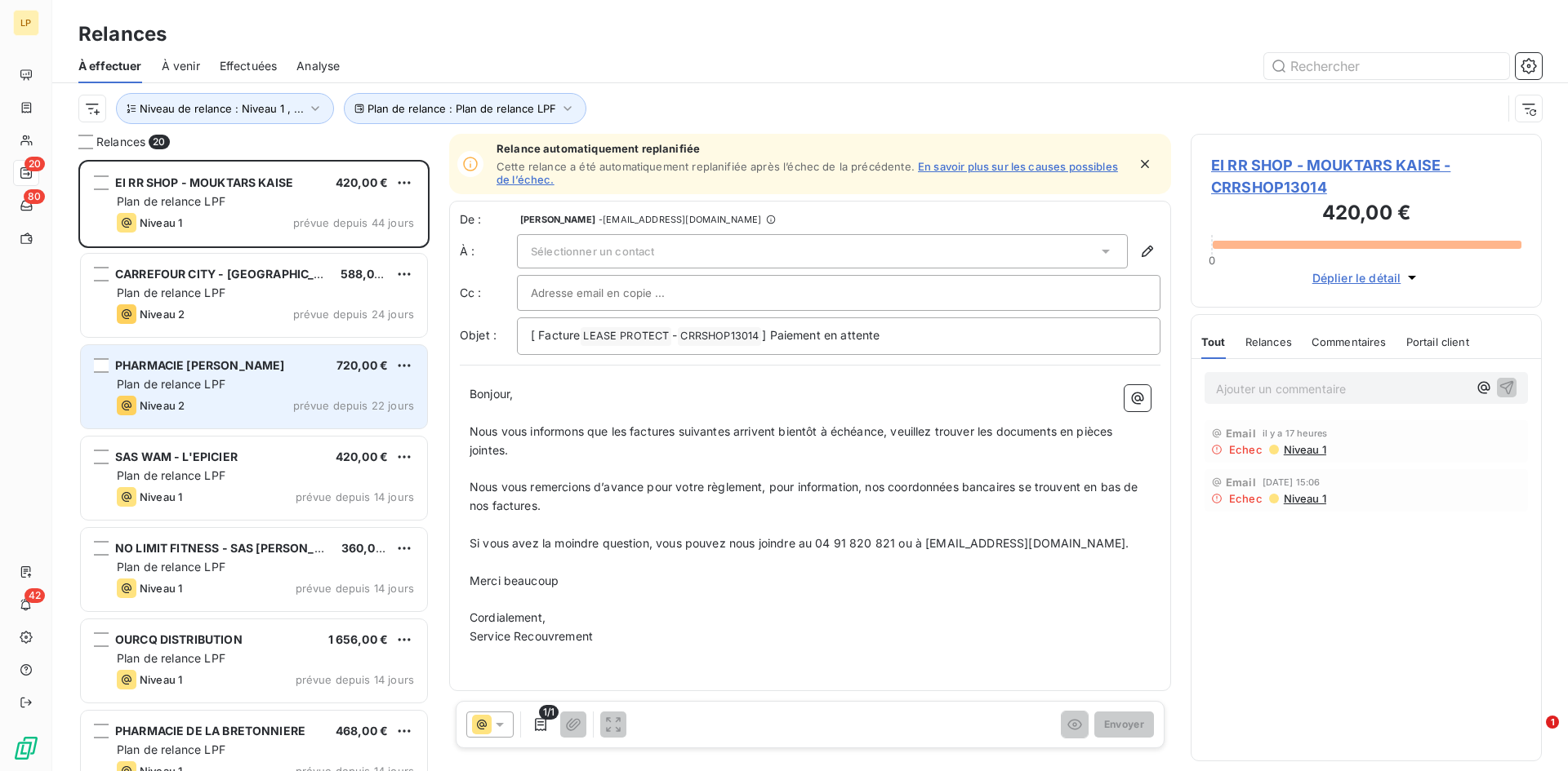
click at [175, 397] on div "Niveau 2" at bounding box center [150, 405] width 68 height 20
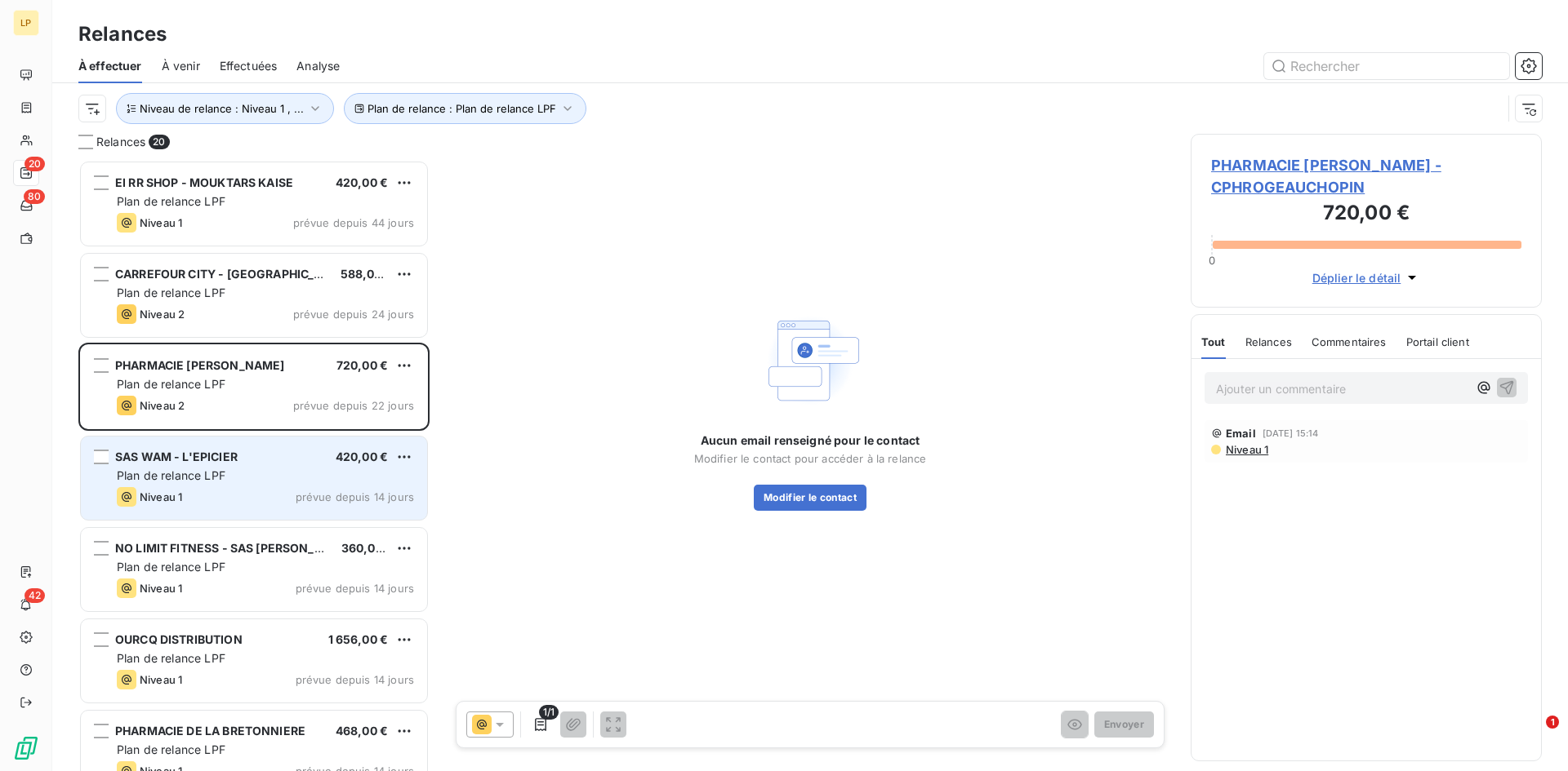
click at [188, 475] on span "Plan de relance LPF" at bounding box center [170, 475] width 109 height 14
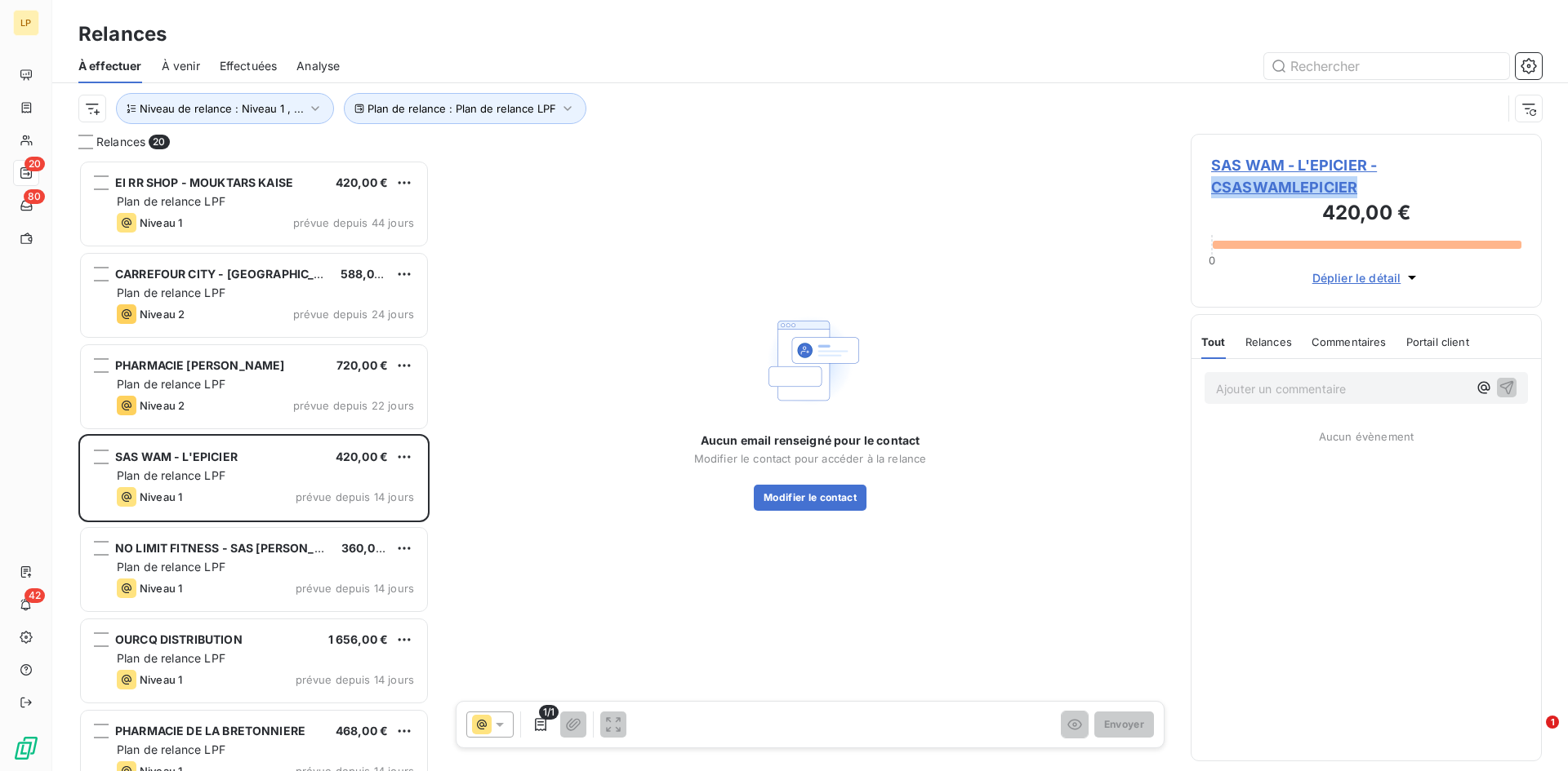
drag, startPoint x: 1423, startPoint y: 183, endPoint x: 1199, endPoint y: 187, distance: 224.0
click at [1199, 187] on div "SAS WAM - L'EPICIER - CSASWAMLEPICIER 420,00 € 0 Déplier le détail" at bounding box center [1365, 220] width 351 height 174
copy span "CSASWAMLEPICIER"
click at [1316, 392] on p "Ajouter un commentaire ﻿" at bounding box center [1342, 389] width 251 height 20
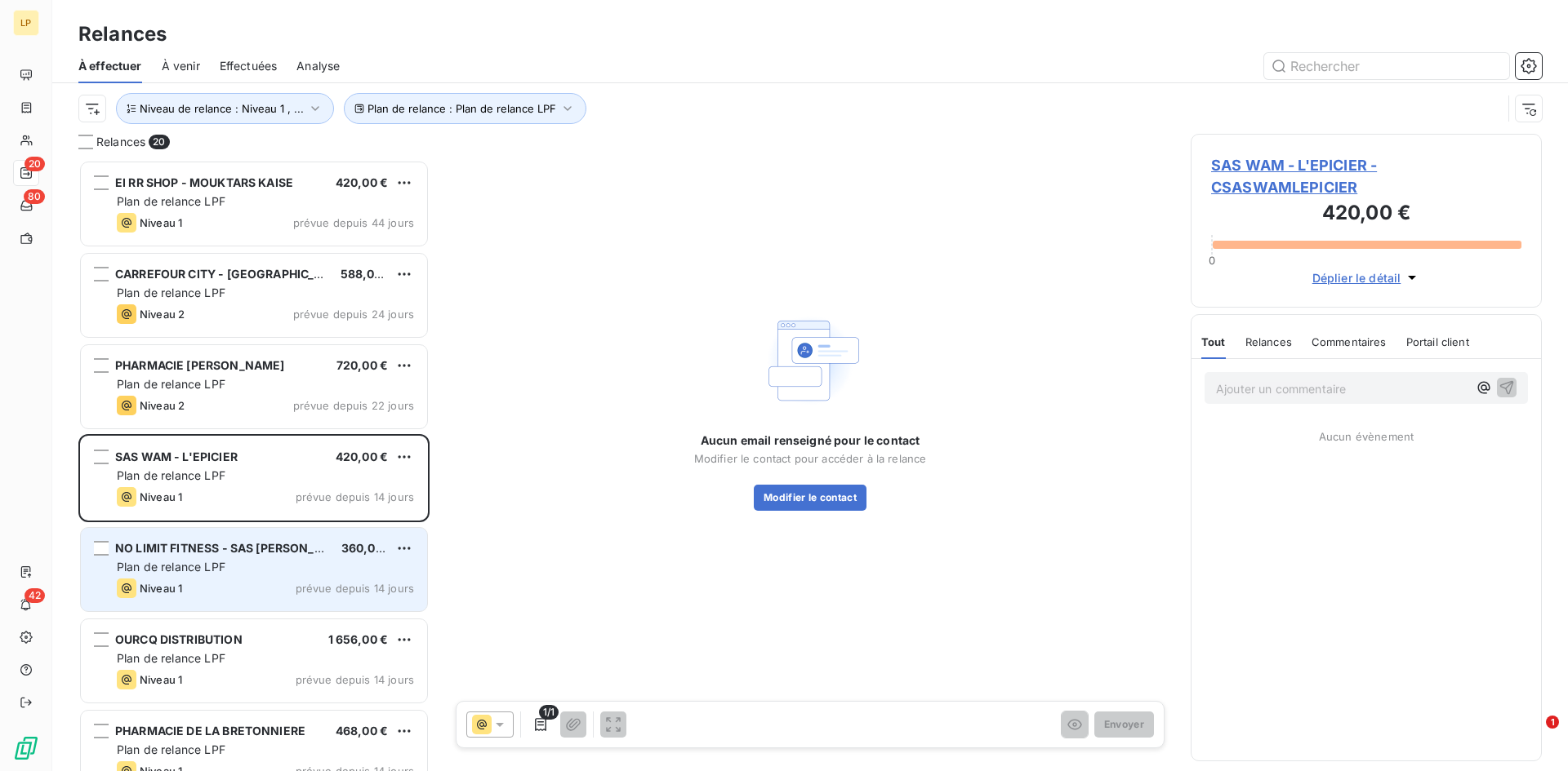
click at [250, 568] on div "Plan de relance LPF" at bounding box center [264, 567] width 297 height 17
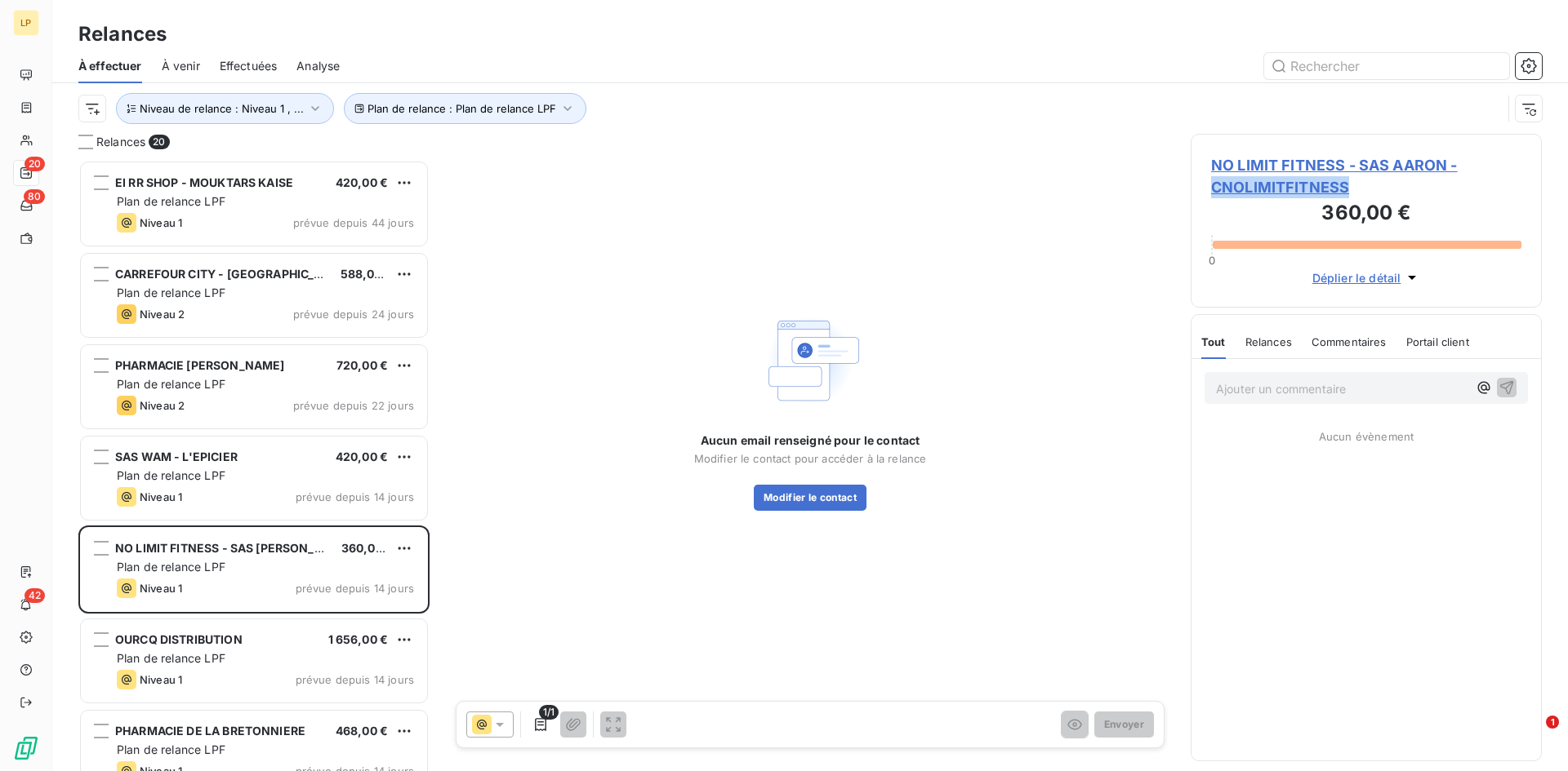
drag, startPoint x: 1368, startPoint y: 185, endPoint x: 1210, endPoint y: 192, distance: 158.2
click at [1210, 192] on div "NO LIMIT FITNESS - SAS AARON - CNOLIMITFITNESS 360,00 € 0 Déplier le détail" at bounding box center [1365, 220] width 351 height 174
copy span "CNOLIMITFITNESS"
click at [779, 496] on button "Modifier le contact" at bounding box center [810, 498] width 113 height 26
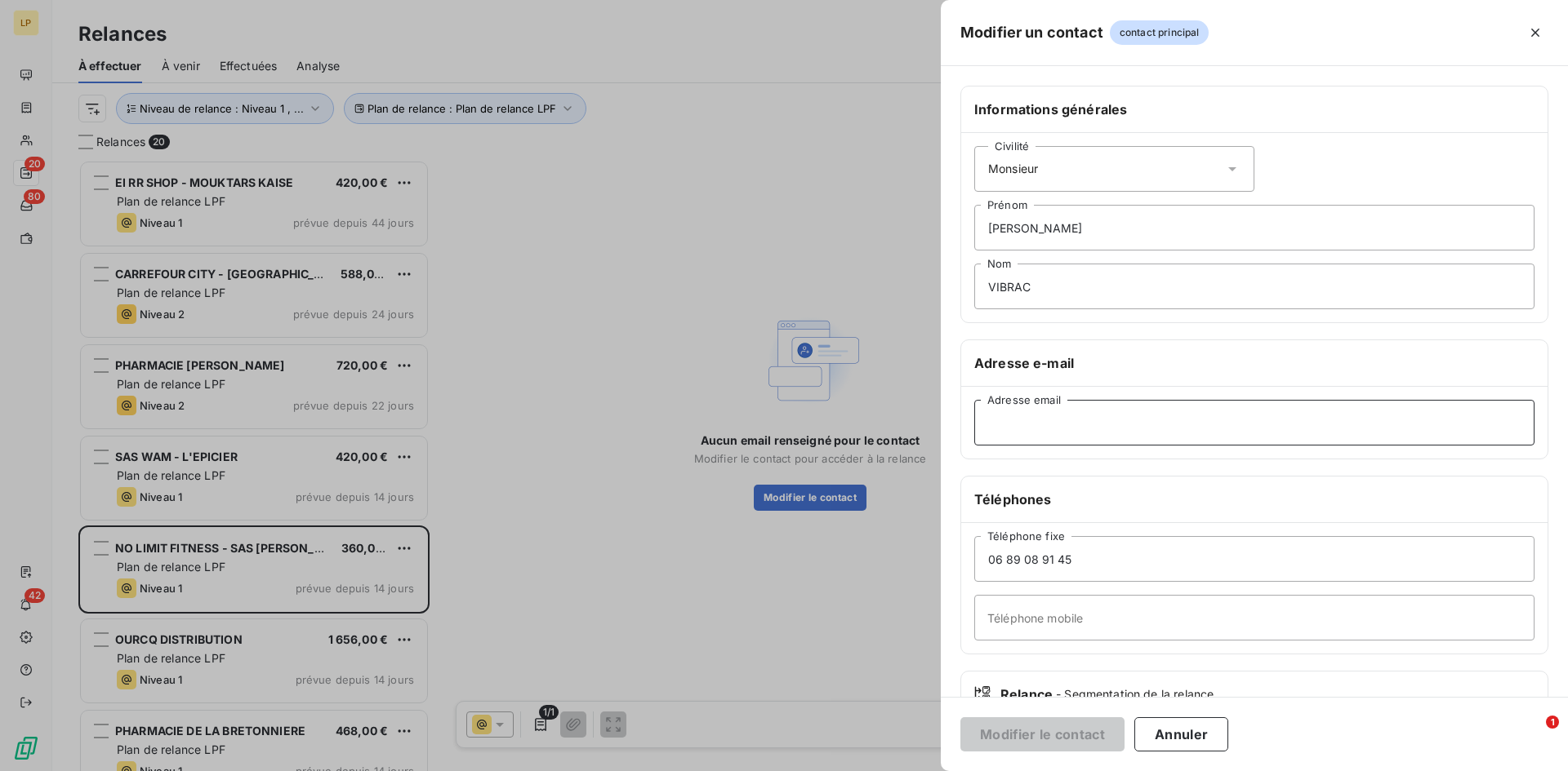
click at [1044, 436] on input "Adresse email" at bounding box center [1254, 422] width 560 height 46
paste input "nolimitfitness@outlook.fr"
type input "nolimitfitness@outlook.fr"
click at [1056, 731] on button "Modifier le contact" at bounding box center [1042, 734] width 164 height 34
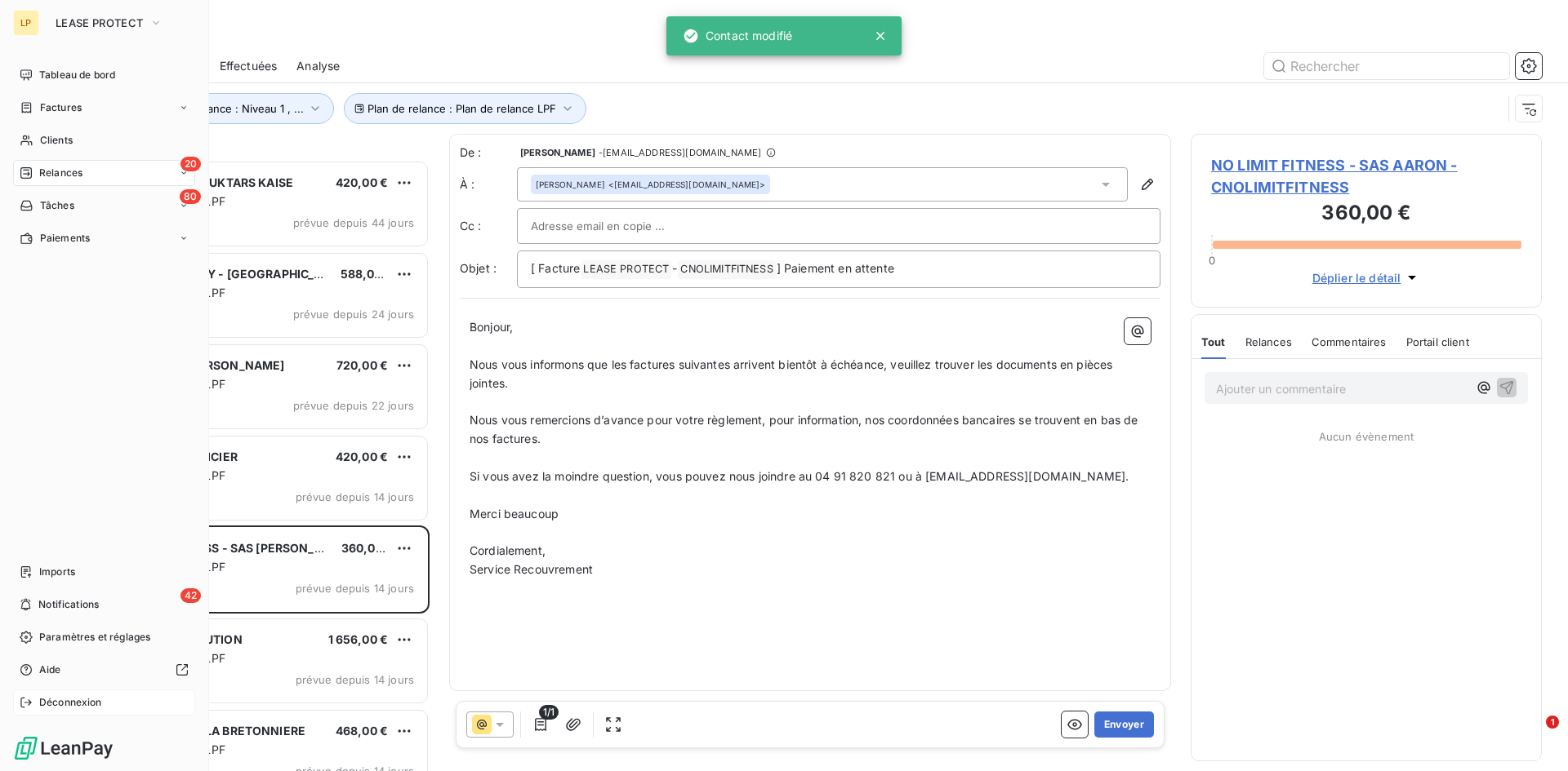
click at [51, 705] on span "Déconnexion" at bounding box center [71, 703] width 63 height 15
